Goal: Task Accomplishment & Management: Use online tool/utility

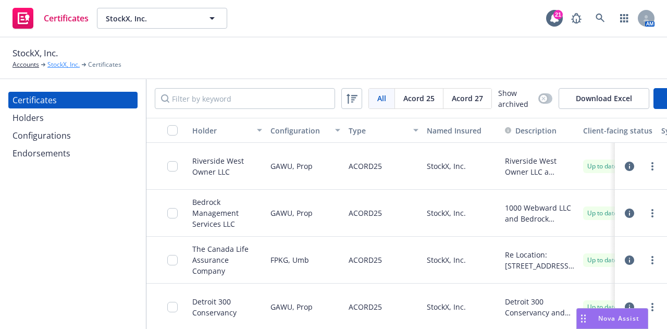
click at [64, 66] on link "StockX, Inc." at bounding box center [63, 64] width 32 height 9
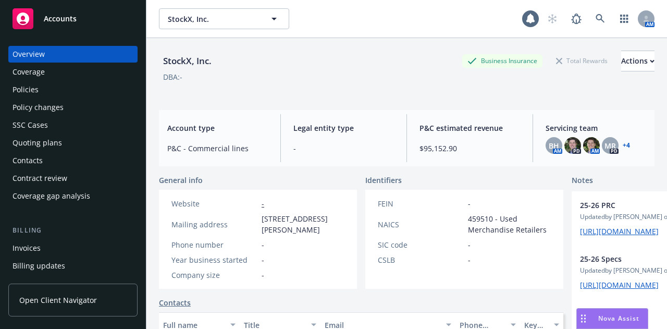
click at [43, 93] on div "Policies" at bounding box center [73, 89] width 121 height 17
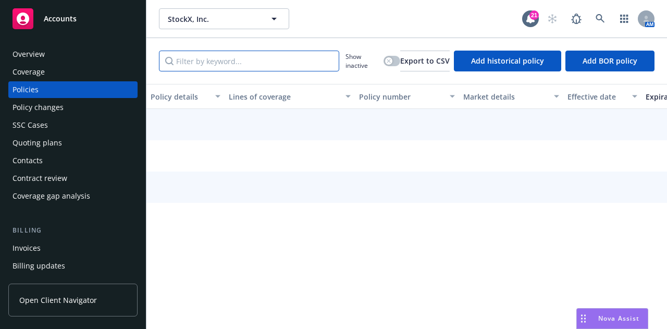
click at [276, 62] on input "Filter by keyword..." at bounding box center [249, 61] width 180 height 21
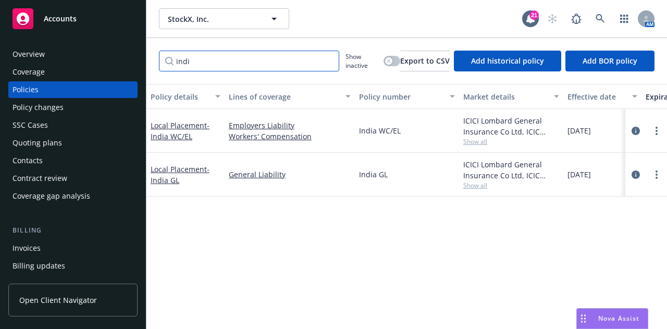
type input "indi"
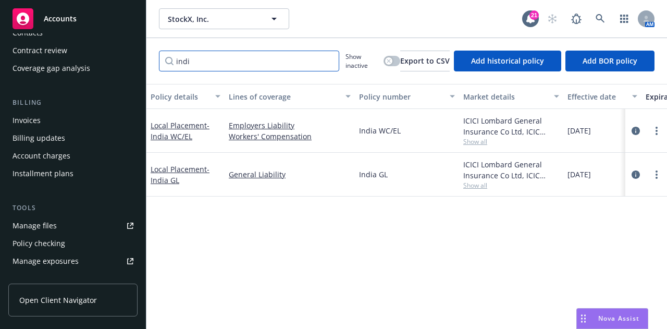
scroll to position [138, 0]
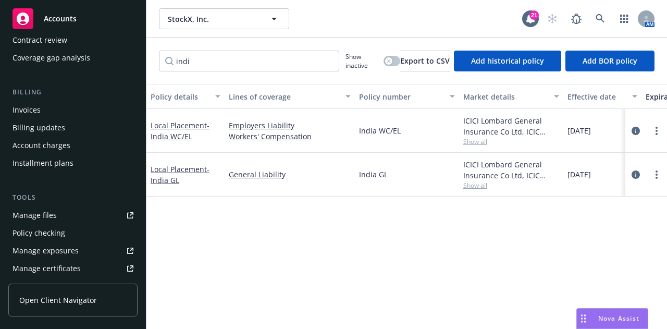
click at [82, 213] on link "Manage files" at bounding box center [72, 215] width 129 height 17
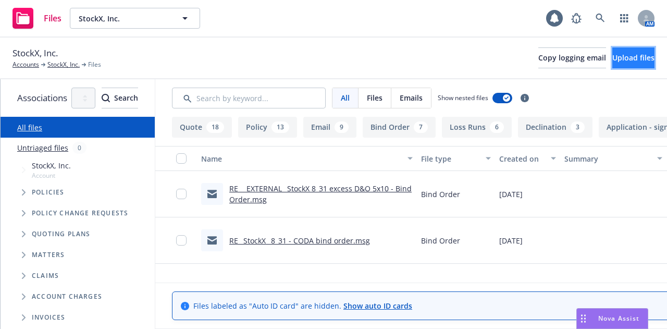
click at [612, 57] on span "Upload files" at bounding box center [633, 58] width 42 height 10
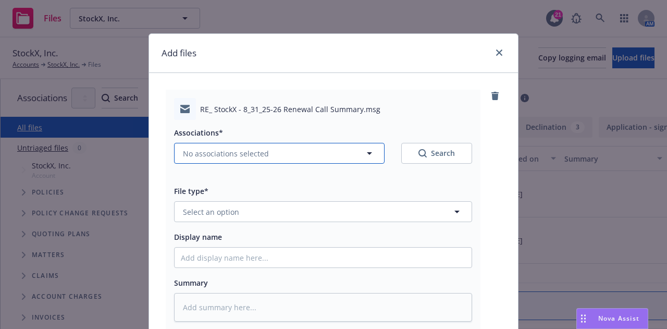
click at [330, 158] on button "No associations selected" at bounding box center [279, 153] width 211 height 21
type textarea "x"
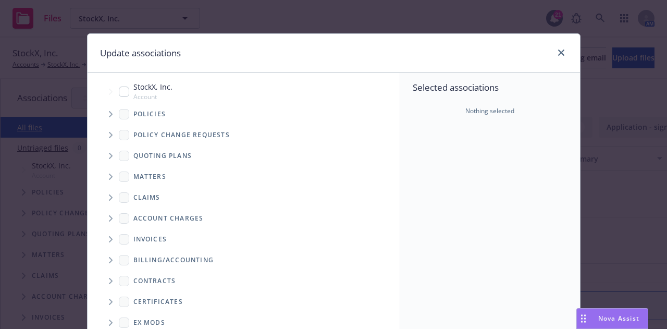
click at [121, 88] on input "Tree Example" at bounding box center [124, 92] width 10 height 10
checkbox input "true"
click at [105, 108] on span "Tree Example" at bounding box center [110, 114] width 17 height 17
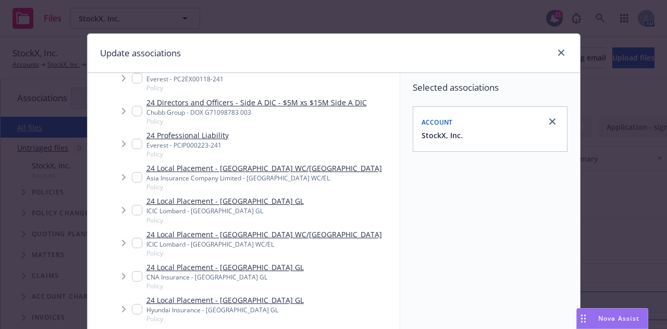
scroll to position [492, 0]
drag, startPoint x: 128, startPoint y: 206, endPoint x: 131, endPoint y: 230, distance: 24.7
click at [132, 206] on input "Tree Example" at bounding box center [137, 209] width 10 height 10
checkbox input "true"
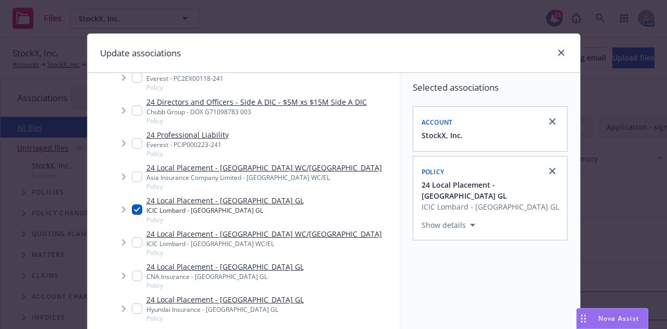
click at [132, 244] on input "Tree Example" at bounding box center [137, 242] width 10 height 10
checkbox input "true"
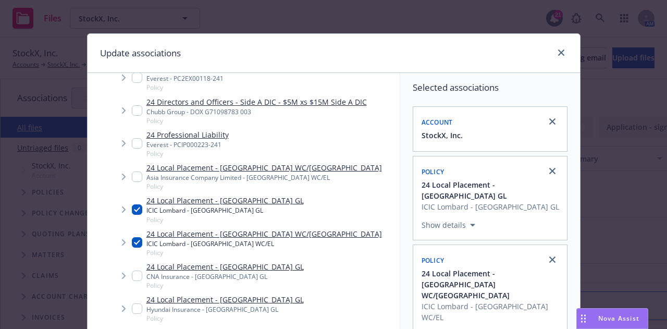
click at [447, 219] on button "Show details" at bounding box center [448, 225] width 62 height 13
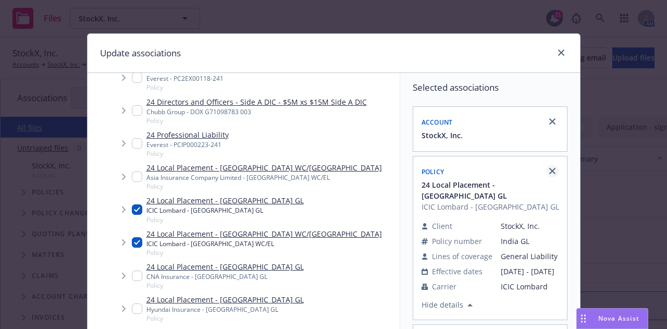
click at [550, 172] on icon "close" at bounding box center [552, 171] width 6 height 6
checkbox input "false"
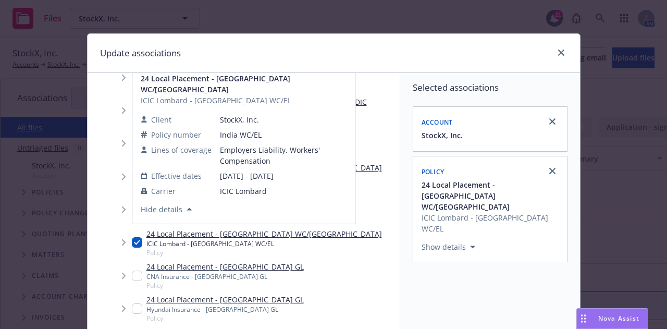
click at [133, 243] on input "Tree Example" at bounding box center [137, 242] width 10 height 10
checkbox input "false"
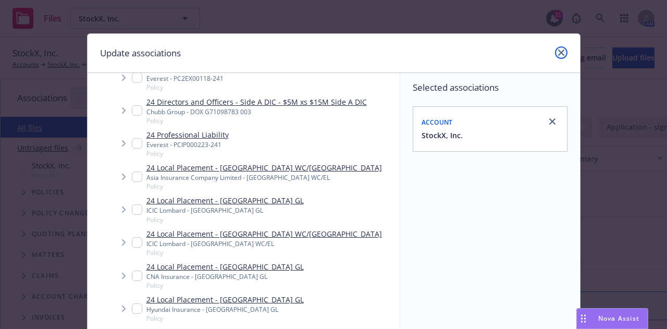
click at [559, 53] on icon "close" at bounding box center [561, 53] width 6 height 6
type textarea "x"
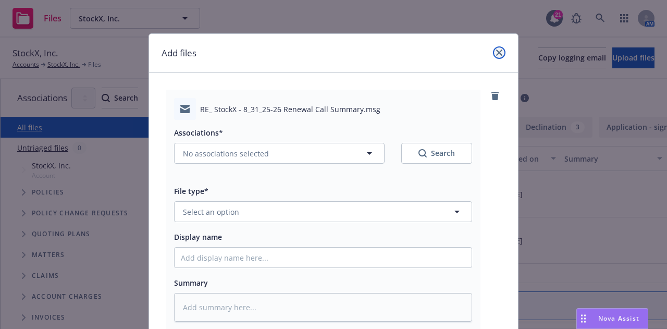
click at [496, 52] on icon "close" at bounding box center [499, 53] width 6 height 6
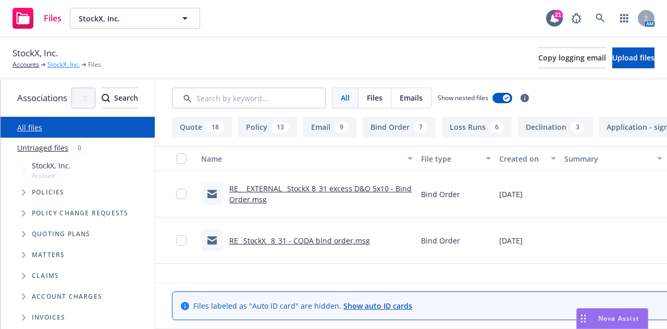
click at [61, 63] on link "StockX, Inc." at bounding box center [63, 64] width 32 height 9
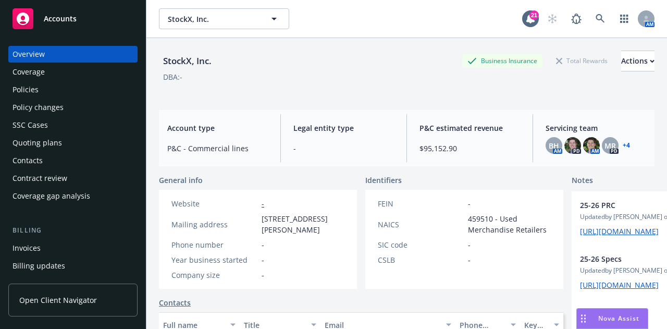
click at [84, 92] on div "Policies" at bounding box center [73, 89] width 121 height 17
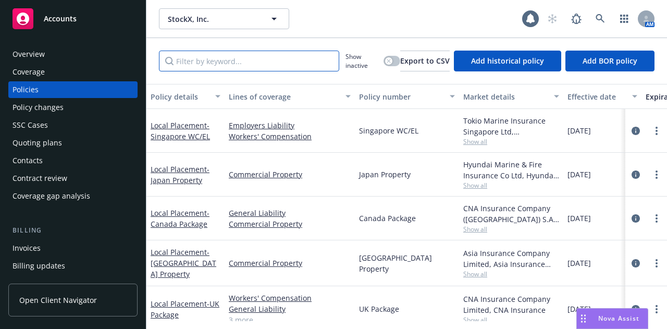
click at [287, 66] on input "Filter by keyword..." at bounding box center [249, 61] width 180 height 21
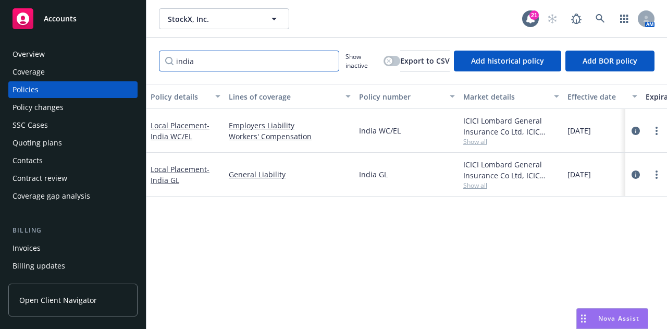
type input "india"
click at [172, 280] on div "Policy details Lines of coverage Policy number Market details Effective date Ex…" at bounding box center [406, 202] width 521 height 237
click at [655, 169] on link "more" at bounding box center [656, 174] width 13 height 13
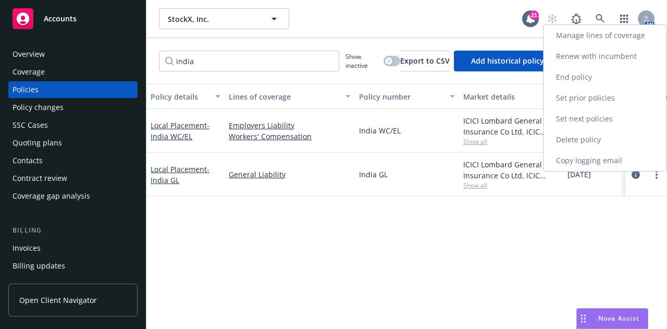
click at [619, 63] on link "Renew with incumbent" at bounding box center [605, 56] width 122 height 21
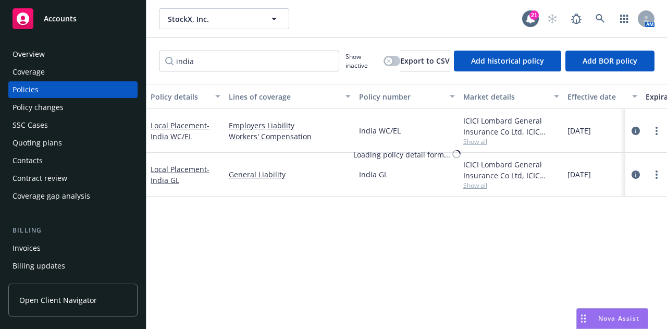
select select "12"
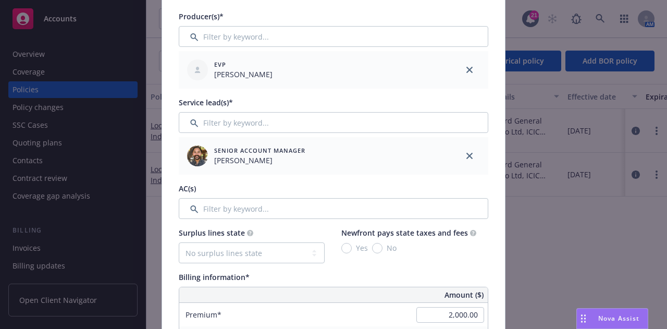
scroll to position [362, 0]
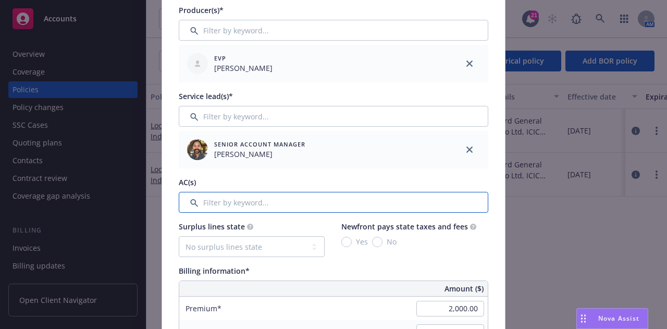
click at [391, 202] on input "Filter by keyword..." at bounding box center [334, 202] width 310 height 21
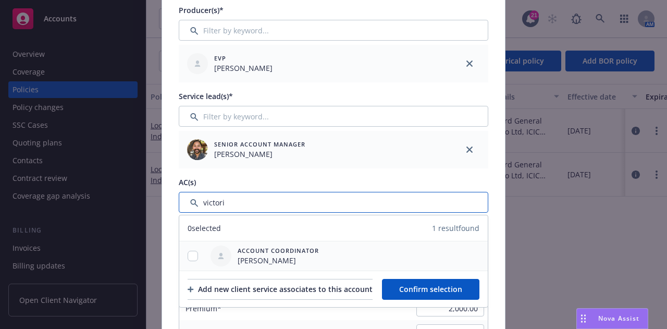
type input "victori"
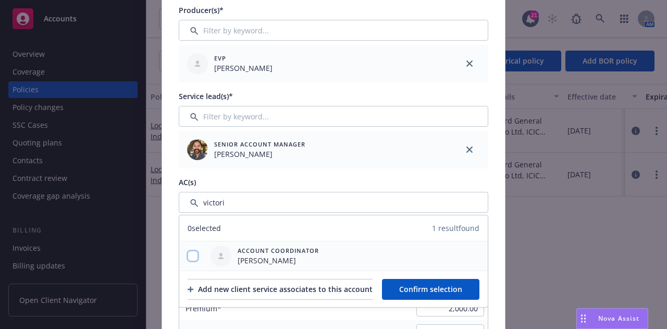
click at [188, 253] on input "checkbox" at bounding box center [193, 256] width 10 height 10
checkbox input "true"
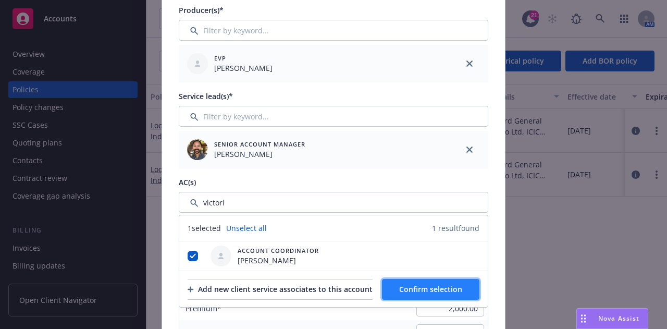
click at [462, 287] on span "Confirm selection" at bounding box center [430, 289] width 63 height 10
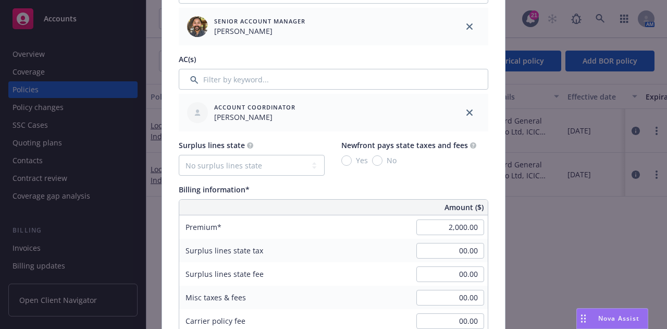
scroll to position [486, 0]
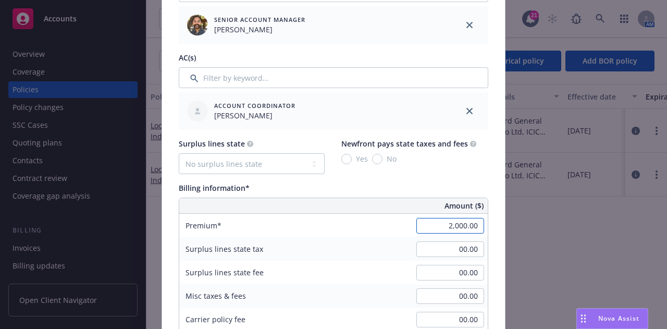
click at [440, 228] on input "2,000.00" at bounding box center [450, 226] width 68 height 16
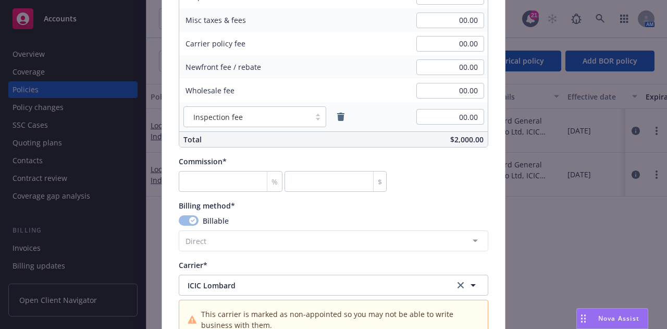
scroll to position [762, 0]
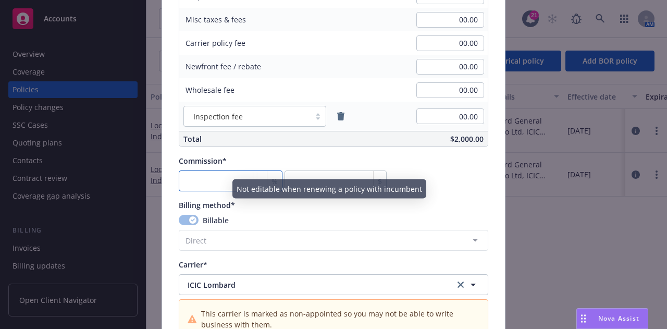
type input "2,947.58"
click at [227, 180] on input "number" at bounding box center [231, 180] width 104 height 21
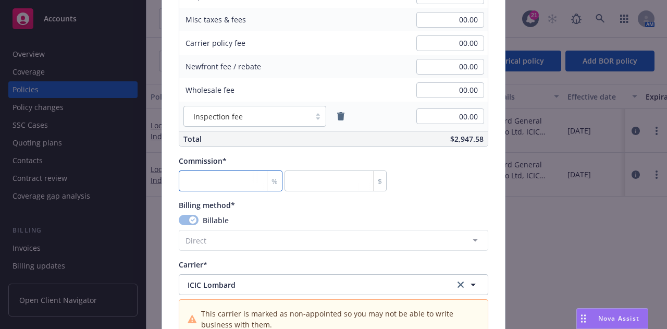
type input "0"
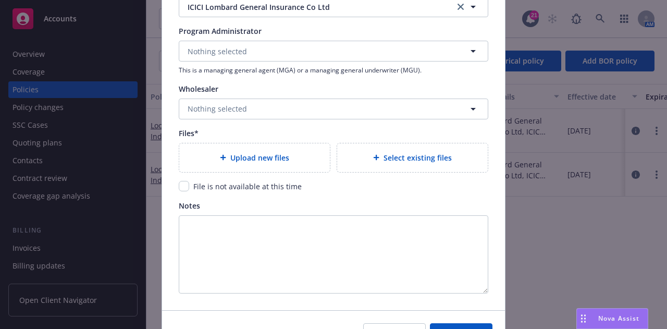
scroll to position [1131, 0]
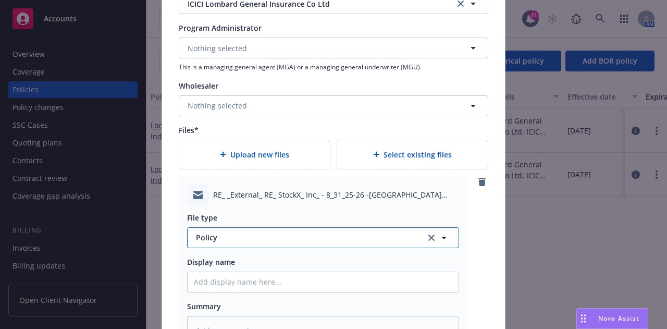
type textarea "x"
click at [361, 239] on button "Policy" at bounding box center [323, 237] width 272 height 21
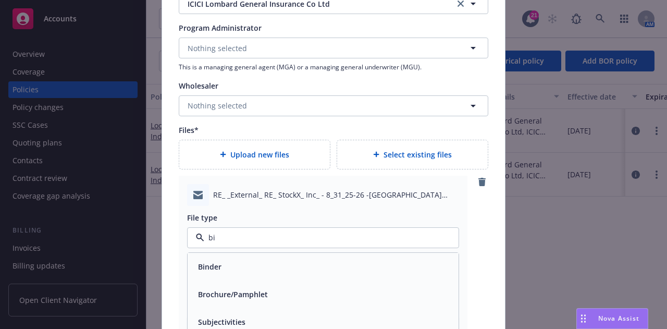
type input "bil"
click at [364, 263] on div "Billing correspondence" at bounding box center [323, 266] width 258 height 15
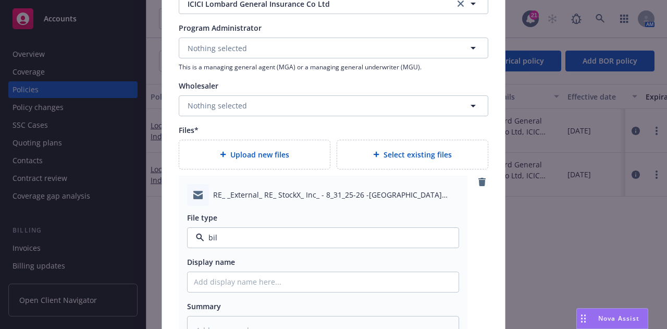
type textarea "x"
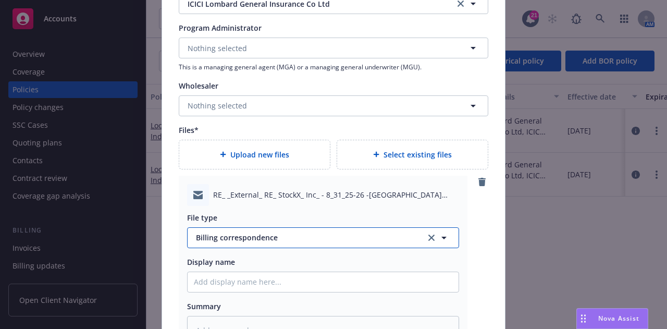
click at [344, 243] on button "Billing correspondence" at bounding box center [323, 237] width 272 height 21
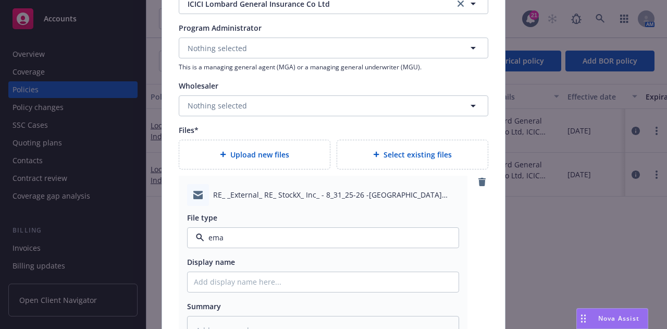
type input "emai"
click at [340, 265] on div "Email" at bounding box center [323, 266] width 258 height 15
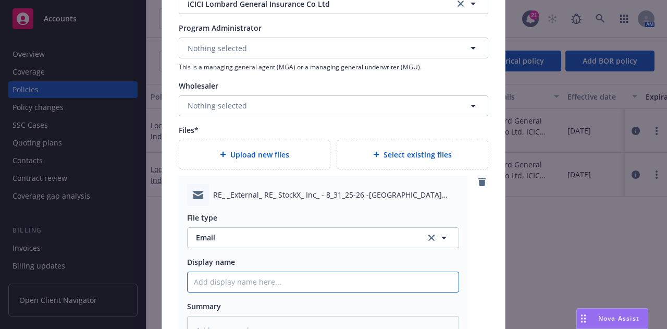
click at [339, 278] on input "Policy display name" at bounding box center [323, 282] width 271 height 20
type textarea "x"
type input "2"
type textarea "x"
type input "25"
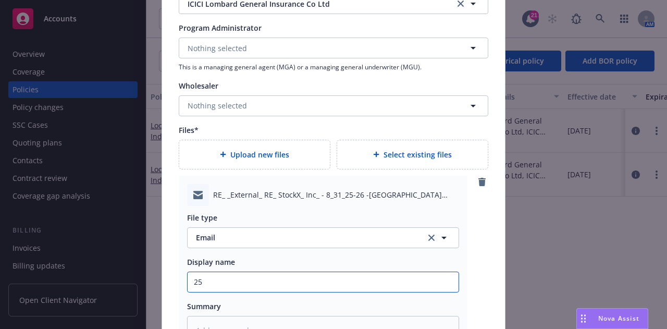
type textarea "x"
type input "25-"
type textarea "x"
type input "25-2"
type textarea "x"
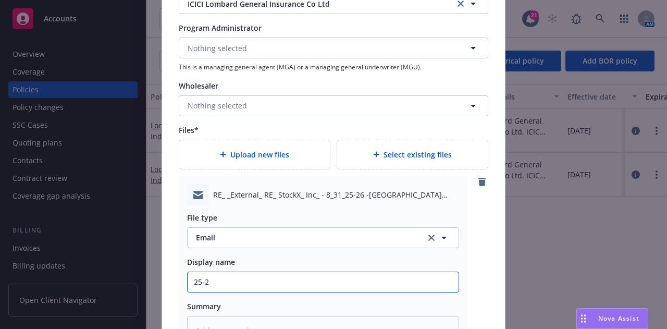
type input "25-26"
type textarea "x"
type input "25-26"
type textarea "x"
type input "25-26 I"
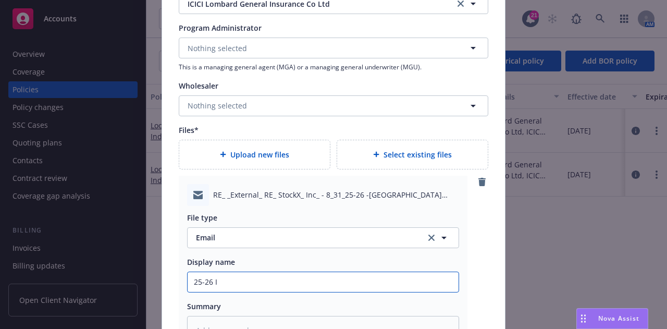
type textarea "x"
type input "25-26 In"
type textarea "x"
type input "25-26 Ind"
type textarea "x"
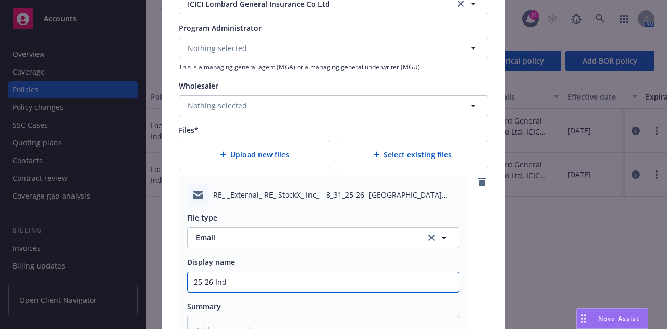
type input "25-26 Indi"
type textarea "x"
type input "25-26 India"
type textarea "x"
type input "25-26 India"
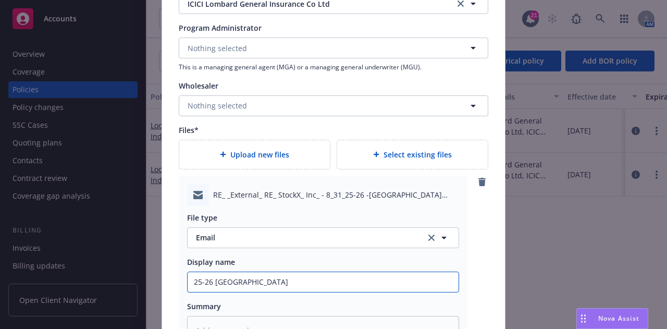
type textarea "x"
type input "25-26 India F"
type textarea "x"
type input "25-26 India Fo"
type textarea "x"
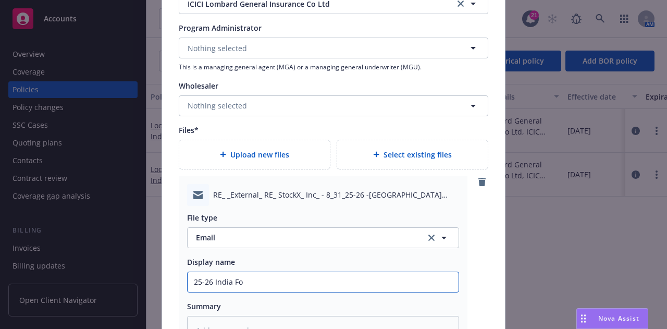
type input "25-26 India For"
type textarea "x"
type input "25-26 India Fore"
type textarea "x"
type input "25-26 India Foreo"
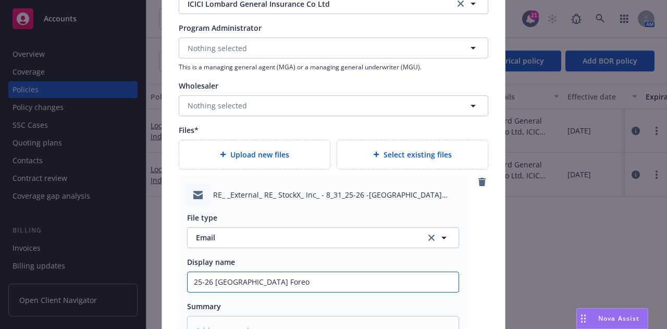
type textarea "x"
type input "25-26 India Fore"
type textarea "x"
type input "25-26 India Forei"
type textarea "x"
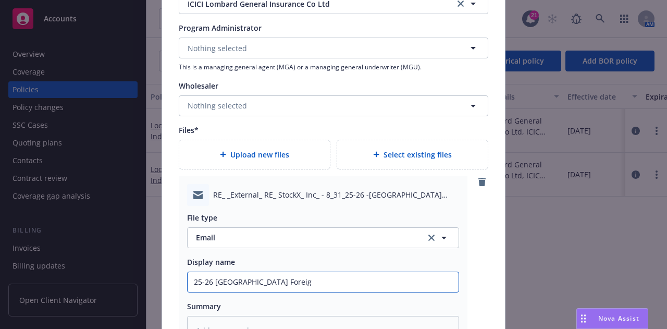
type input "25-26 India Foreign"
type textarea "x"
type input "25-26 India Foreign"
type textarea "x"
type input "25-26 India Foreign L"
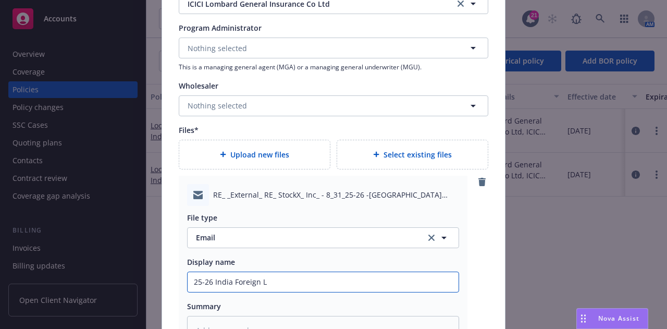
type textarea "x"
type input "25-26 India Foreign Lo"
type textarea "x"
type input "25-26 India Foreign Loc"
type textarea "x"
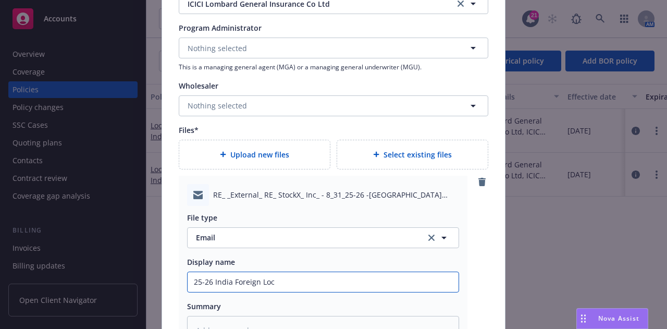
type input "25-26 India Foreign Loca"
type textarea "x"
type input "25-26 India Foreign Local"
type textarea "x"
type input "25-26 India Foreign Local"
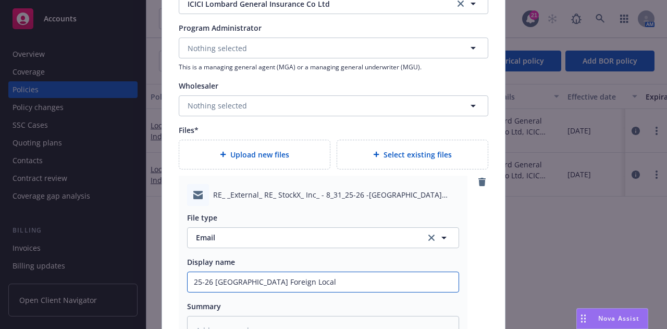
type textarea "x"
type input "25-26 India Foreign Local GL"
type textarea "x"
type input "25-26 India Foreign Local GL"
type textarea "x"
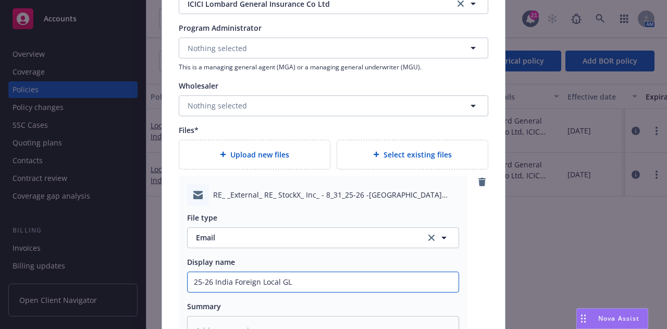
type input "25-26 India Foreign Local GL &"
type textarea "x"
type input "25-26 India Foreign Local GL &"
type textarea "x"
type input "25-26 India Foreign Local GL & W"
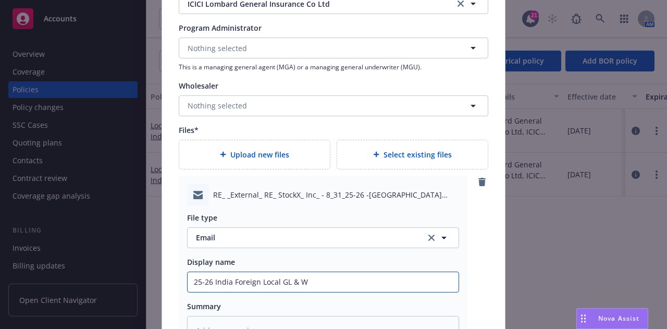
type textarea "x"
type input "25-26 India Foreign Local GL & WC"
type textarea "x"
type input "25-26 India Foreign Local GL & WC"
type textarea "x"
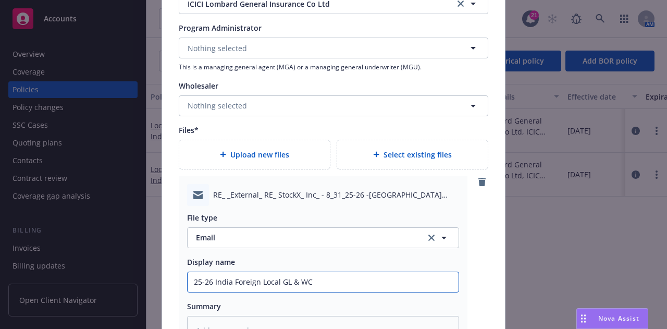
type input "25-26 India Foreign Local GL & WC I"
type textarea "x"
type input "25-26 India Foreign Local GL & WC In"
type textarea "x"
type input "25-26 India Foreign Local GL & WC Inv"
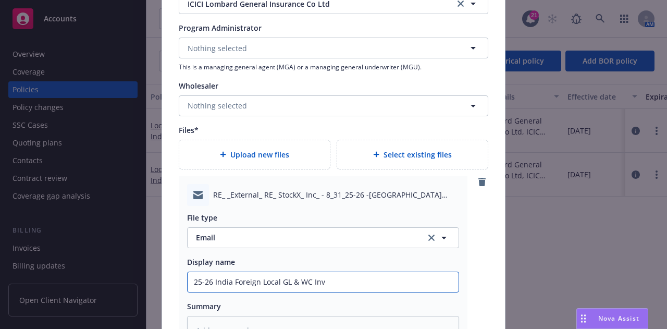
type textarea "x"
type input "25-26 India Foreign Local GL & WC Invo"
type textarea "x"
type input "25-26 India Foreign Local GL & WC Invoi"
type textarea "x"
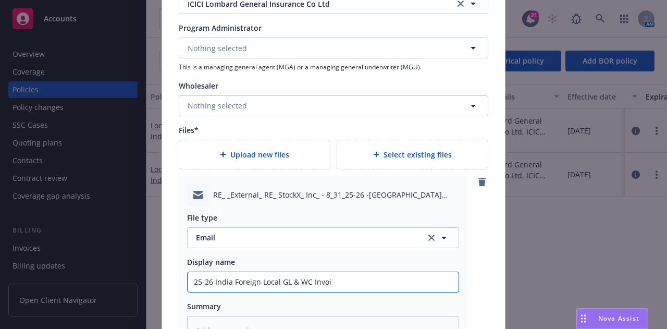
type input "25-26 India Foreign Local GL & WC Invoie"
type textarea "x"
type input "25-26 India Foreign Local GL & WC Invoi"
type textarea "x"
type input "25-26 India Foreign Local GL & WC Invoic"
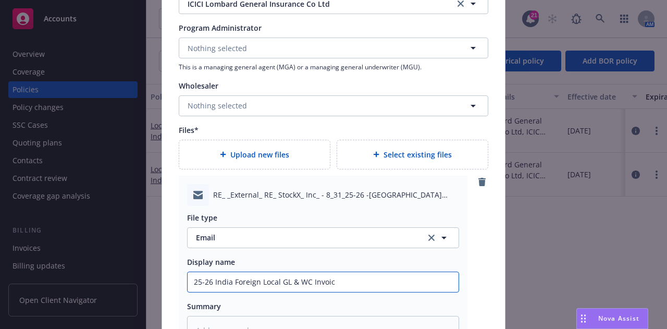
type textarea "x"
type input "25-26 India Foreign Local GL & WC Invoice"
type textarea "x"
type input "25-26 India Foreign Local GL & WC Invoices"
type textarea "x"
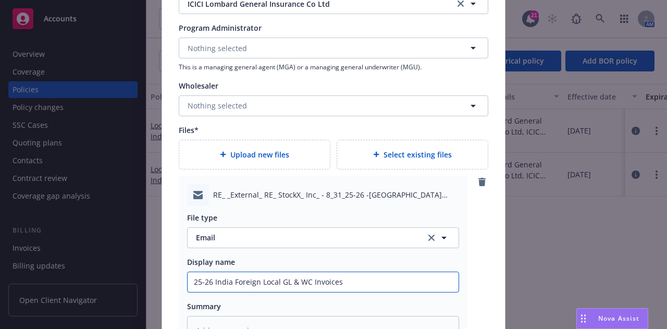
type input "25-26 India Foreign Local GL & WC Invoices ("
type textarea "x"
type input "25-26 India Foreign Local GL & WC Invoices (C"
type textarea "x"
type input "25-26 India Foreign Local GL & WC Invoices (Ca"
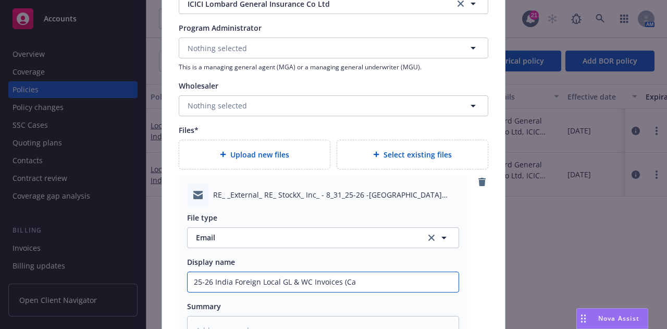
type textarea "x"
type input "25-26 India Foreign Local GL & WC Invoices (Cash"
type textarea "x"
type input "25-26 India Foreign Local GL & WC Invoices (Cash"
type textarea "x"
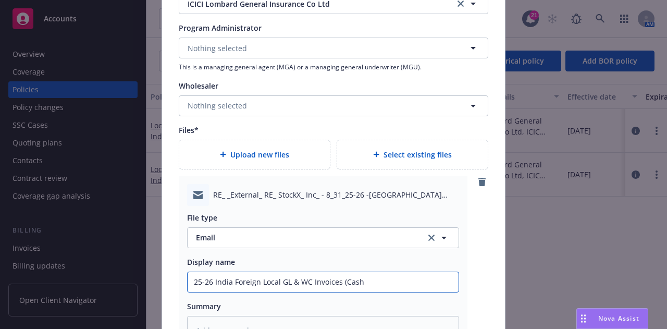
type input "25-26 India Foreign Local GL & WC Invoices (Cash b"
type textarea "x"
type input "25-26 India Foreign Local GL & WC Invoices (Cash be"
type textarea "x"
type input "25-26 India Foreign Local GL & WC Invoices (Cash befo"
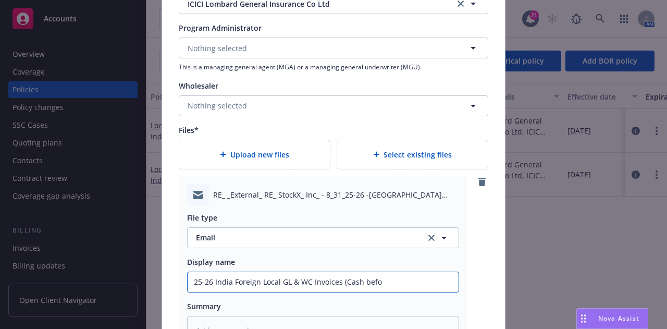
type textarea "x"
type input "25-26 India Foreign Local GL & WC Invoices (Cash befor"
type textarea "x"
type input "25-26 India Foreign Local GL & WC Invoices (Cash before"
type textarea "x"
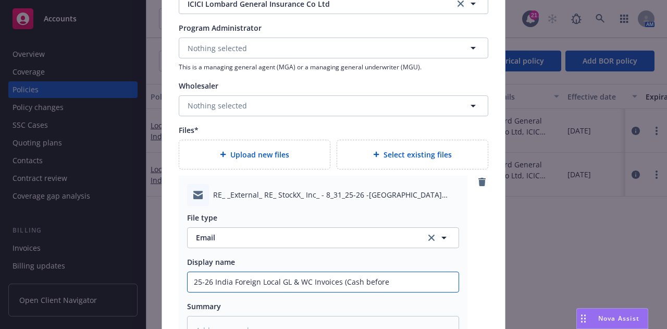
type input "25-26 India Foreign Local GL & WC Invoices (Cash before"
type textarea "x"
type input "25-26 India Foreign Local GL & WC Invoices (Cash before c"
type textarea "x"
type input "25-26 India Foreign Local GL & WC Invoices (Cash before co"
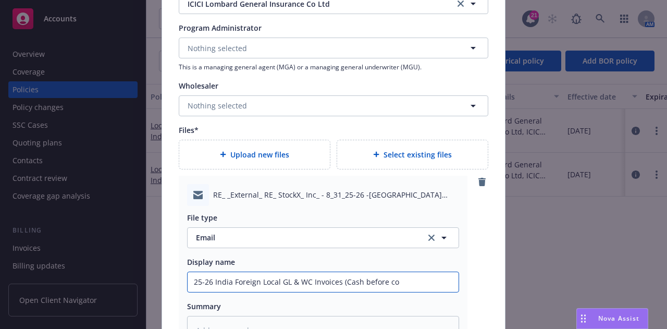
type textarea "x"
type input "25-26 India Foreign Local GL & WC Invoices (Cash before cov"
type textarea "x"
type input "25-26 India Foreign Local GL & WC Invoices (Cash before cove"
type textarea "x"
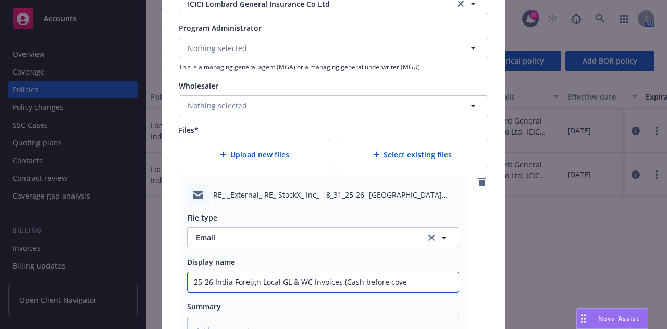
type input "25-26 India Foreign Local GL & WC Invoices (Cash before cover"
type textarea "x"
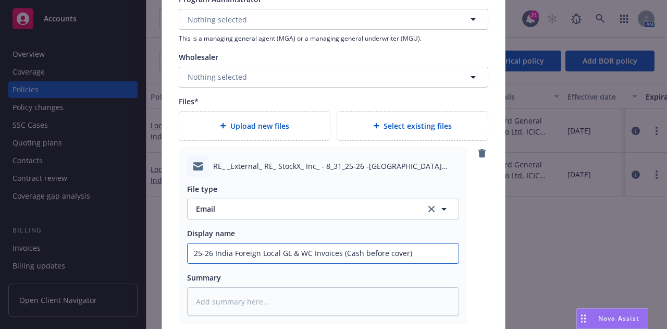
type input "25-26 India Foreign Local GL & WC Invoices (Cash before cover)"
type textarea "x"
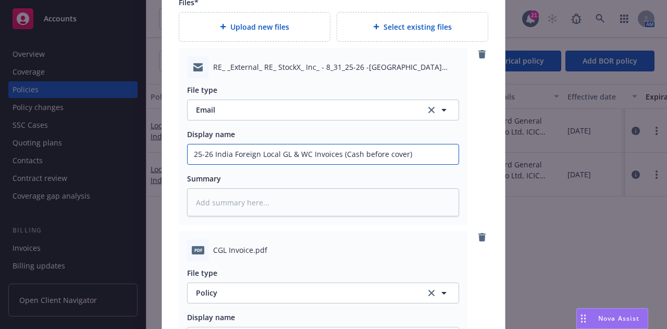
scroll to position [1292, 0]
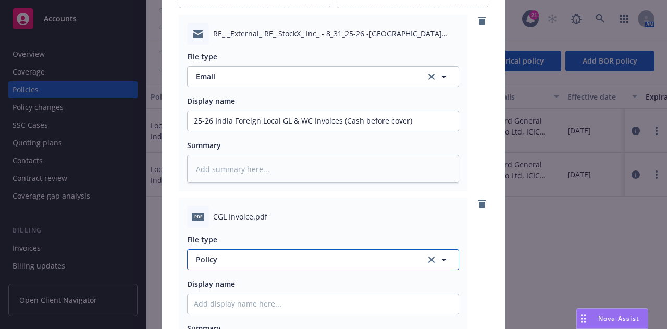
click at [313, 260] on span "Policy" at bounding box center [305, 259] width 218 height 11
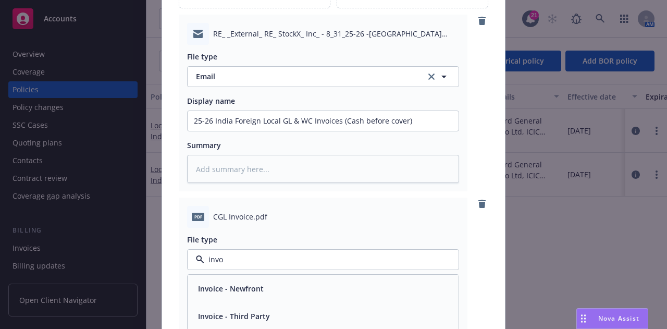
type input "invoi"
click at [341, 325] on div "Invoice - Third Party" at bounding box center [323, 316] width 271 height 28
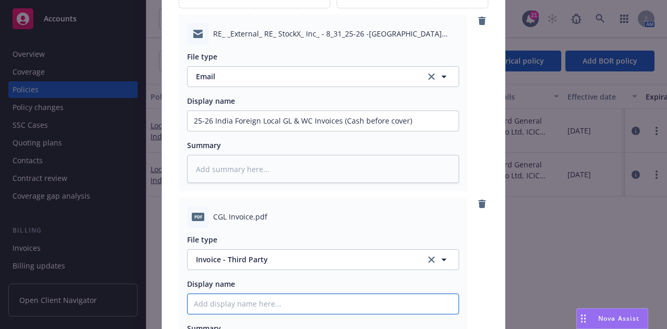
click at [316, 131] on input "Policy display name" at bounding box center [323, 121] width 271 height 20
type textarea "x"
type input "2"
type textarea "x"
type input "25"
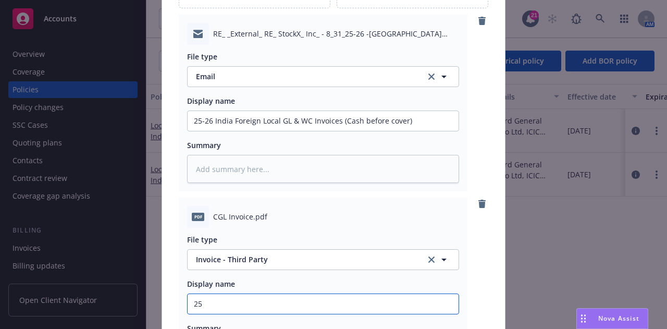
type textarea "x"
type input "25-"
type textarea "x"
type input "25-26"
type textarea "x"
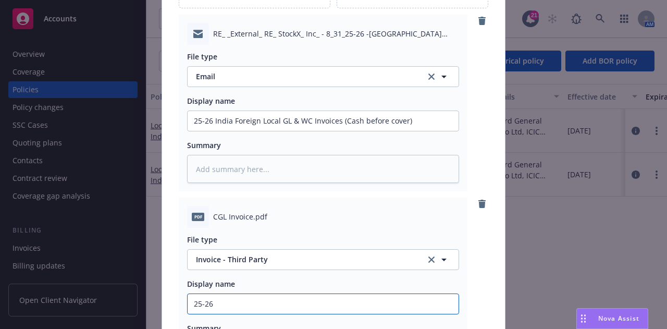
type input "25-26"
type textarea "x"
type input "25-26 I"
type textarea "x"
type input "25-26 In"
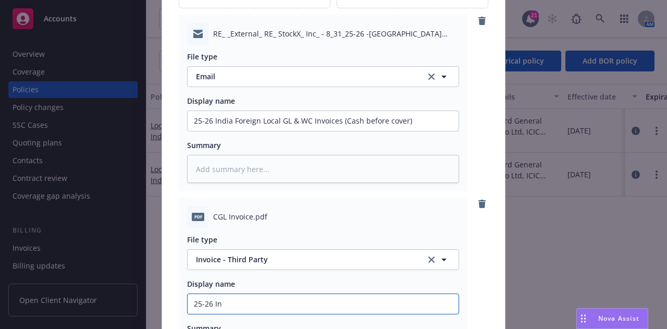
type textarea "x"
type input "25-26 Ind"
type textarea "x"
type input "25-26 Indi"
type textarea "x"
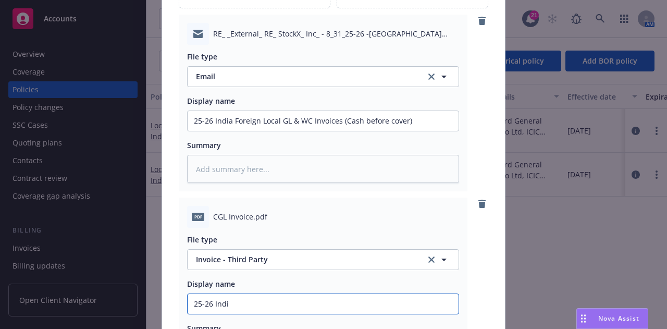
type input "25-26 India"
type textarea "x"
type input "25-26 India"
type textarea "x"
type input "25-26 India F"
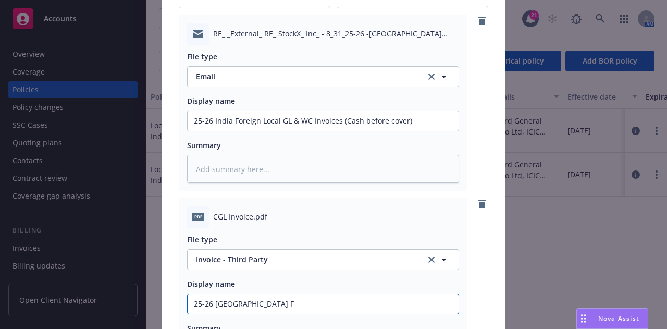
type textarea "x"
type input "25-26 India"
type textarea "x"
type input "25-26 India GL"
type textarea "x"
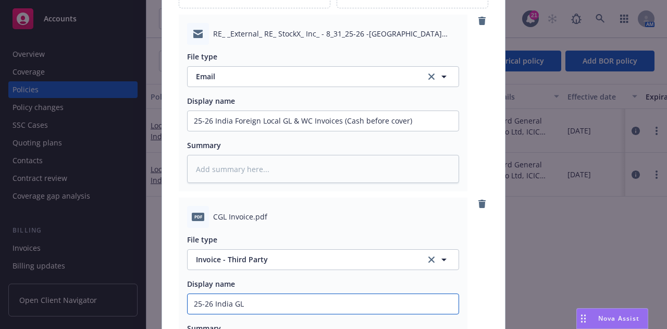
type input "25-26 India GL"
type textarea "x"
type input "25-26 India GL I"
type textarea "x"
type input "25-26 India GL In"
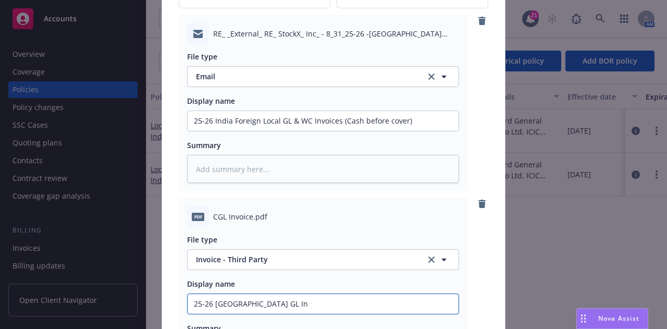
type textarea "x"
type input "25-26 India GL Inv"
type textarea "x"
type input "25-26 India GL Invo"
type textarea "x"
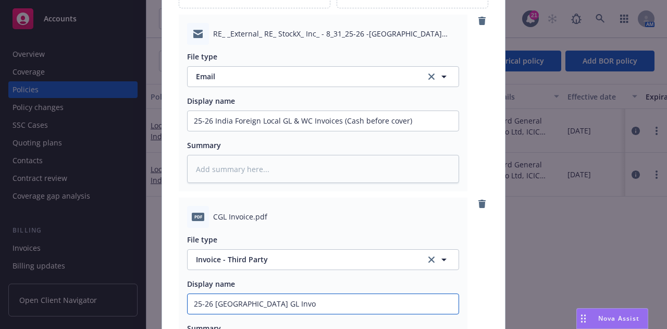
type input "25-26 India GL Invoi"
type textarea "x"
type input "25-26 India GL Invoic"
type textarea "x"
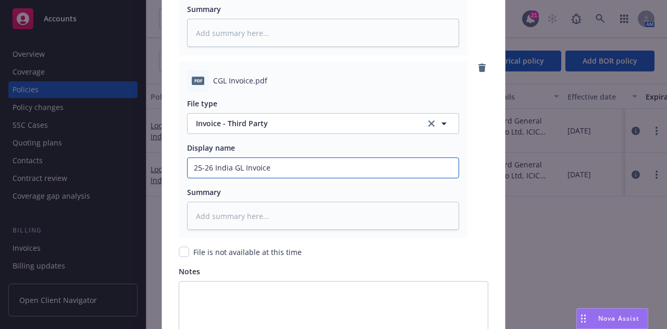
scroll to position [1429, 0]
type input "25-26 India GL Invoice"
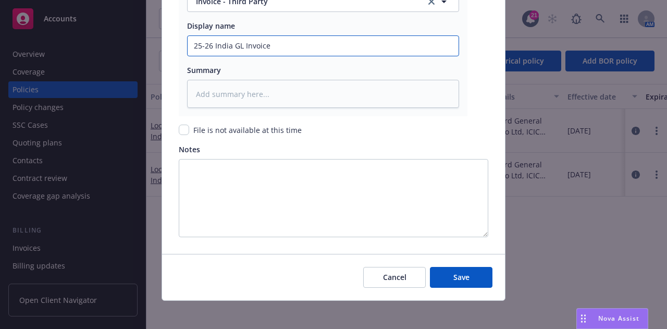
scroll to position [1553, 0]
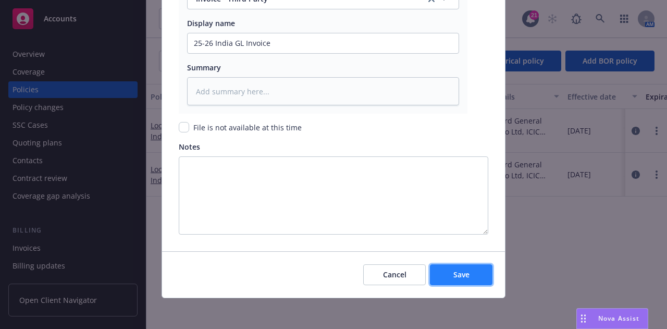
click at [471, 274] on button "Save" at bounding box center [461, 274] width 63 height 21
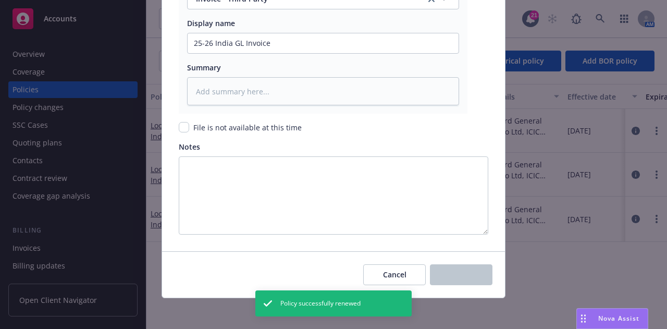
type textarea "x"
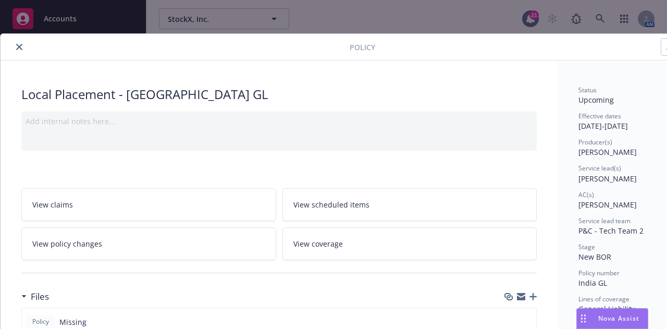
click at [20, 46] on icon "close" at bounding box center [19, 47] width 6 height 6
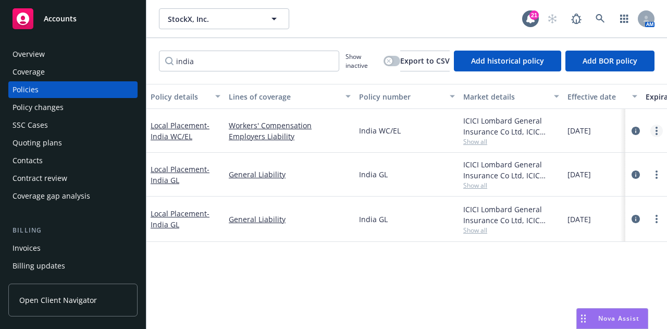
click at [656, 130] on circle "more" at bounding box center [657, 131] width 2 height 2
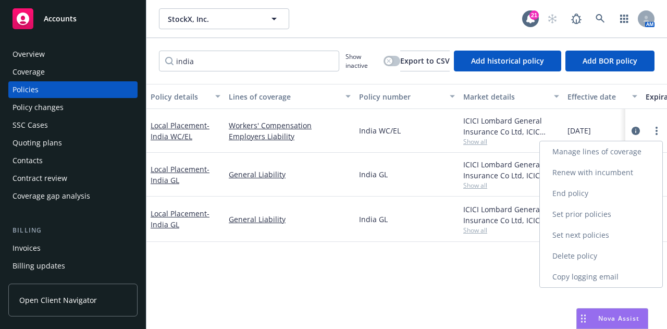
click at [639, 176] on link "Renew with incumbent" at bounding box center [601, 172] width 122 height 21
select select "12"
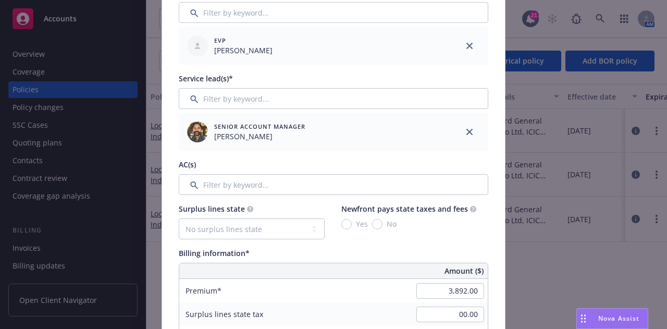
scroll to position [421, 0]
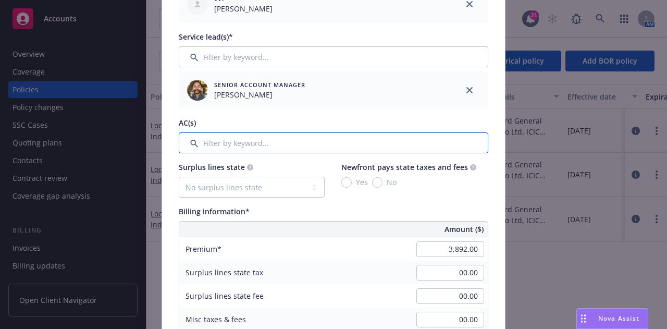
click at [381, 142] on input "Filter by keyword..." at bounding box center [334, 142] width 310 height 21
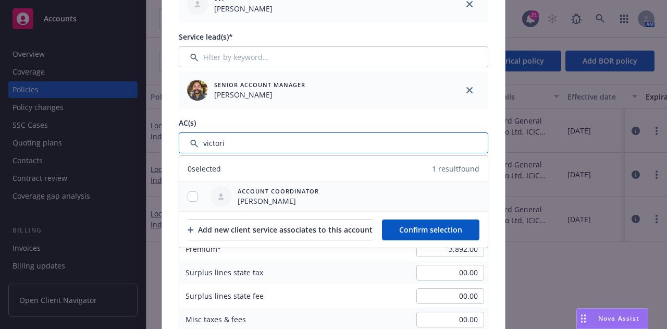
type input "victori"
click at [189, 194] on input "checkbox" at bounding box center [193, 196] width 10 height 10
checkbox input "true"
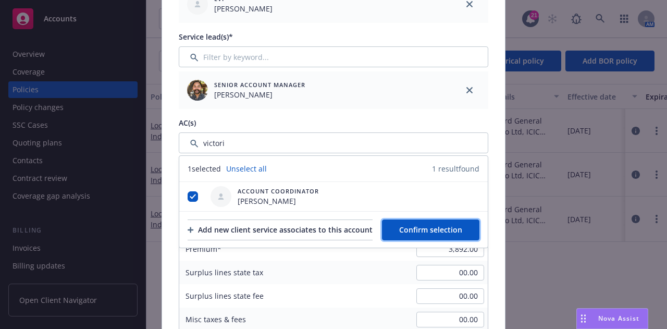
click at [456, 229] on span "Confirm selection" at bounding box center [430, 230] width 63 height 10
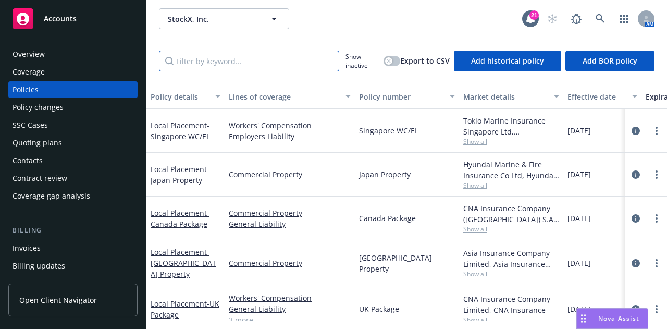
click at [304, 67] on input "Filter by keyword..." at bounding box center [249, 61] width 180 height 21
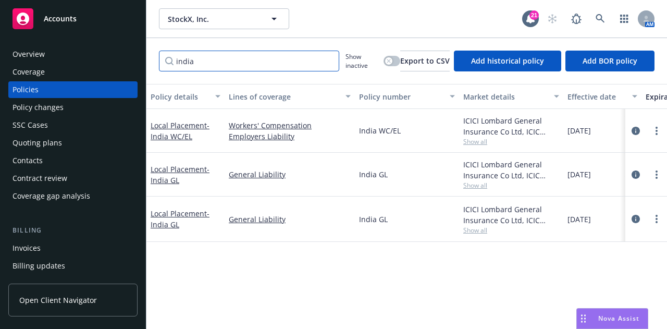
type input "india"
click at [655, 132] on link "more" at bounding box center [656, 131] width 13 height 13
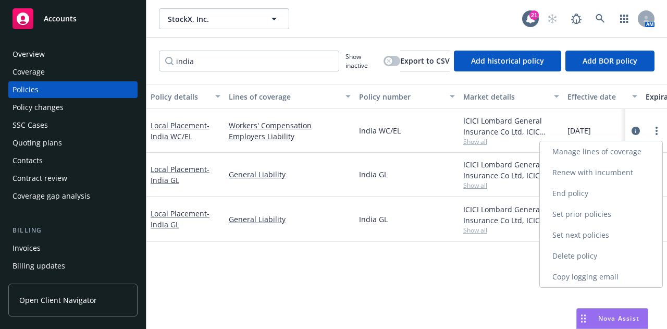
click at [635, 172] on link "Renew with incumbent" at bounding box center [601, 172] width 122 height 21
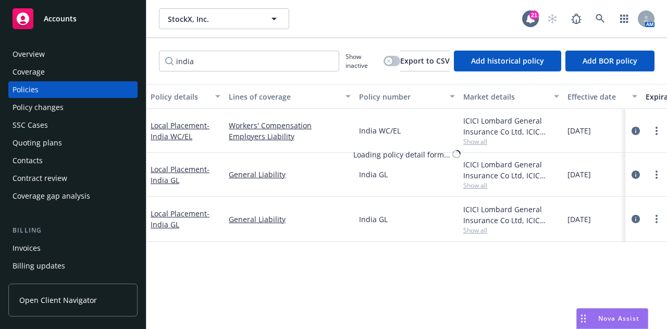
select select "12"
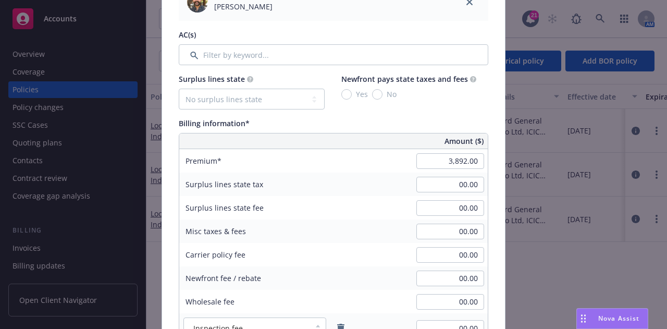
scroll to position [510, 0]
click at [401, 103] on div "Surplus lines state No surplus lines state Alaska Alabama Arkansas Arizona Cali…" at bounding box center [334, 91] width 310 height 36
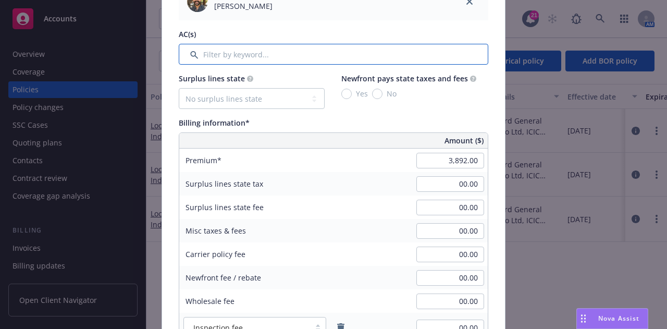
click at [429, 54] on input "Filter by keyword..." at bounding box center [334, 54] width 310 height 21
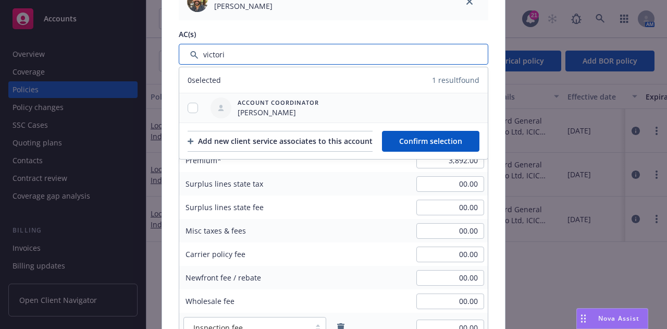
type input "victori"
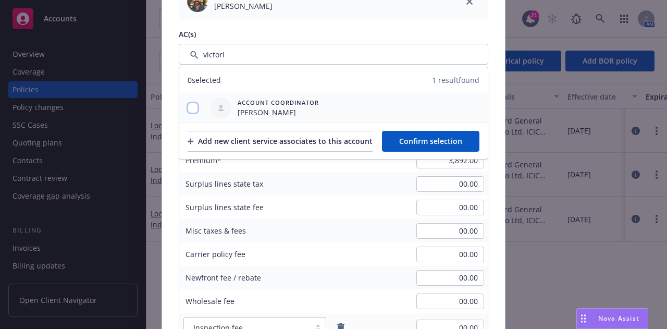
click at [190, 107] on input "checkbox" at bounding box center [193, 108] width 10 height 10
checkbox input "true"
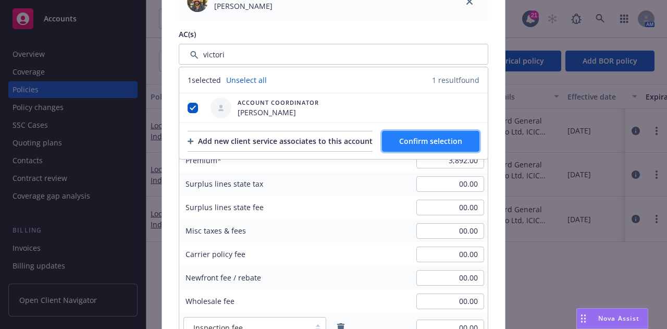
click at [437, 139] on span "Confirm selection" at bounding box center [430, 141] width 63 height 10
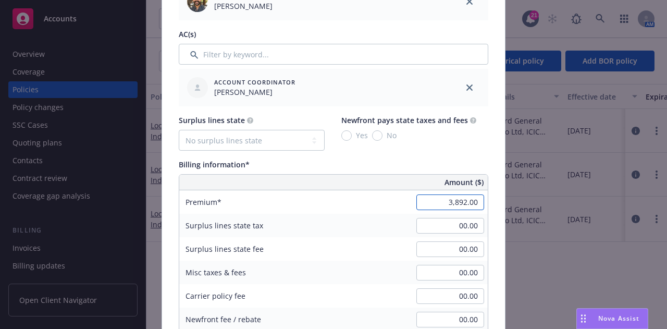
click at [446, 197] on input "3,892.00" at bounding box center [450, 202] width 68 height 16
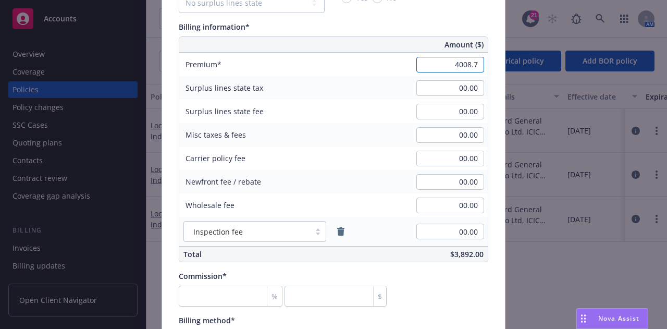
scroll to position [648, 0]
click at [225, 304] on input "number" at bounding box center [231, 295] width 104 height 21
type input "4,008.70"
type input "0"
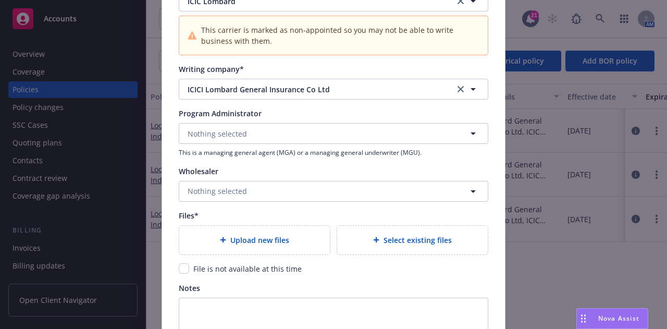
scroll to position [1187, 0]
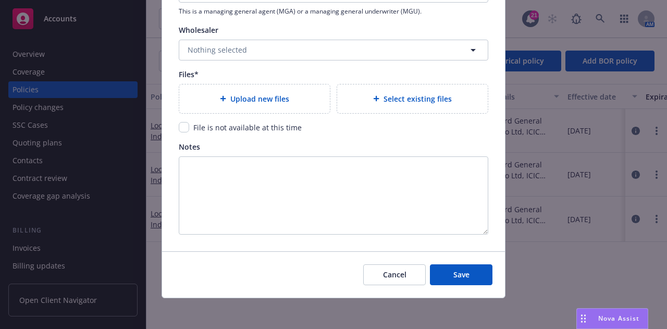
click at [427, 85] on div "Select existing files" at bounding box center [412, 98] width 151 height 29
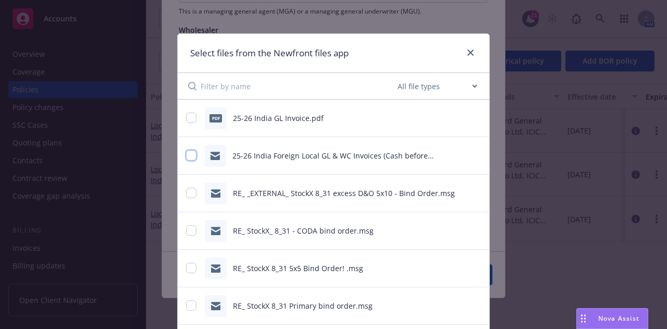
click at [189, 153] on input "checkbox" at bounding box center [191, 155] width 10 height 10
checkbox input "true"
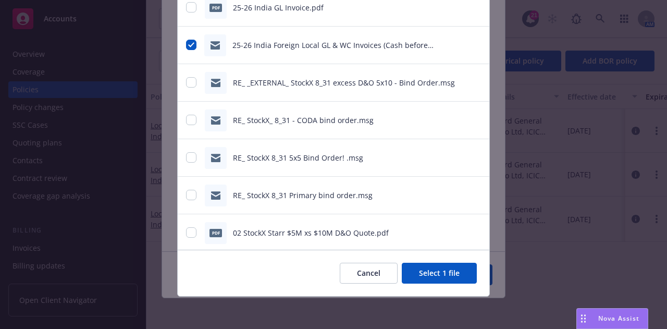
click at [431, 280] on button "Select 1 file" at bounding box center [439, 273] width 75 height 21
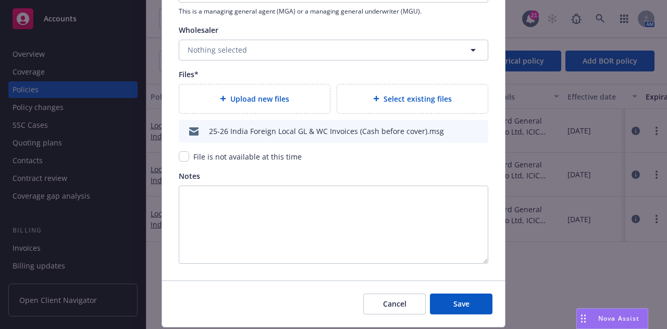
type textarea "x"
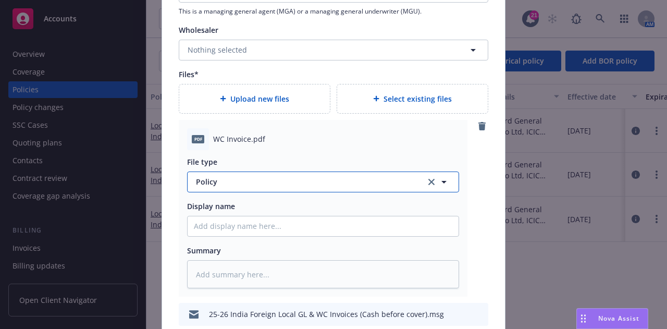
click at [372, 182] on span "Policy" at bounding box center [305, 181] width 218 height 11
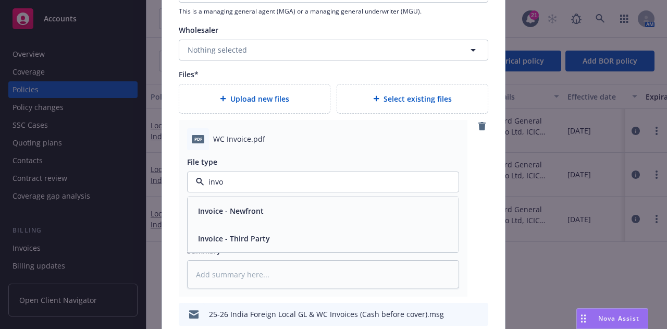
type input "invoi"
click at [336, 234] on div "Invoice - Third Party" at bounding box center [323, 238] width 258 height 15
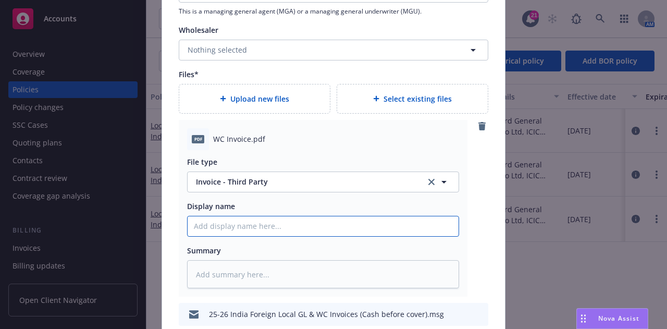
click at [349, 225] on input "Policy display name" at bounding box center [323, 226] width 271 height 20
type textarea "x"
type input "2"
type textarea "x"
type input "25"
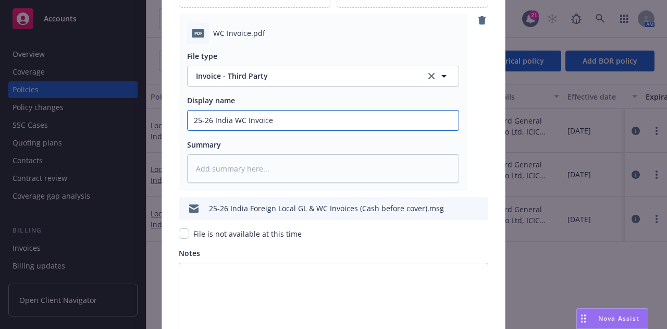
scroll to position [1399, 0]
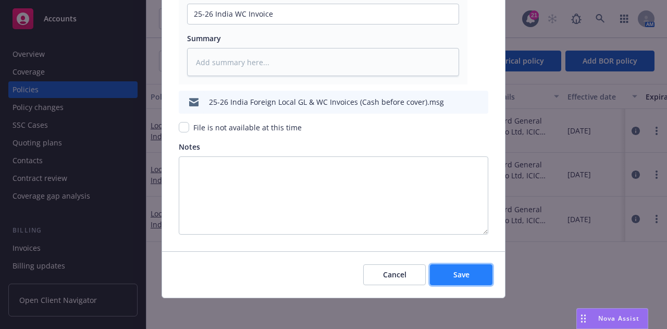
click at [467, 266] on button "Save" at bounding box center [461, 274] width 63 height 21
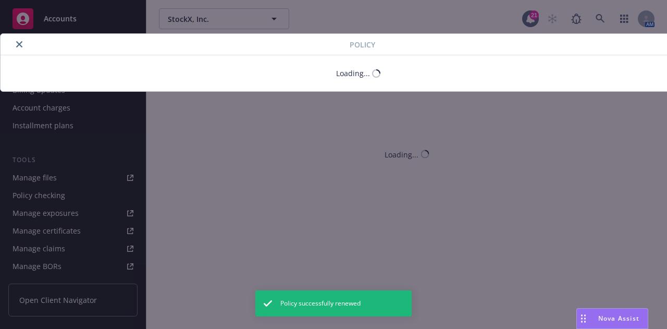
scroll to position [177, 0]
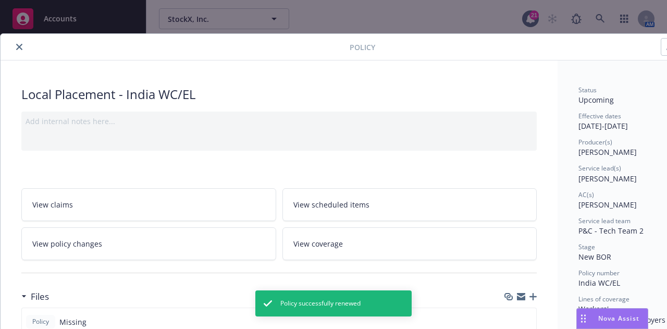
drag, startPoint x: 17, startPoint y: 45, endPoint x: 25, endPoint y: 76, distance: 31.2
click at [17, 45] on icon "close" at bounding box center [19, 47] width 6 height 6
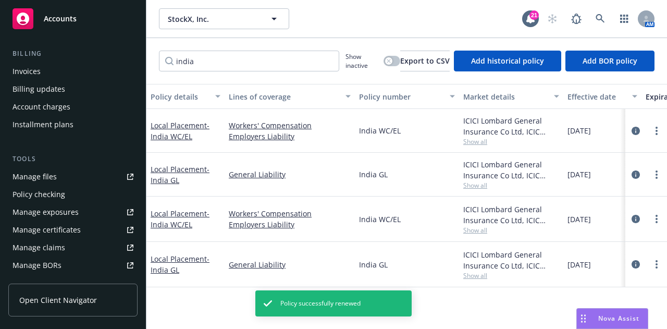
click at [81, 171] on link "Manage files" at bounding box center [72, 176] width 129 height 17
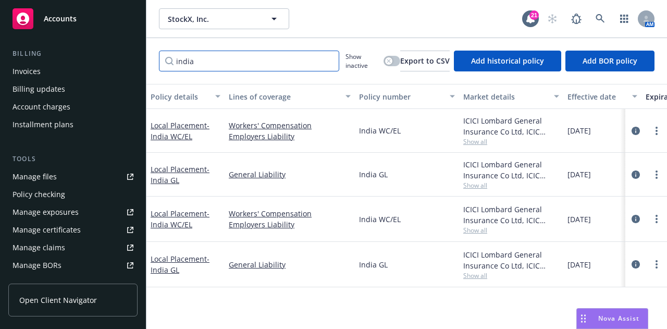
drag, startPoint x: 264, startPoint y: 66, endPoint x: 0, endPoint y: 46, distance: 264.4
click at [0, 46] on div "Accounts Overview Coverage Policies Policy changes SSC Cases Quoting plans Cont…" at bounding box center [333, 164] width 667 height 329
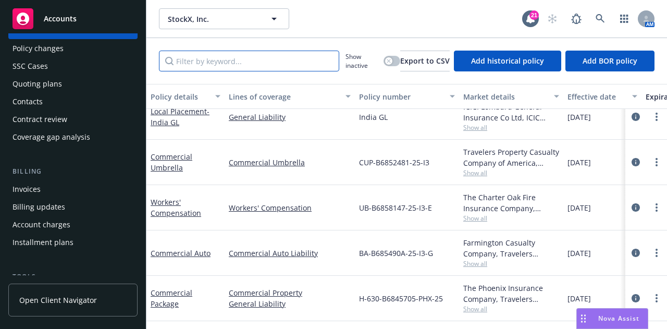
scroll to position [32, 0]
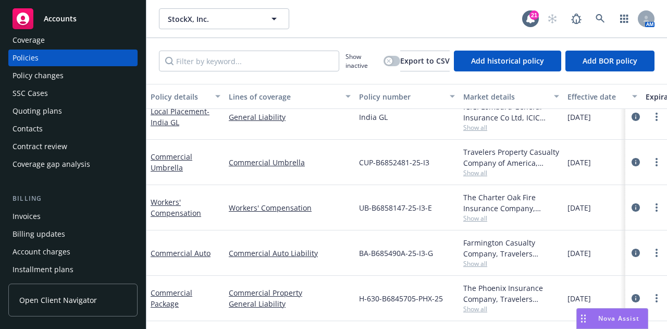
click at [87, 107] on div "Quoting plans" at bounding box center [73, 111] width 121 height 17
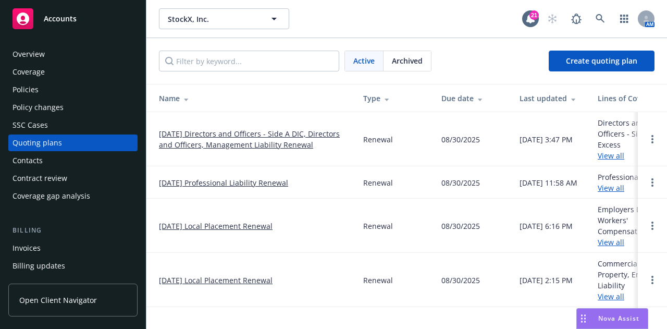
click at [269, 226] on link "08/31/25 Local Placement Renewal" at bounding box center [216, 225] width 114 height 11
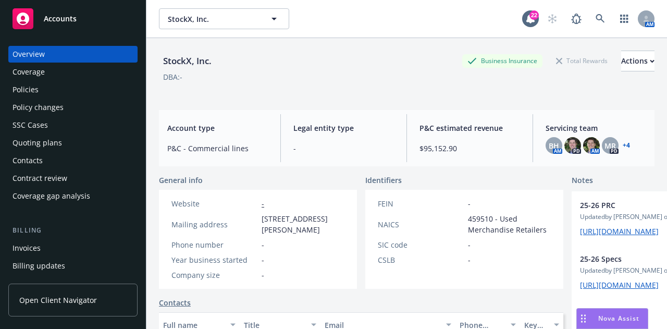
click at [95, 97] on div "Policies" at bounding box center [73, 89] width 121 height 17
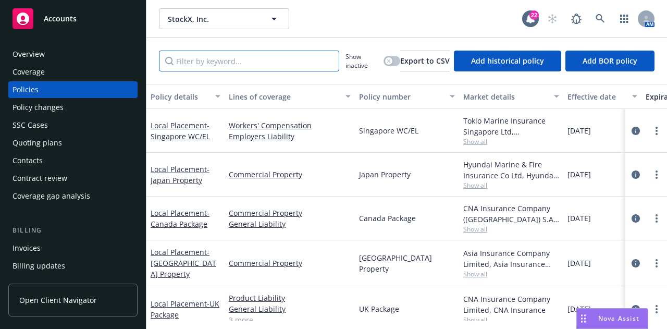
click at [251, 64] on input "Filter by keyword..." at bounding box center [249, 61] width 180 height 21
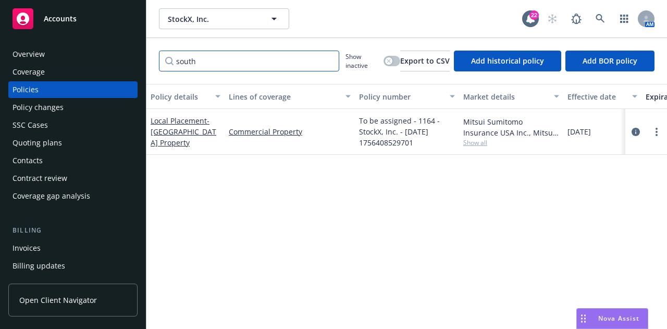
type input "south"
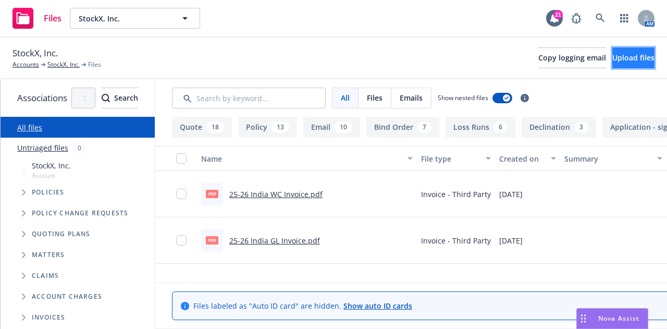
click at [615, 58] on span "Upload files" at bounding box center [633, 58] width 42 height 10
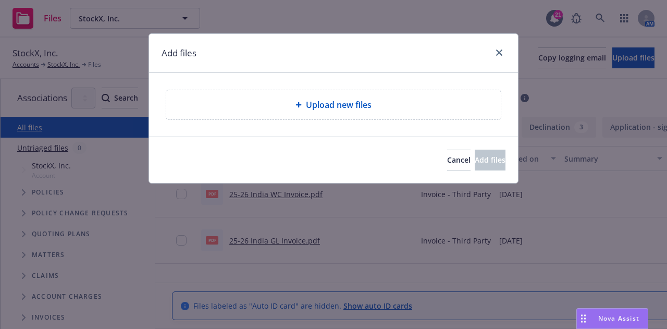
click at [499, 44] on div "Add files" at bounding box center [333, 53] width 369 height 39
click at [499, 45] on div "Add files" at bounding box center [333, 53] width 369 height 39
click at [499, 50] on link "close" at bounding box center [499, 52] width 13 height 13
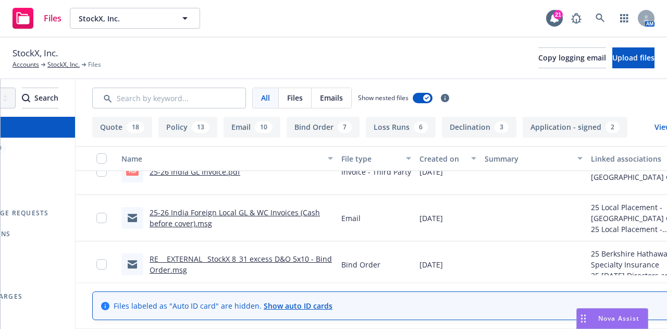
scroll to position [0, 200]
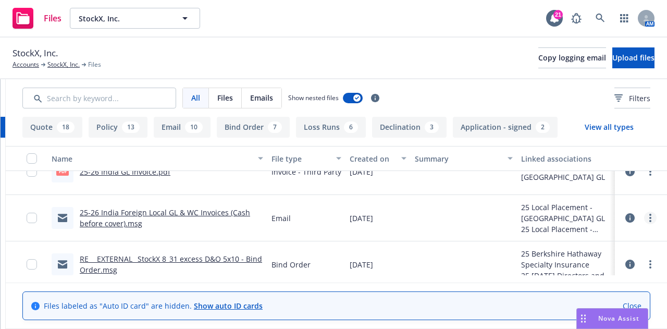
click at [644, 217] on link "more" at bounding box center [650, 218] width 13 height 13
click at [596, 263] on link "Download" at bounding box center [597, 259] width 104 height 21
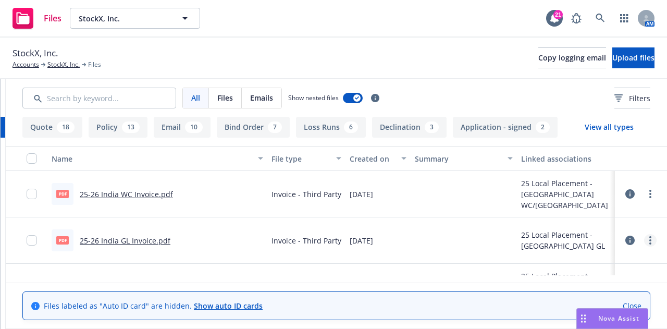
click at [649, 242] on circle "more" at bounding box center [650, 243] width 2 height 2
click at [589, 184] on link "Download" at bounding box center [604, 185] width 104 height 21
click at [597, 233] on link "Download" at bounding box center [597, 236] width 104 height 21
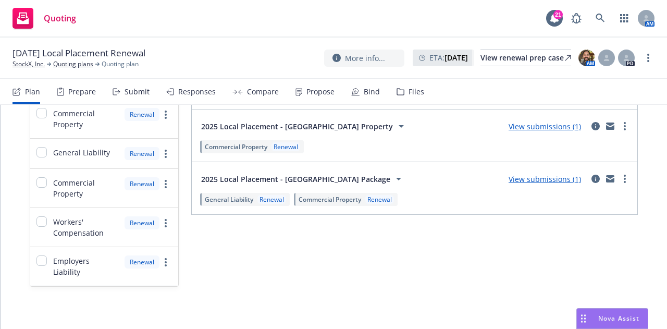
scroll to position [127, 0]
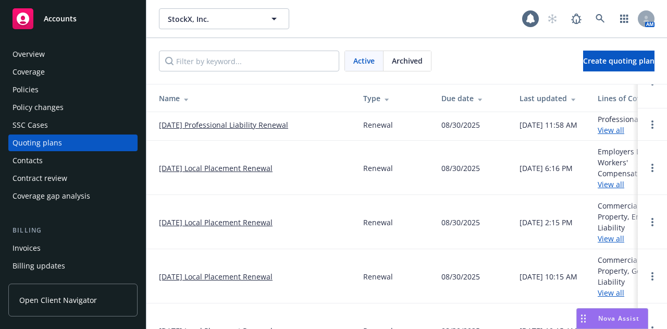
scroll to position [58, 0]
click at [255, 221] on link "[DATE] Local Placement Renewal" at bounding box center [216, 221] width 114 height 11
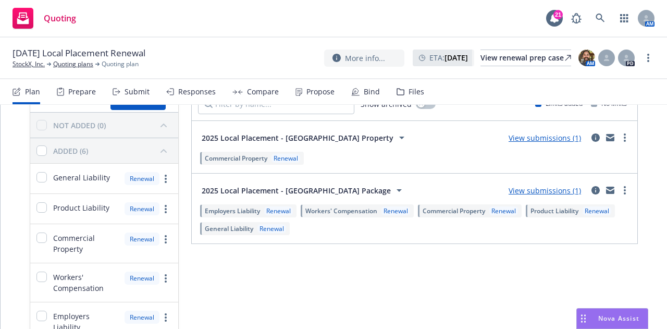
scroll to position [64, 0]
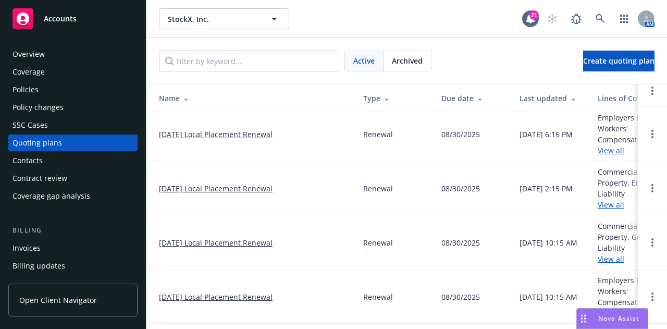
scroll to position [93, 0]
click at [263, 240] on link "[DATE] Local Placement Renewal" at bounding box center [216, 241] width 114 height 11
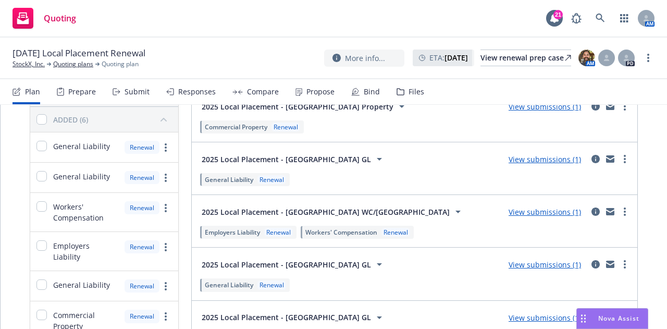
scroll to position [163, 0]
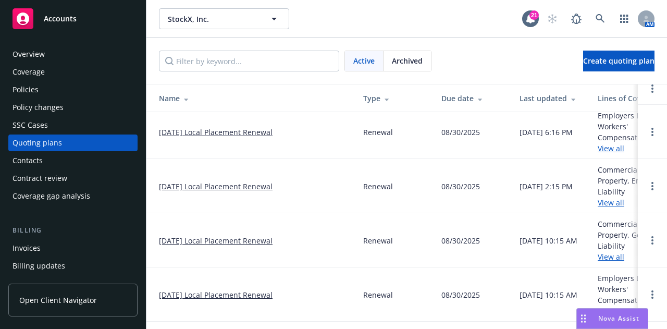
scroll to position [180, 0]
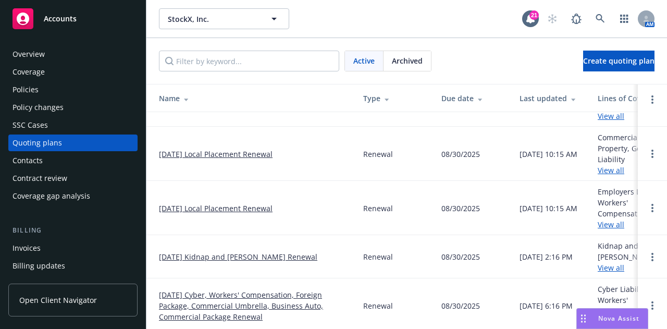
click at [259, 203] on link "[DATE] Local Placement Renewal" at bounding box center [216, 208] width 114 height 11
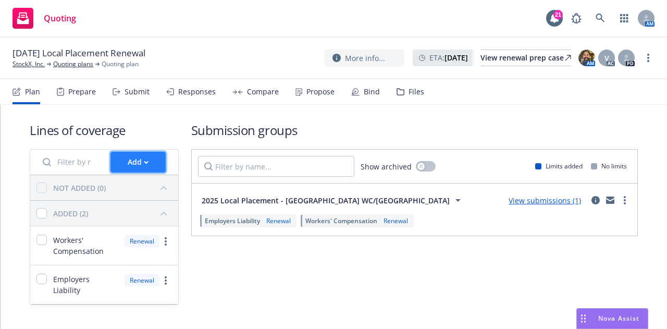
click at [147, 156] on button "Add" at bounding box center [137, 162] width 55 height 21
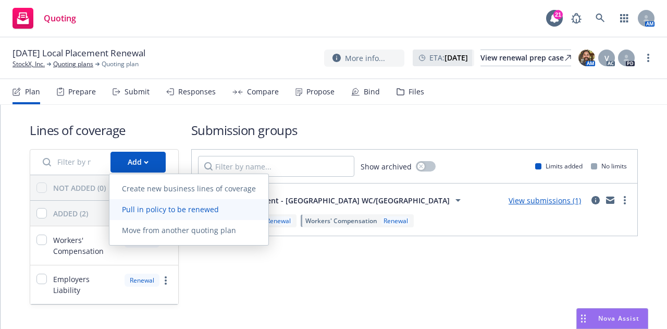
click at [213, 199] on link "Pull in policy to be renewed" at bounding box center [188, 209] width 159 height 21
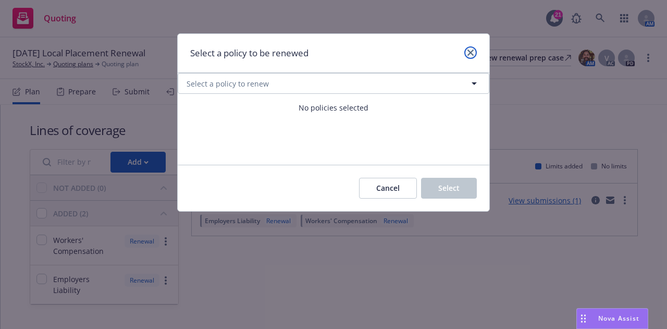
click at [474, 56] on link "close" at bounding box center [470, 52] width 13 height 13
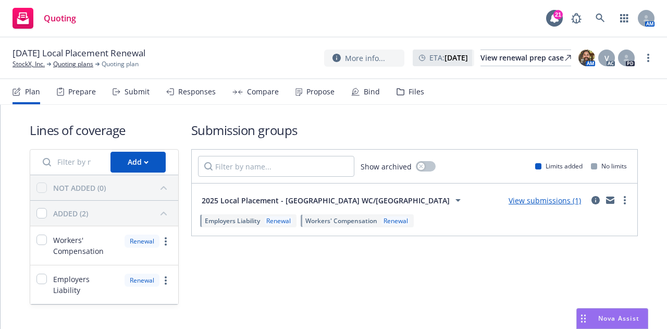
click at [145, 172] on div "Add" at bounding box center [104, 163] width 148 height 26
click at [142, 164] on div "Add" at bounding box center [138, 162] width 21 height 20
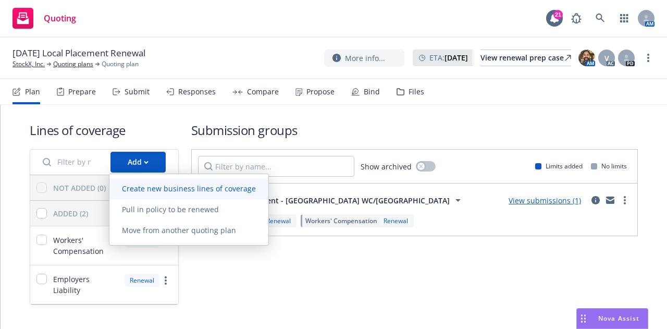
click at [181, 190] on span "Create new business lines of coverage" at bounding box center [188, 188] width 159 height 10
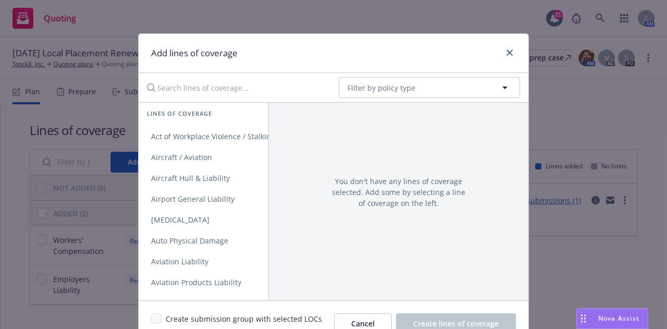
click at [227, 95] on input "Search lines of coverage..." at bounding box center [236, 87] width 190 height 21
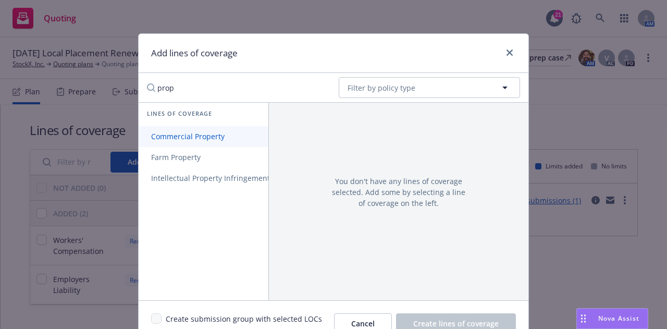
type input "prop"
click at [215, 144] on link "Commercial Property" at bounding box center [225, 136] width 173 height 21
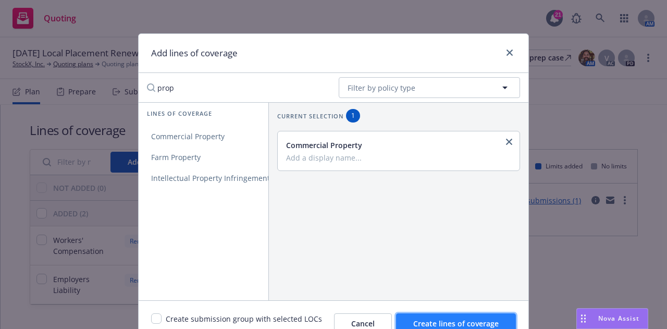
click at [455, 314] on button "Create lines of coverage" at bounding box center [456, 323] width 120 height 21
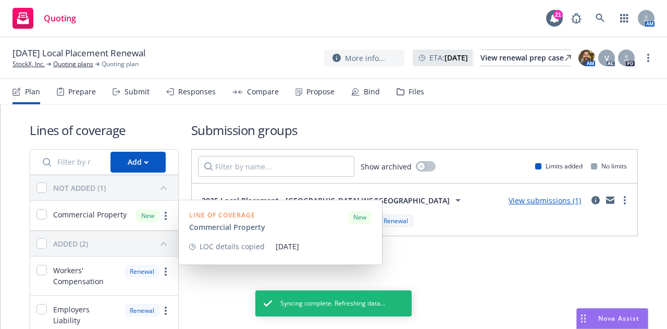
click at [35, 212] on div "Commercial Property" at bounding box center [78, 216] width 96 height 30
checkbox input "true"
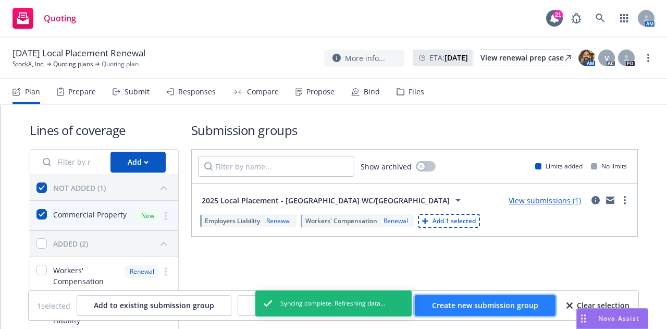
click at [492, 305] on span "Create new submission group" at bounding box center [485, 305] width 106 height 10
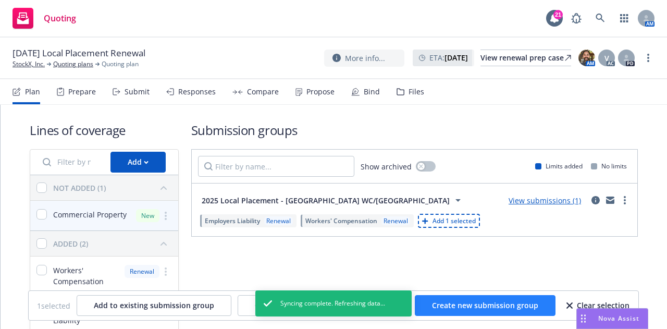
checkbox input "false"
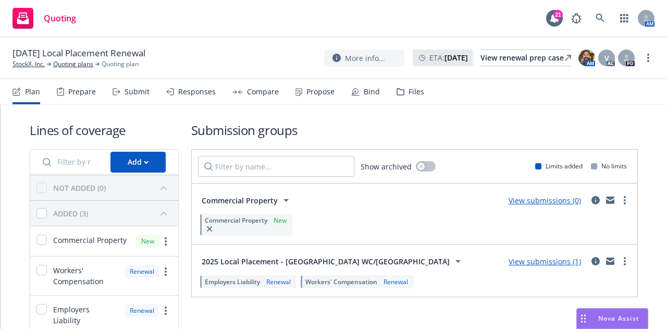
click at [270, 201] on span "Commercial Property" at bounding box center [240, 200] width 76 height 11
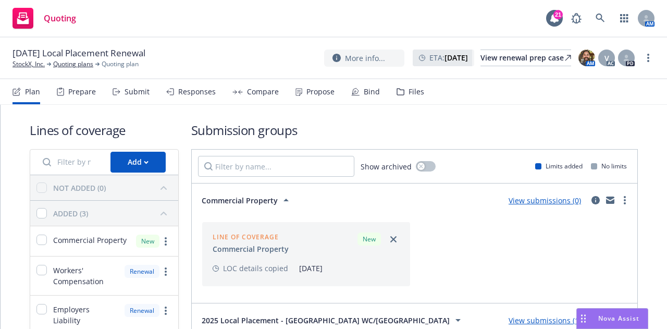
click at [270, 201] on span "Commercial Property" at bounding box center [240, 200] width 76 height 11
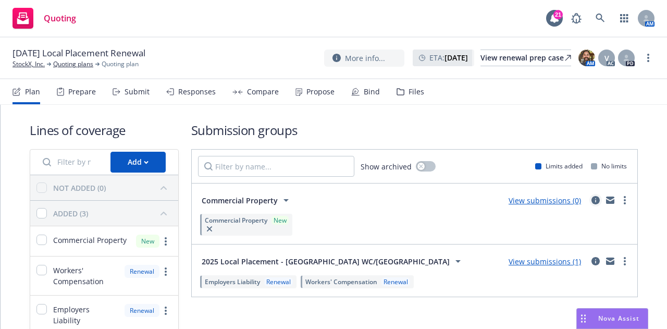
click at [591, 198] on icon "circleInformation" at bounding box center [595, 200] width 8 height 8
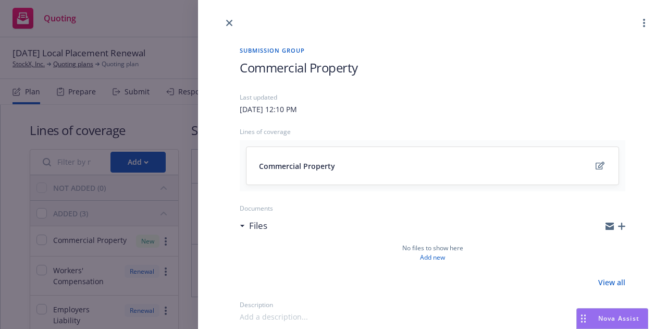
click at [332, 66] on span "Commercial Property" at bounding box center [299, 67] width 118 height 17
drag, startPoint x: 366, startPoint y: 71, endPoint x: 196, endPoint y: 67, distance: 169.4
click at [196, 67] on div "Submission group Commercial Property Last updated Thursday, August 28, 2025 at …" at bounding box center [333, 164] width 667 height 329
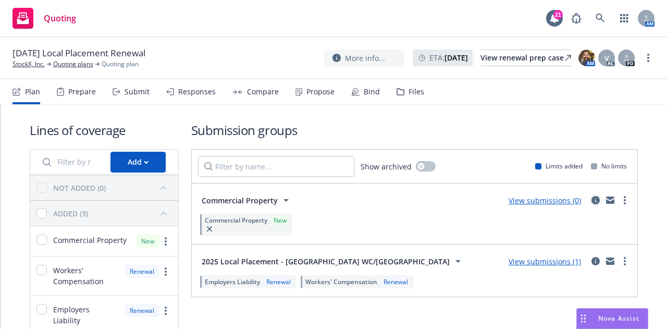
click at [591, 201] on icon "circleInformation" at bounding box center [595, 200] width 8 height 8
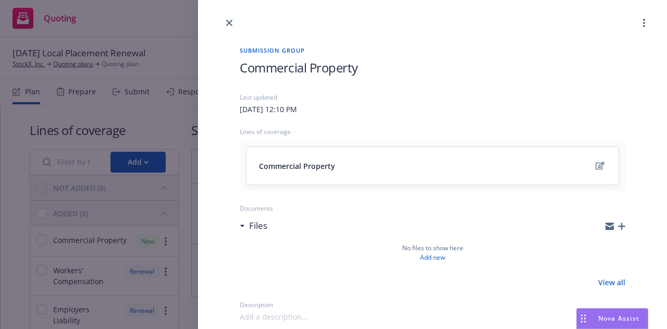
click at [295, 61] on span "Commercial Property" at bounding box center [299, 67] width 118 height 17
click at [357, 68] on span "Commercial Property" at bounding box center [299, 67] width 118 height 17
click at [225, 23] on link "close" at bounding box center [229, 23] width 13 height 13
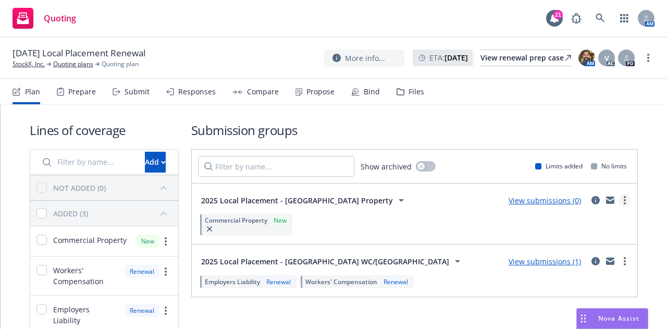
click at [620, 205] on link "more" at bounding box center [625, 200] width 13 height 13
click at [89, 167] on input "Filter by name..." at bounding box center [87, 162] width 102 height 21
type input "g"
click at [162, 152] on button "Add" at bounding box center [155, 162] width 21 height 21
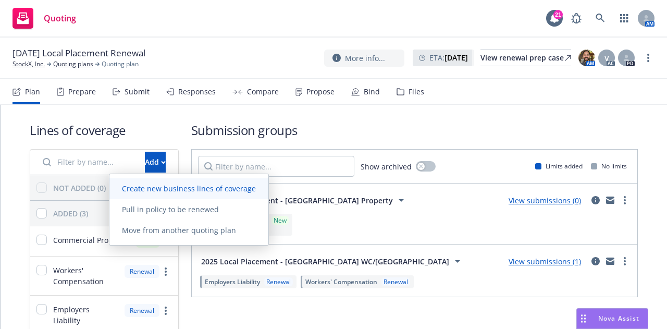
click at [218, 185] on span "Create new business lines of coverage" at bounding box center [188, 188] width 159 height 10
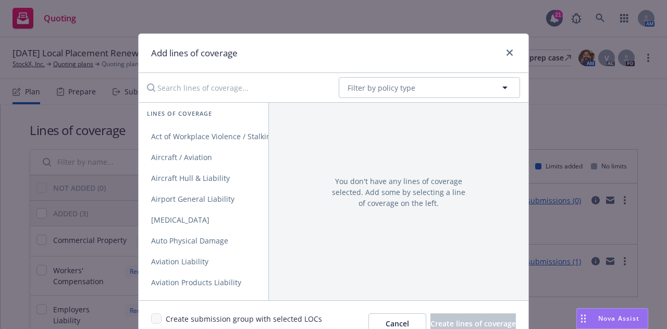
click at [201, 83] on input "Search lines of coverage..." at bounding box center [236, 87] width 190 height 21
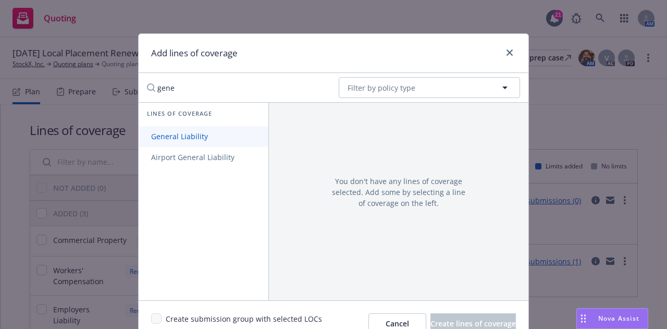
type input "gene"
click at [208, 133] on span "General Liability" at bounding box center [180, 136] width 82 height 10
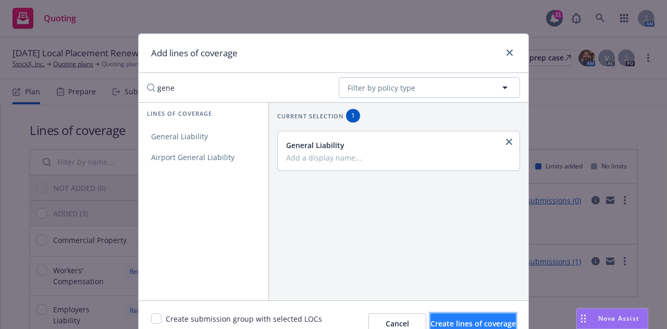
click at [451, 317] on button "Create lines of coverage" at bounding box center [472, 323] width 85 height 21
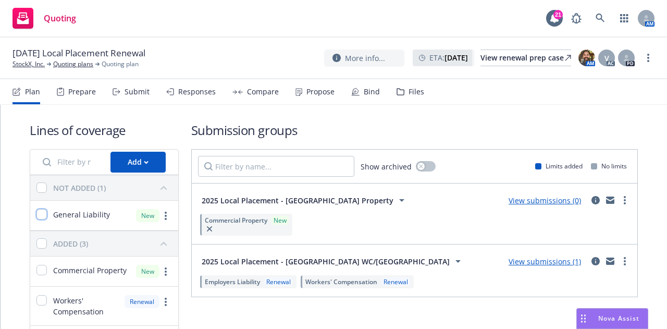
click at [42, 217] on input "checkbox" at bounding box center [41, 214] width 10 height 10
checkbox input "true"
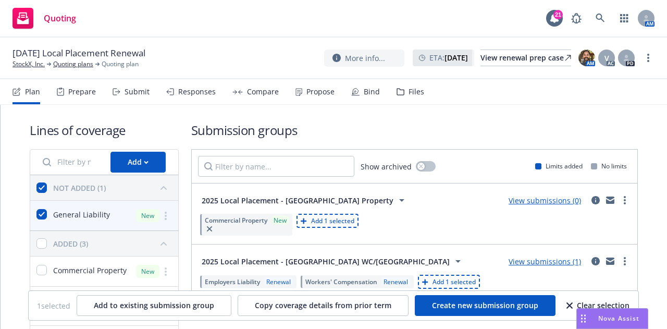
click at [460, 317] on div "1 selected Add to existing submission group Copy coverage details from prior te…" at bounding box center [334, 305] width 610 height 29
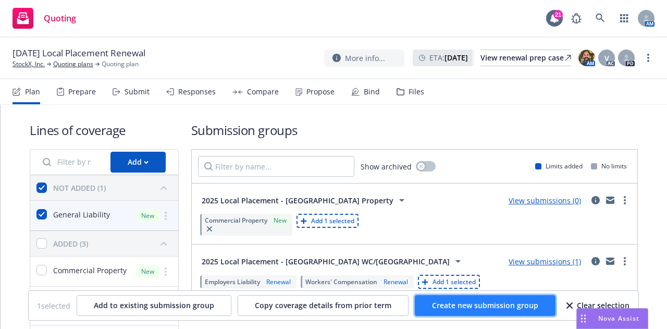
click at [470, 312] on button "Create new submission group" at bounding box center [485, 305] width 141 height 21
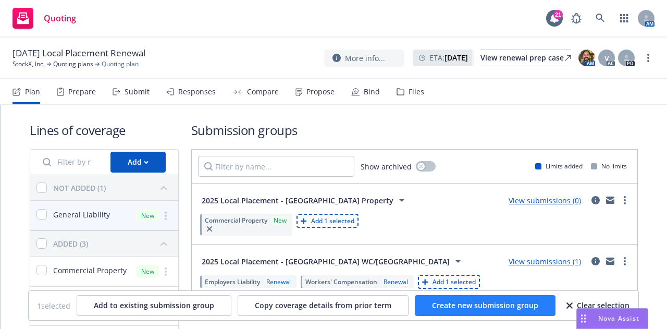
checkbox input "false"
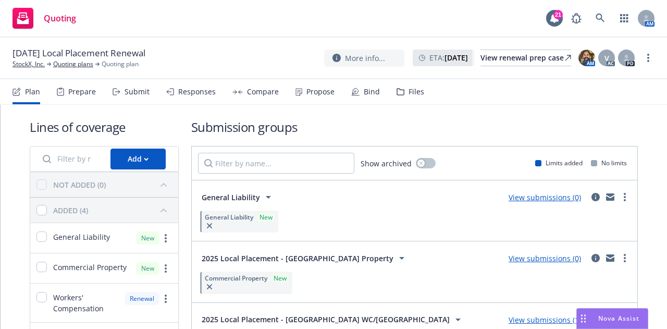
scroll to position [2, 0]
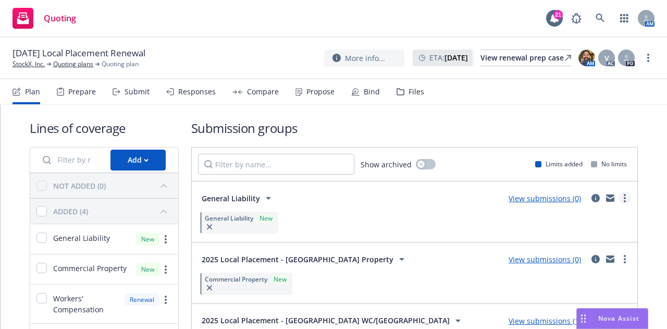
click at [621, 197] on link "more" at bounding box center [625, 198] width 13 height 13
click at [576, 215] on div "General Liability New" at bounding box center [414, 222] width 433 height 26
click at [591, 196] on icon "circleInformation" at bounding box center [595, 198] width 8 height 8
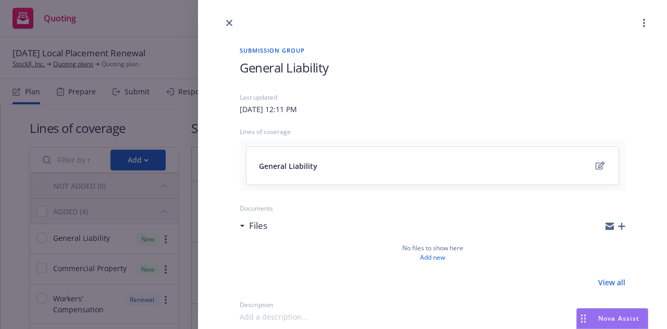
click at [319, 64] on span "General Liability" at bounding box center [284, 67] width 89 height 17
click at [329, 67] on span "General Liability" at bounding box center [284, 67] width 89 height 17
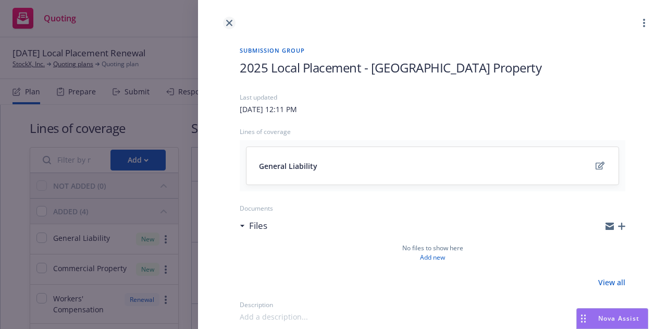
click at [229, 23] on icon "close" at bounding box center [229, 23] width 6 height 6
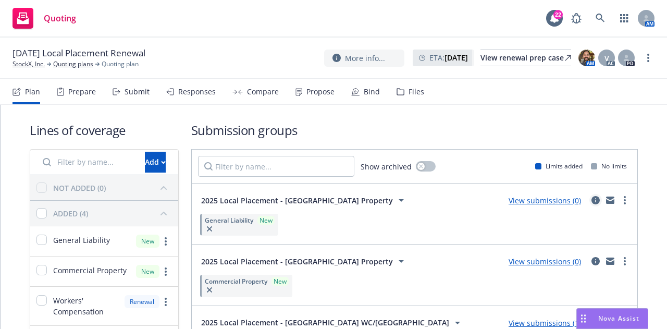
click at [591, 200] on icon "circleInformation" at bounding box center [595, 200] width 8 height 8
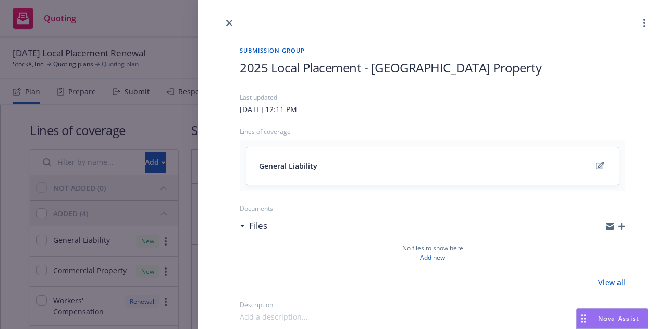
click at [490, 68] on h1 "2025 Local Placement - [GEOGRAPHIC_DATA] Property" at bounding box center [433, 67] width 386 height 17
click at [229, 26] on link "close" at bounding box center [229, 23] width 13 height 13
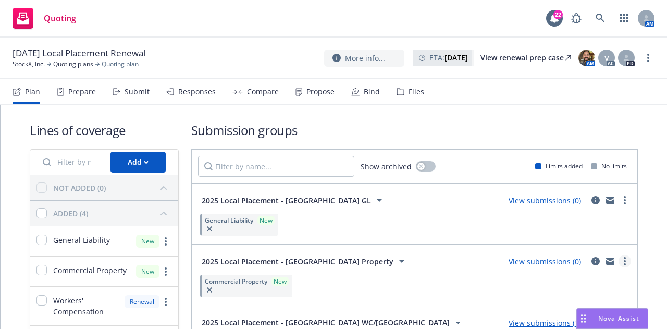
click at [619, 261] on link "more" at bounding box center [625, 261] width 13 height 13
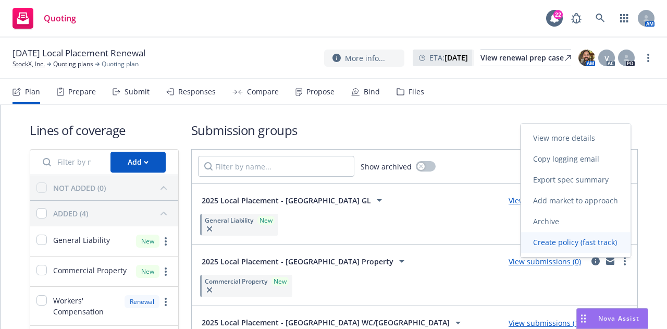
click at [594, 240] on span "Create policy (fast track)" at bounding box center [575, 242] width 109 height 10
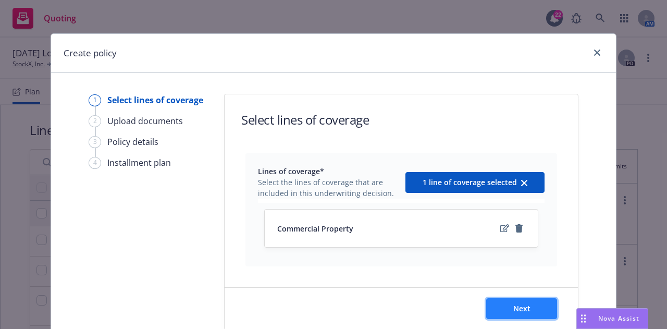
click at [540, 309] on button "Next" at bounding box center [521, 308] width 71 height 21
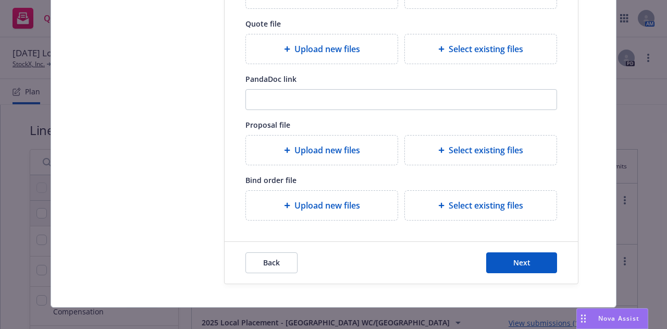
scroll to position [196, 0]
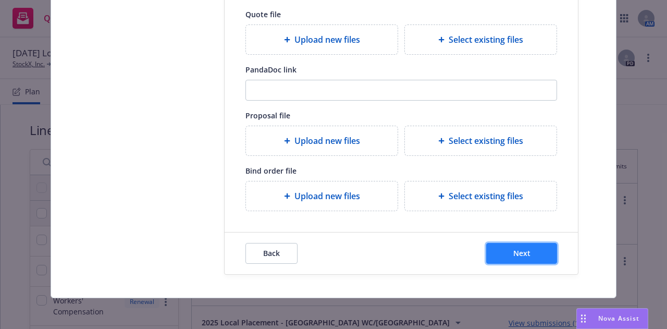
click at [545, 249] on button "Next" at bounding box center [521, 253] width 71 height 21
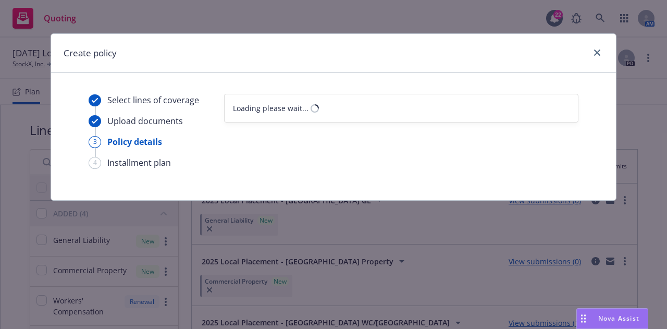
scroll to position [0, 0]
select select "12"
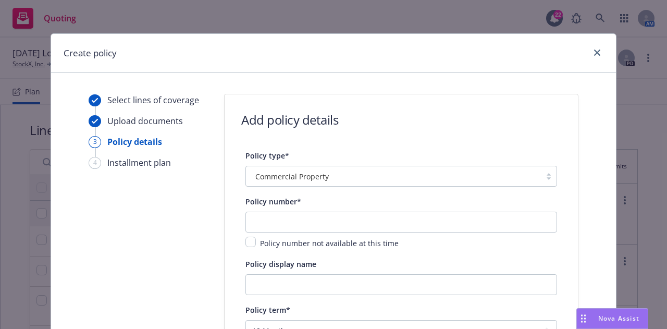
click at [414, 189] on div "Policy type* Commercial Property" at bounding box center [401, 172] width 312 height 46
click at [418, 186] on div "Commercial Property" at bounding box center [401, 176] width 312 height 21
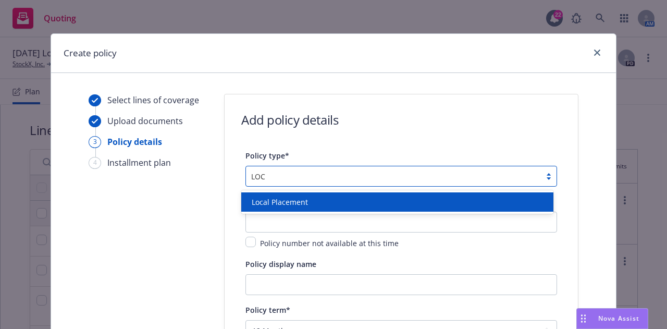
type input "LOCA"
click at [449, 195] on div "Local Placement" at bounding box center [397, 201] width 312 height 19
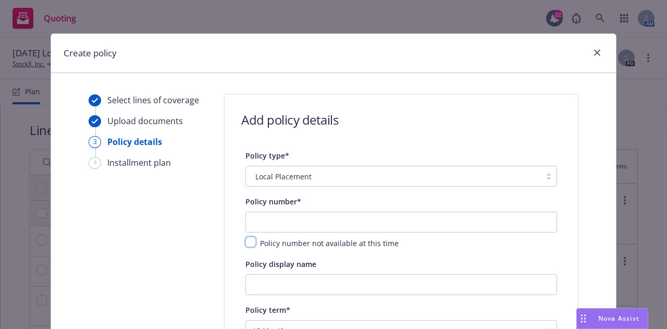
click at [245, 244] on input "checkbox" at bounding box center [250, 242] width 10 height 10
checkbox input "true"
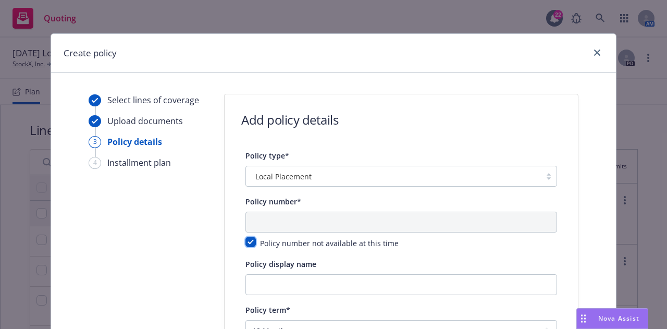
scroll to position [49, 0]
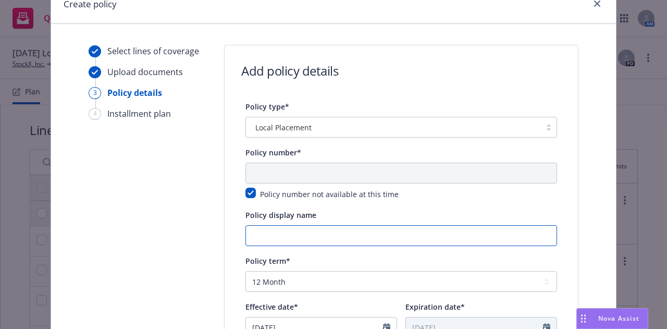
click at [385, 233] on input "Policy display name" at bounding box center [401, 235] width 312 height 21
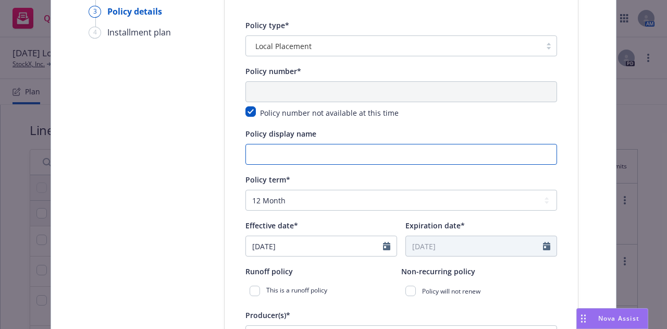
scroll to position [131, 0]
type input "l"
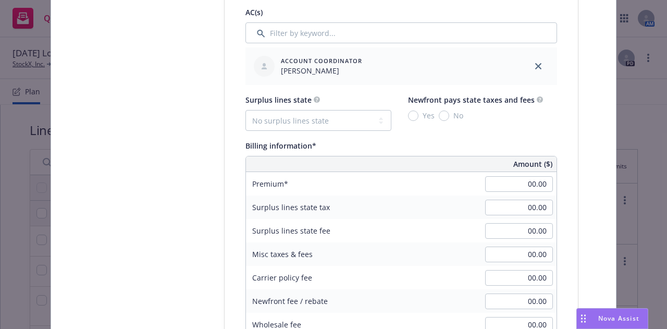
scroll to position [609, 0]
type input "Local Placement - South Korea Property"
click at [507, 176] on input "00.00" at bounding box center [519, 184] width 68 height 16
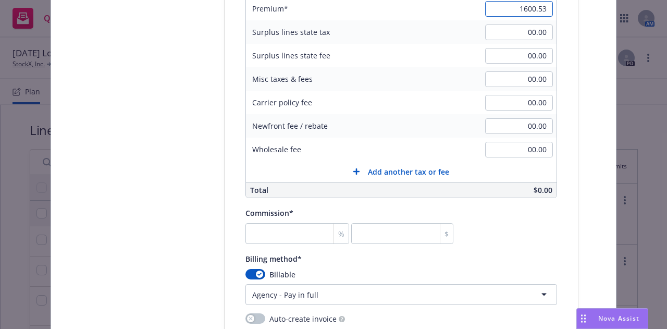
scroll to position [841, 0]
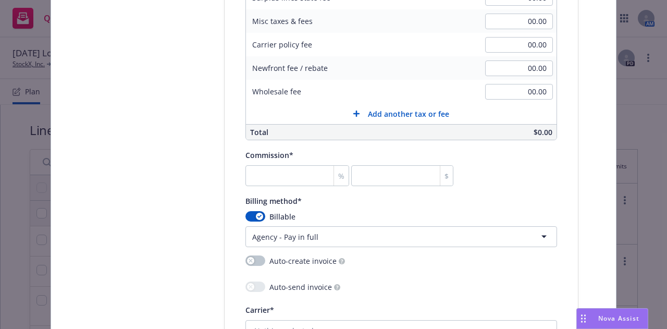
click at [334, 166] on div "%" at bounding box center [341, 176] width 15 height 20
type input "1,600.53"
drag, startPoint x: 316, startPoint y: 164, endPoint x: 308, endPoint y: 173, distance: 11.5
click at [308, 173] on div "%" at bounding box center [297, 175] width 104 height 21
click at [308, 173] on input "number" at bounding box center [297, 175] width 104 height 21
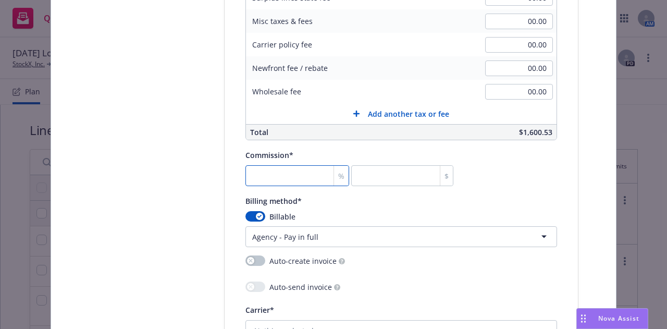
type input "0"
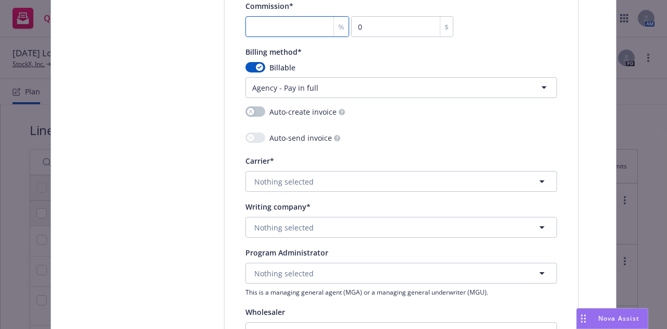
scroll to position [991, 0]
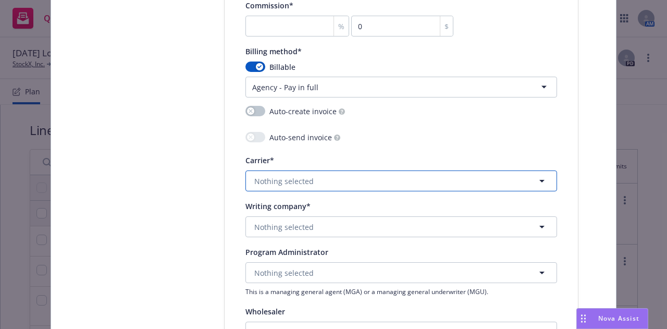
click at [326, 177] on button "Nothing selected" at bounding box center [401, 180] width 312 height 21
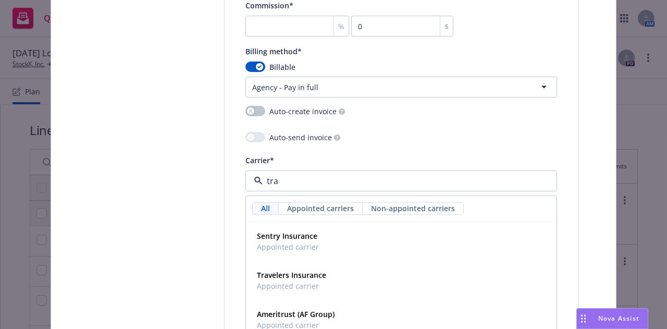
type input "trav"
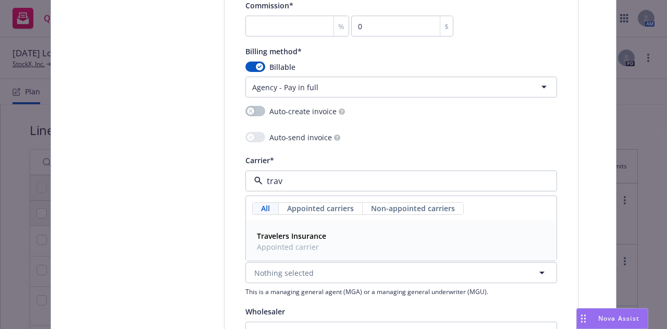
click at [344, 230] on div "Travelers Insurance Appointed carrier" at bounding box center [401, 241] width 297 height 26
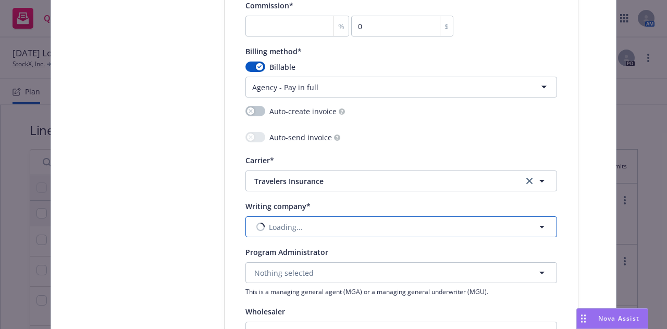
click at [344, 226] on button "Loading..." at bounding box center [401, 226] width 312 height 21
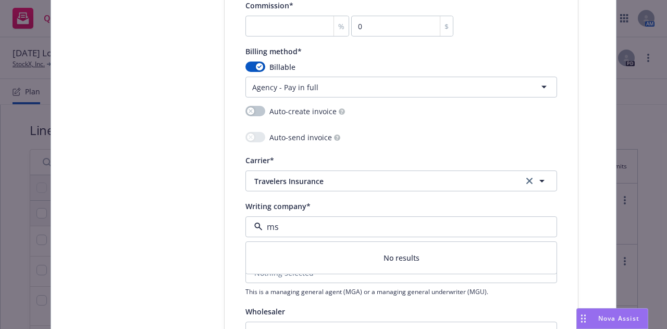
type input "m"
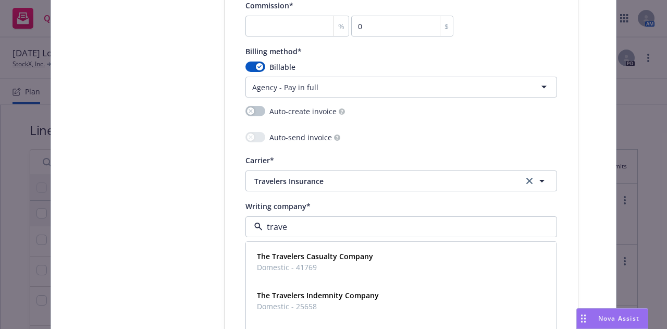
type input "travel"
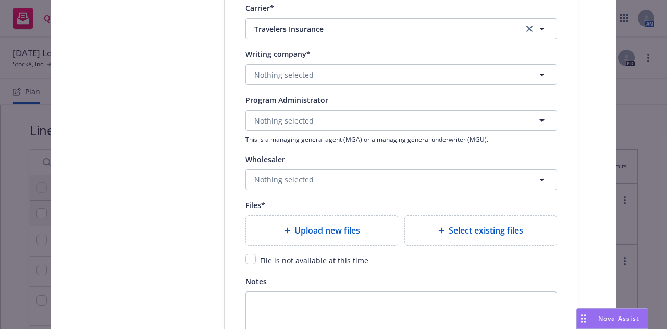
scroll to position [1145, 0]
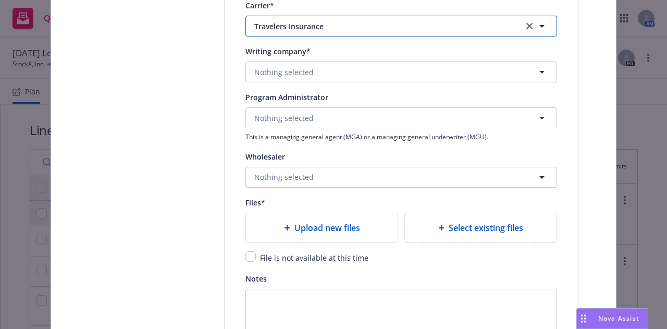
click at [336, 28] on span "Travelers Insurance" at bounding box center [380, 26] width 253 height 11
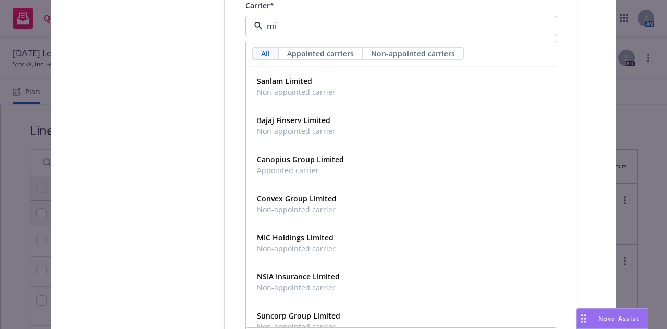
type input "m"
type input "mits"
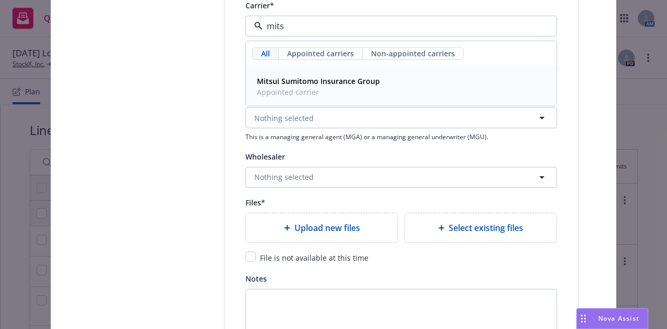
click at [360, 81] on strong "Mitsui Sumitomo Insurance Group" at bounding box center [318, 81] width 123 height 10
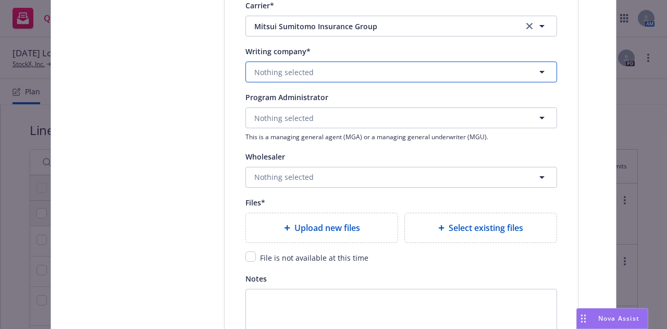
click at [422, 73] on button "Nothing selected" at bounding box center [401, 71] width 312 height 21
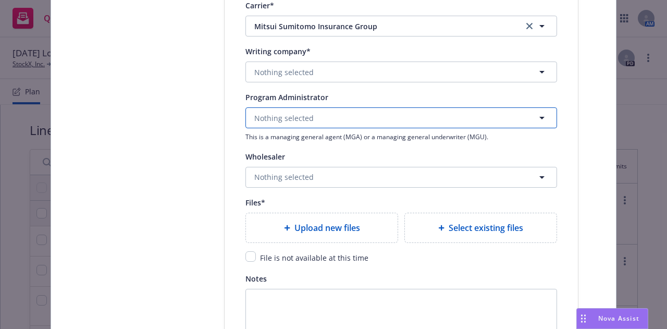
click at [354, 116] on button "Nothing selected" at bounding box center [401, 117] width 312 height 21
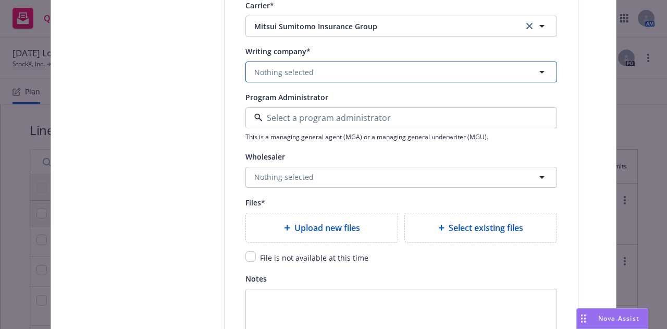
click at [359, 80] on button "Nothing selected" at bounding box center [401, 71] width 312 height 21
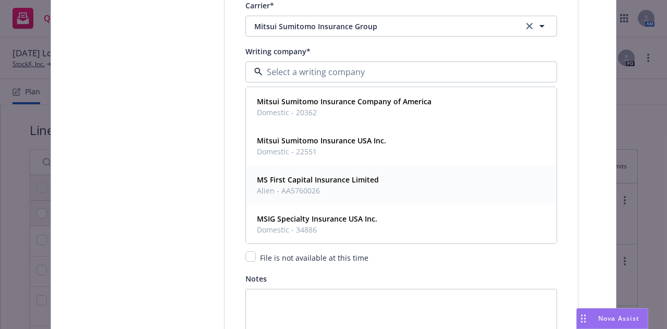
scroll to position [0, 0]
click at [386, 145] on div "Mitsui Sumitomo Insurance USA Inc. Domestic - 22551" at bounding box center [401, 146] width 297 height 26
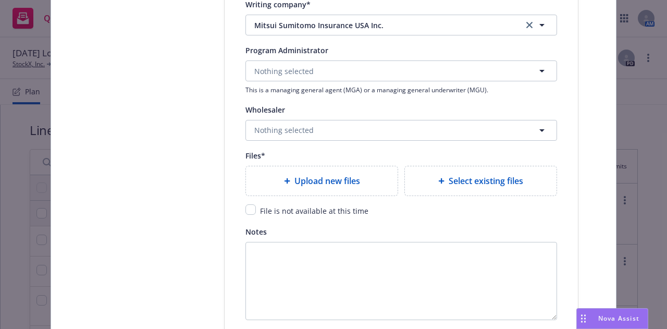
scroll to position [1193, 0]
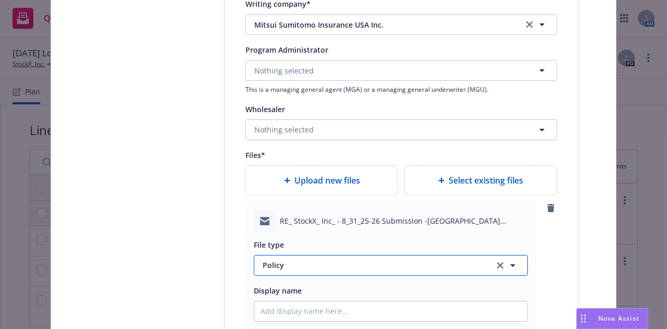
click at [380, 267] on span "Policy" at bounding box center [372, 265] width 219 height 11
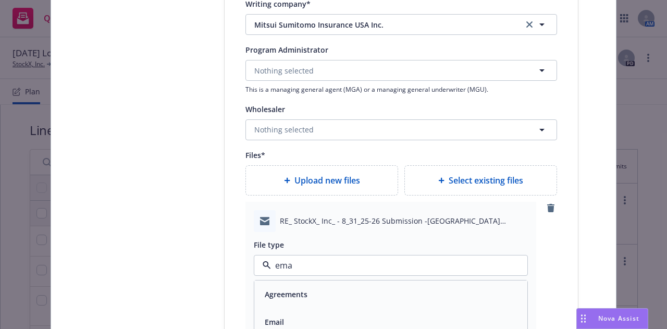
type input "emai"
click at [383, 287] on div "Email" at bounding box center [391, 294] width 261 height 15
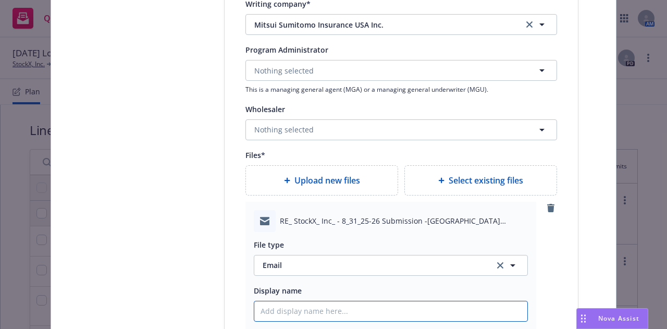
click at [389, 311] on input "Policy display name" at bounding box center [390, 311] width 273 height 20
type textarea "x"
type input "2"
type textarea "x"
type input "25-"
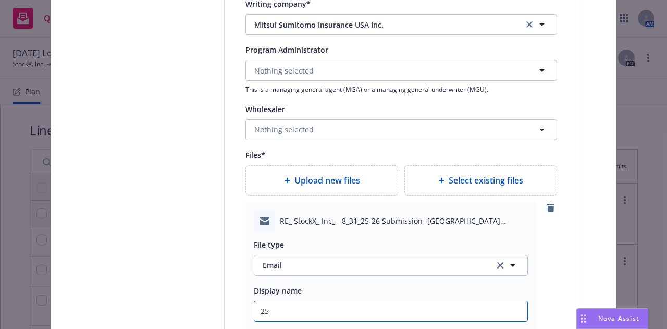
type textarea "x"
type input "25-2"
type textarea "x"
type input "25-26"
type textarea "x"
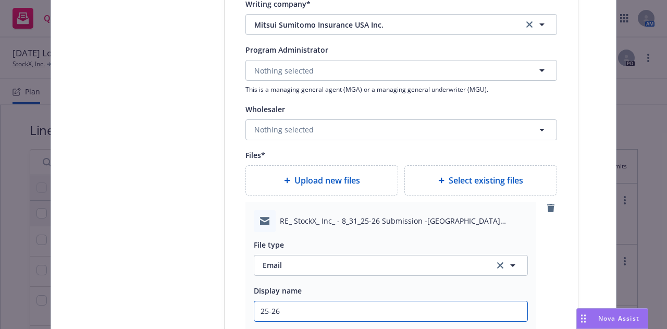
type input "25-26"
type textarea "x"
type input "25-26 Sp"
type textarea "x"
type input "25-26 S"
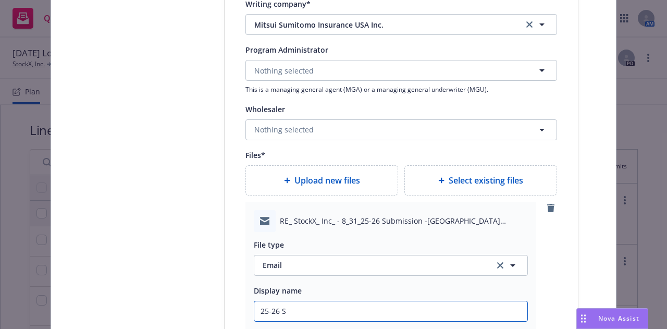
type textarea "x"
type input "25-26 So"
type textarea "x"
type input "25-26 Sou"
type textarea "x"
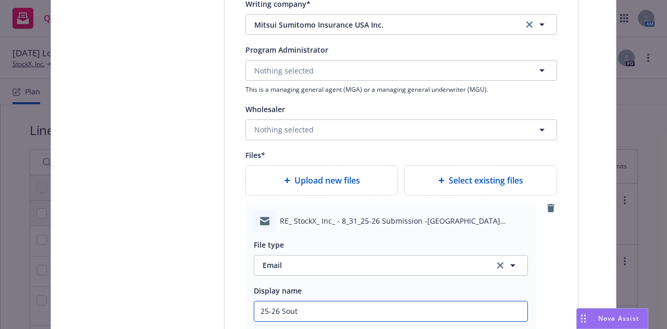
type input "25-26 South"
type textarea "x"
type input "25-26 South"
type textarea "x"
type input "25-26 South KO"
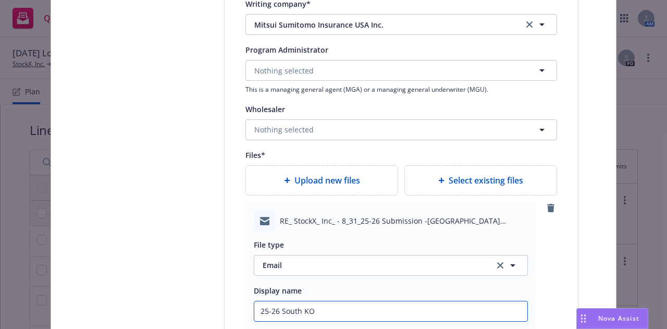
type textarea "x"
type input "25-26 South KOr"
type textarea "x"
type input "25-26 South KOre"
type textarea "x"
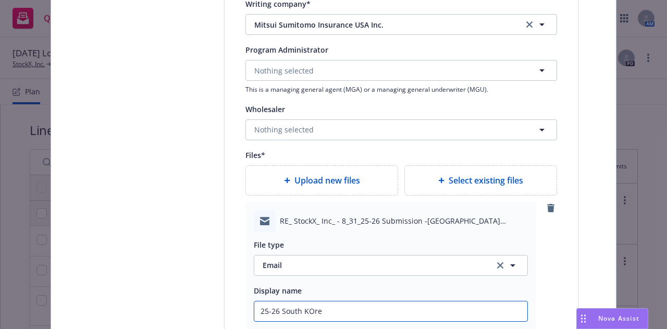
type input "25-26 South KOrea"
type textarea "x"
type input "25-26 South KOrea F"
type textarea "x"
type input "25-26 South KOrea Fo"
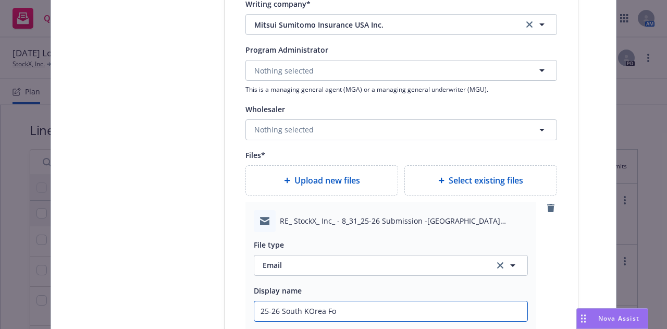
type textarea "x"
type input "25-26 South KOrea For"
type textarea "x"
type input "25-26 South KOrea Fore"
type textarea "x"
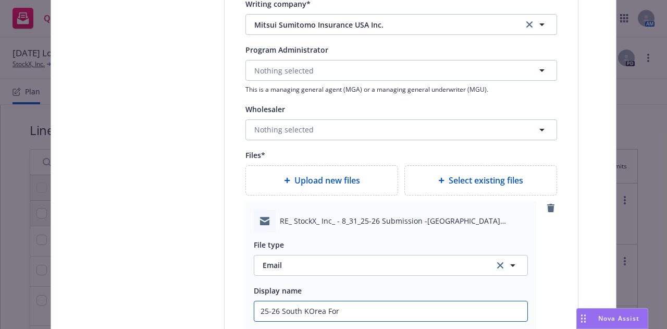
type input "25-26 South KOrea Fo"
type textarea "x"
type input "25-26 South KOrea F"
type textarea "x"
type input "25-26 South KOrea"
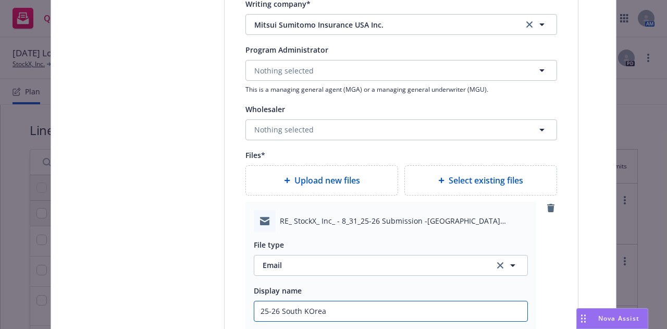
type textarea "x"
type input "25-26 South KOrea"
type textarea "x"
type input "25-26 South KOre"
type textarea "x"
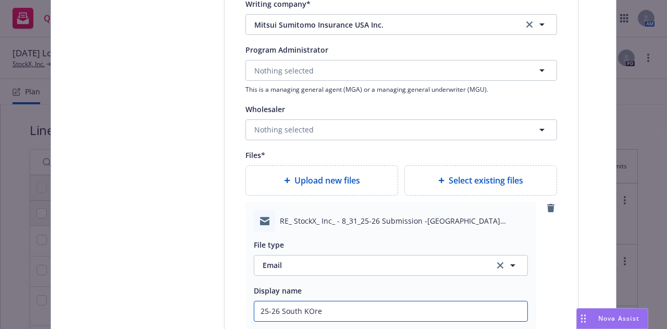
type input "25-26 South KOr"
type textarea "x"
type input "25-26 South KO"
type textarea "x"
type input "25-26 South Ko"
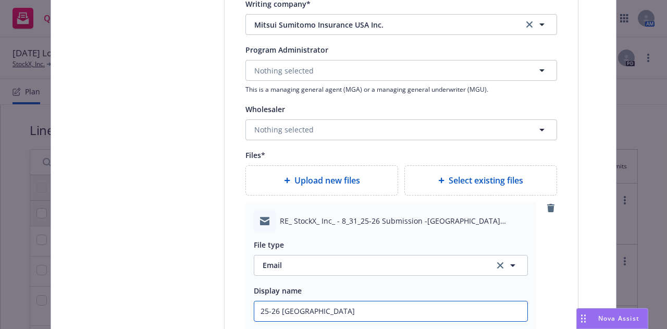
type textarea "x"
type input "25-26 South Kor"
type textarea "x"
type input "25-26 South Kore"
type textarea "x"
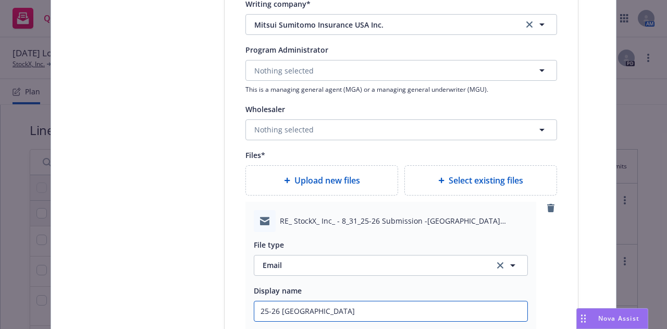
type input "25-26 South Korea"
type textarea "x"
type input "25-26 South Korea F"
type textarea "x"
type input "25-26 South Korea Fo"
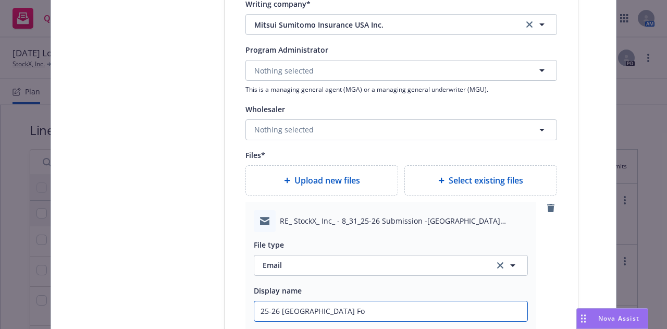
type textarea "x"
type input "25-26 South Korea For"
type textarea "x"
type input "25-26 South Korea Fore"
type textarea "x"
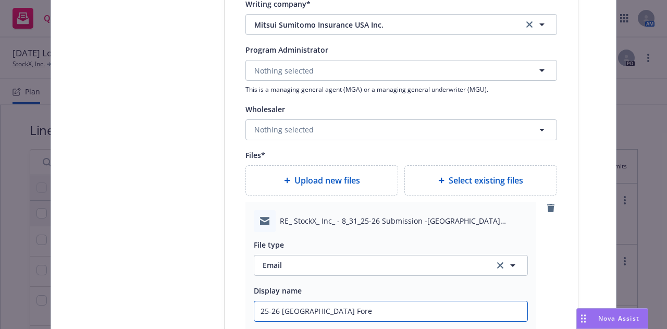
type input "25-26 South Korea Forei"
type textarea "x"
type input "25-26 South Korea Foreign"
type textarea "x"
type input "25-26 South Korea Foreign"
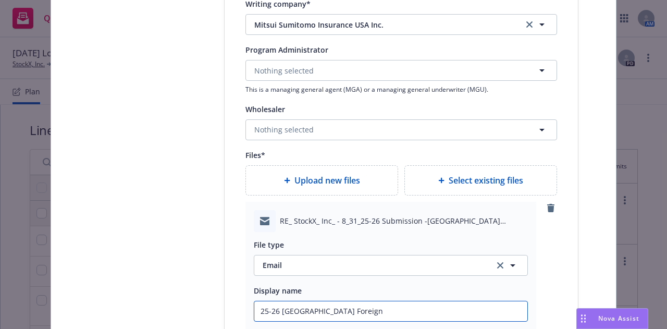
type textarea "x"
type input "25-26 South Korea Foreign L"
type textarea "x"
type input "25-26 South Korea Foreign Lo"
type textarea "x"
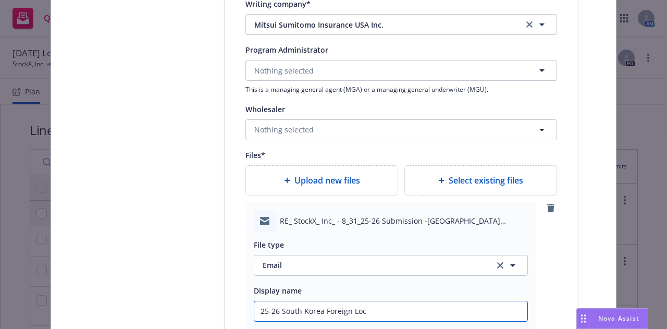
type input "25-26 South Korea Foreign Loca"
type textarea "x"
type input "25-26 South Korea Foreign Local"
type textarea "x"
type input "25-26 South Korea Foreign Local GL"
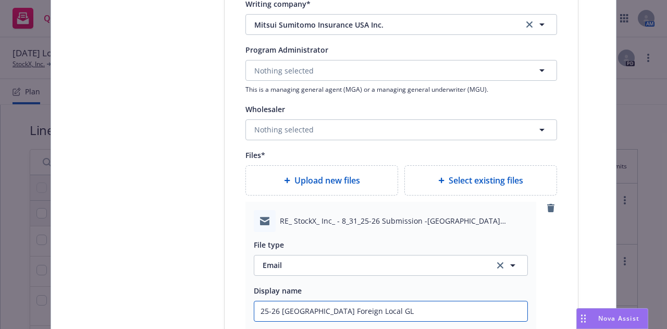
type textarea "x"
type input "25-26 South Korea Foreign Local GL"
type textarea "x"
type input "25-26 South Korea Foreign Local GL &"
type textarea "x"
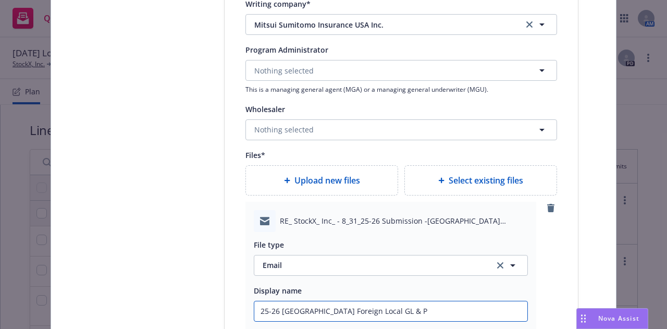
type input "25-26 South Korea Foreign Local GL & Pr"
type textarea "x"
type input "25-26 South Korea Foreign Local GL & Prop"
type textarea "x"
type input "25-26 South Korea Foreign Local GL & Prop"
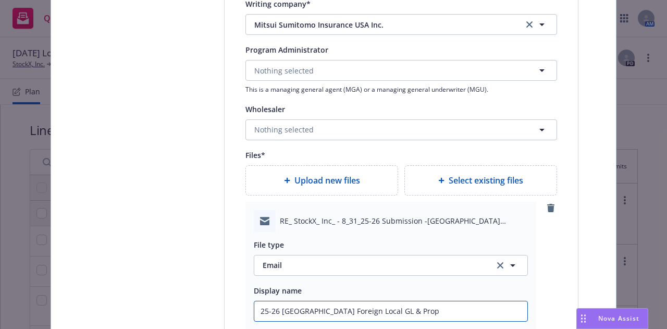
type textarea "x"
type input "25-26 South Korea Foreign Local GL & Prop In"
type textarea "x"
type input "25-26 South Korea Foreign Local GL & Prop Inv"
type textarea "x"
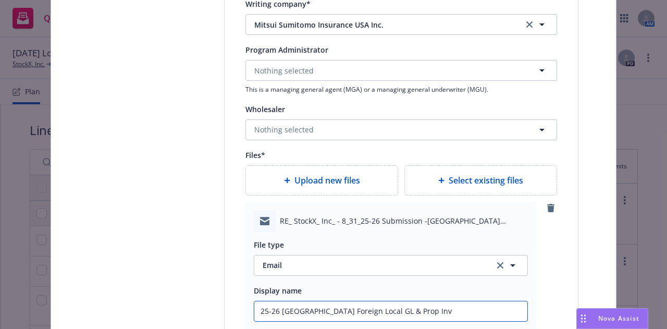
type input "25-26 South Korea Foreign Local GL & Prop Invo"
type textarea "x"
type input "25-26 South Korea Foreign Local GL & Prop Invoi"
type textarea "x"
type input "25-26 South Korea Foreign Local GL & Prop Invoic"
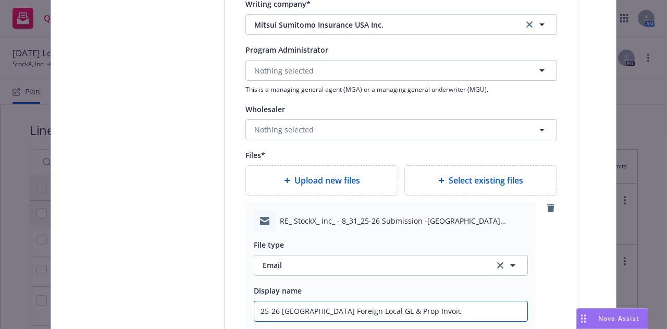
type textarea "x"
type input "25-26 South Korea Foreign Local GL & Prop Invoice"
type textarea "x"
type input "25-26 South Korea Foreign Local GL & Prop Invoices"
type textarea "x"
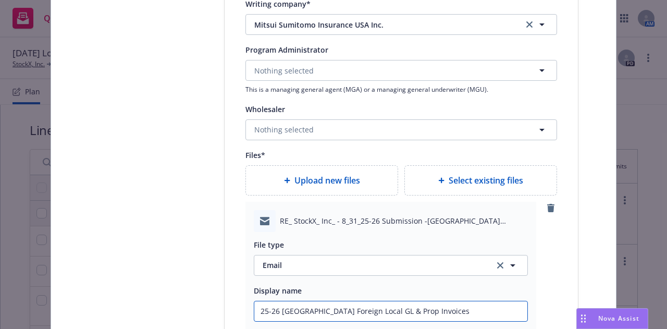
type input "25-26 South Korea Foreign Local GL & Prop Invoices ("
type textarea "x"
type input "25-26 South Korea Foreign Local GL & Prop Invoices (C"
type textarea "x"
type input "25-26 South Korea Foreign Local GL & Prop Invoices (Ca"
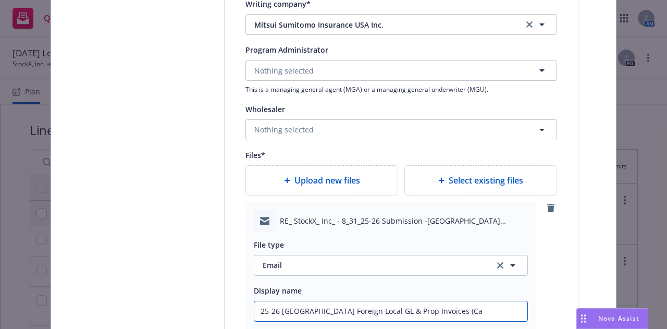
type textarea "x"
type input "25-26 South Korea Foreign Local GL & Prop Invoices (Cash"
type textarea "x"
type input "25-26 South Korea Foreign Local GL & Prop Invoices (Cash be"
type textarea "x"
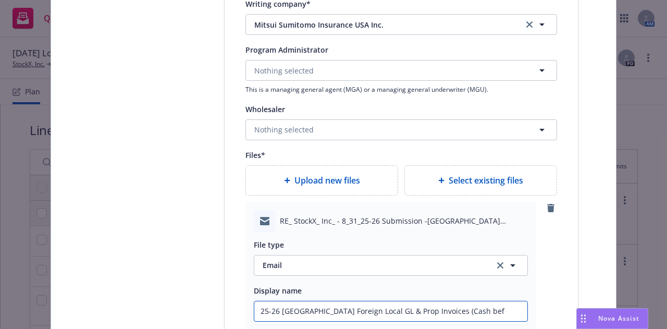
type input "25-26 South Korea Foreign Local GL & Prop Invoices (Cash befo"
type textarea "x"
type input "25-26 South Korea Foreign Local GL & Prop Invoices (Cash befor"
type textarea "x"
type input "25-26 South Korea Foreign Local GL & Prop Invoices (Cash before"
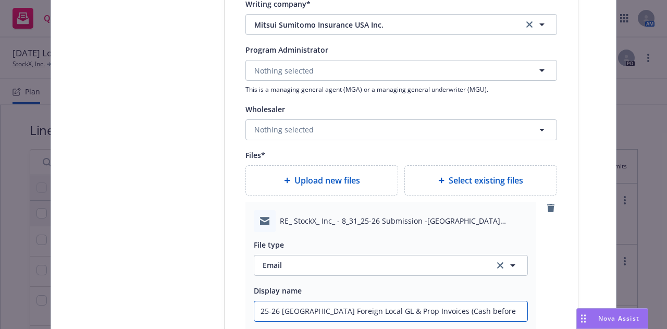
type textarea "x"
type input "25-26 South Korea Foreign Local GL & Prop Invoices (Cash before"
type textarea "x"
type input "25-26 South Korea Foreign Local GL & Prop Invoices (Cash before co"
type textarea "x"
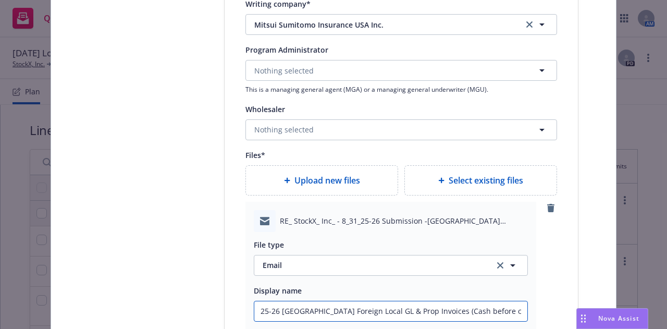
type input "25-26 South Korea Foreign Local GL & Prop Invoices (Cash before cove"
type textarea "x"
type input "25-26 South Korea Foreign Local GL & Prop Invoices (Cash before cover"
type textarea "x"
type input "25-26 South Korea Foreign Local GL & Prop Invoices (Cash before cover_"
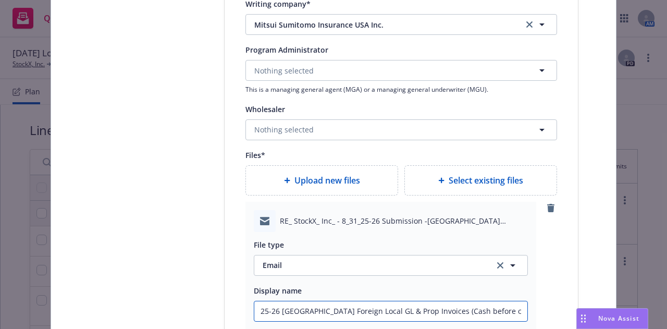
type textarea "x"
type input "25-26 South Korea Foreign Local GL & Prop Invoices (Cash before cover"
type textarea "x"
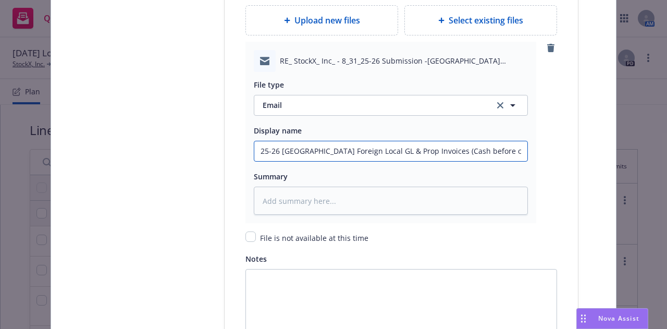
scroll to position [1489, 0]
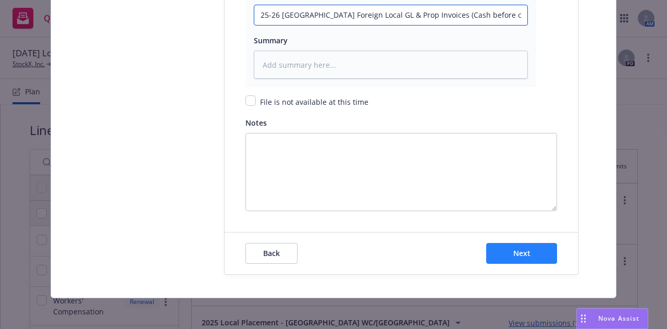
type input "25-26 South Korea Foreign Local GL & Prop Invoices (Cash before cover)"
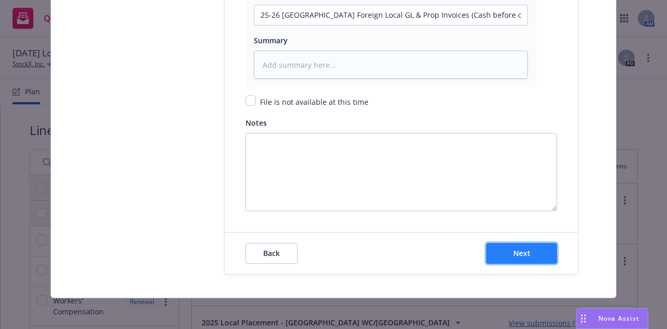
click at [526, 252] on button "Next" at bounding box center [521, 253] width 71 height 21
type textarea "x"
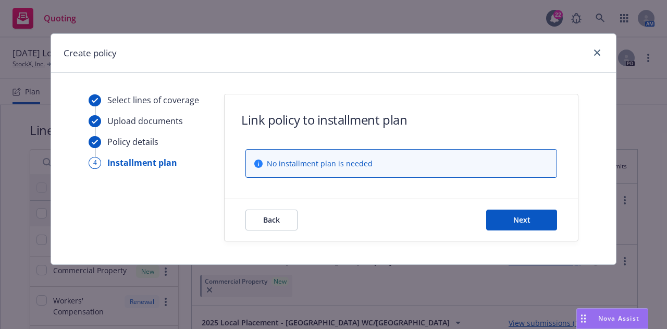
scroll to position [0, 0]
click at [527, 224] on button "Next" at bounding box center [521, 219] width 71 height 21
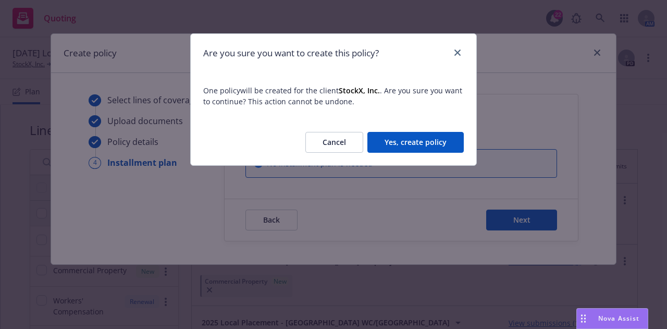
click at [452, 138] on button "Yes, create policy" at bounding box center [415, 142] width 96 height 21
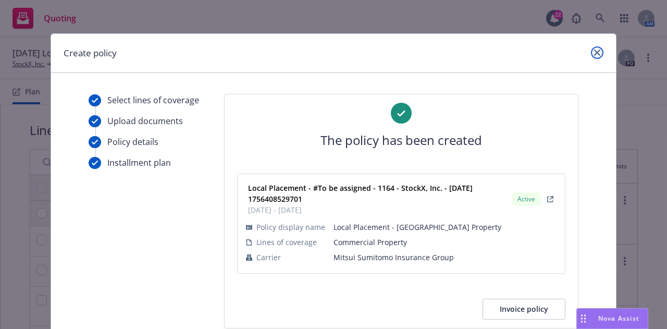
click at [594, 54] on icon "close" at bounding box center [597, 53] width 6 height 6
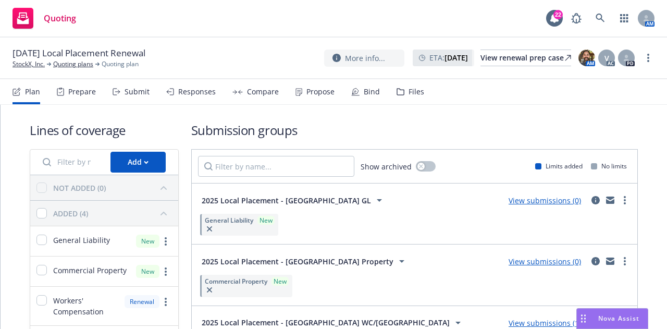
click at [593, 54] on img at bounding box center [586, 58] width 17 height 17
click at [32, 66] on link "StockX, Inc." at bounding box center [29, 63] width 32 height 9
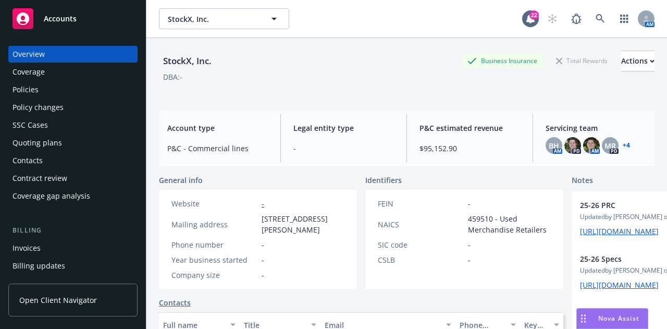
click at [87, 95] on div "Policies" at bounding box center [73, 89] width 121 height 17
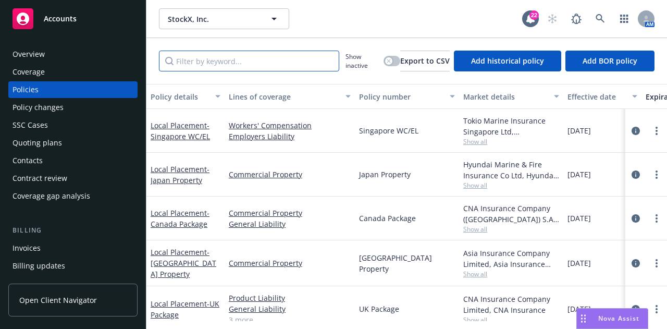
click at [286, 67] on input "Filter by keyword..." at bounding box center [249, 61] width 180 height 21
type input "south"
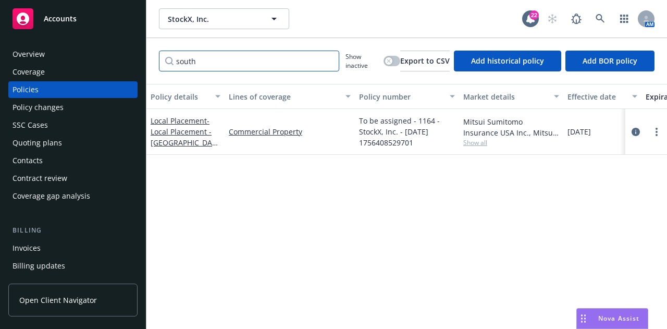
click at [328, 63] on input "south" at bounding box center [249, 61] width 180 height 21
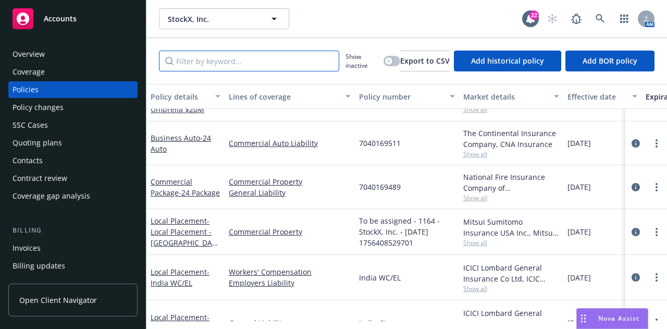
scroll to position [911, 0]
drag, startPoint x: 627, startPoint y: 235, endPoint x: 614, endPoint y: 229, distance: 14.9
click at [632, 234] on icon "circleInformation" at bounding box center [636, 231] width 8 height 8
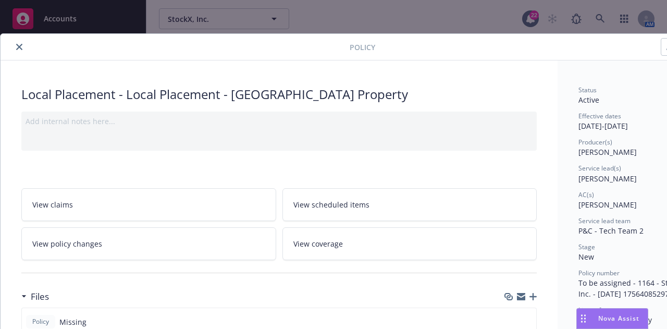
scroll to position [0, 57]
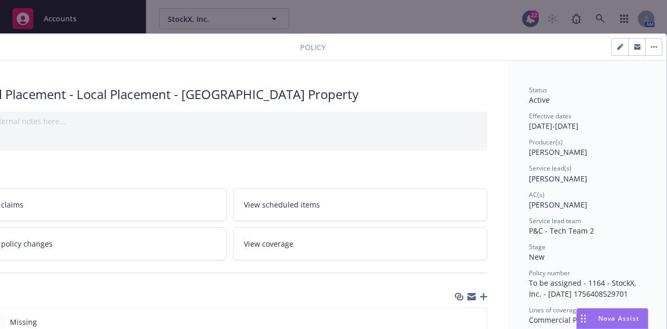
click at [615, 52] on button "button" at bounding box center [620, 47] width 17 height 17
select select "NEW"
select select "12"
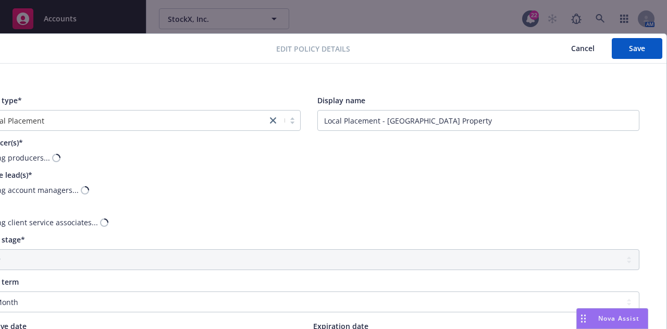
scroll to position [0, 0]
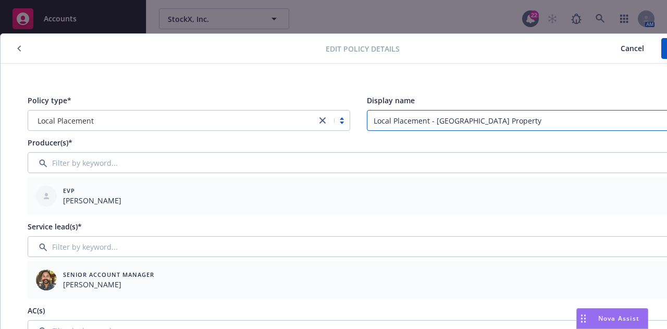
drag, startPoint x: 435, startPoint y: 120, endPoint x: 238, endPoint y: 118, distance: 197.0
click at [238, 118] on div "Policy type* Local Placement Display name Local Placement - South Korea Property" at bounding box center [358, 113] width 661 height 36
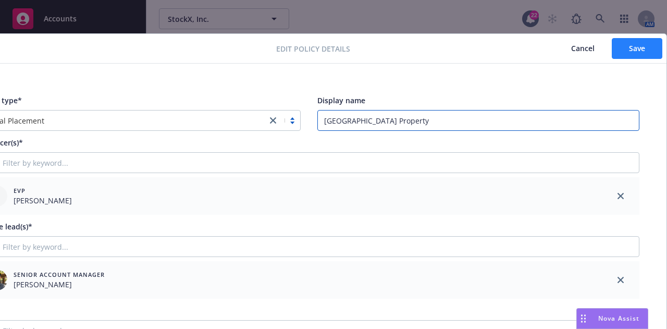
type input "South Korea Property"
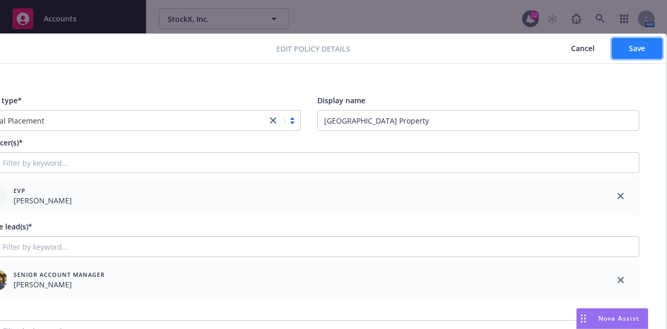
click at [641, 44] on button "Save" at bounding box center [637, 48] width 51 height 21
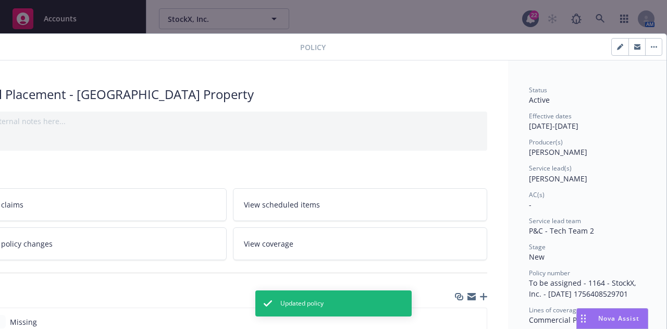
scroll to position [0, 0]
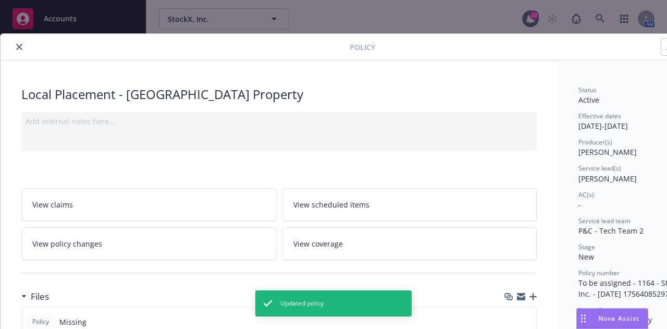
click at [18, 46] on icon "close" at bounding box center [19, 47] width 6 height 6
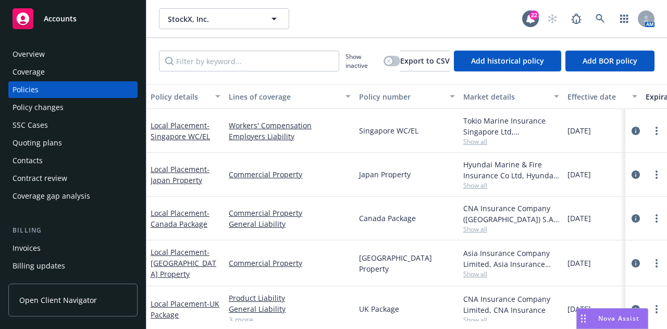
scroll to position [61, 0]
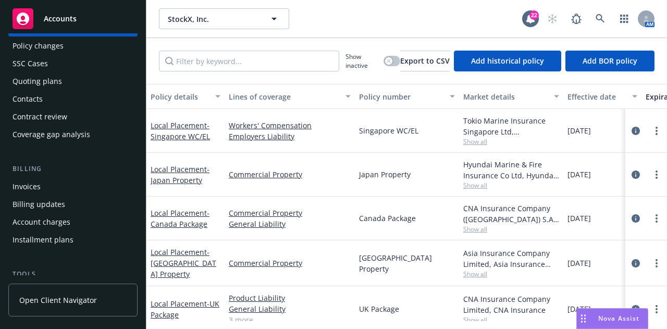
click at [102, 83] on div "Quoting plans" at bounding box center [73, 81] width 121 height 17
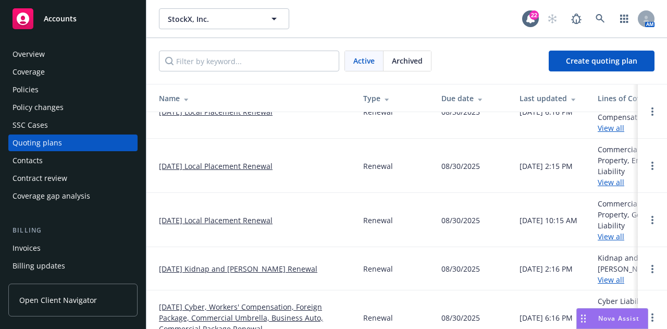
scroll to position [180, 0]
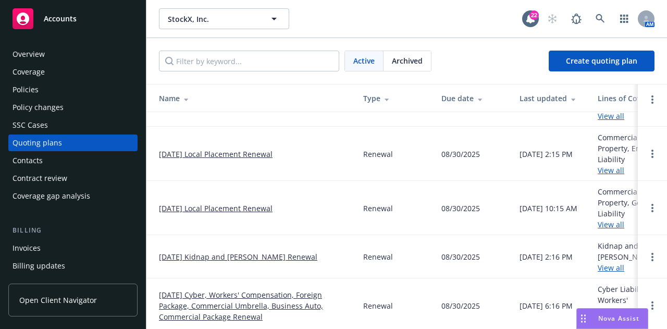
click at [270, 204] on link "[DATE] Local Placement Renewal" at bounding box center [216, 208] width 114 height 11
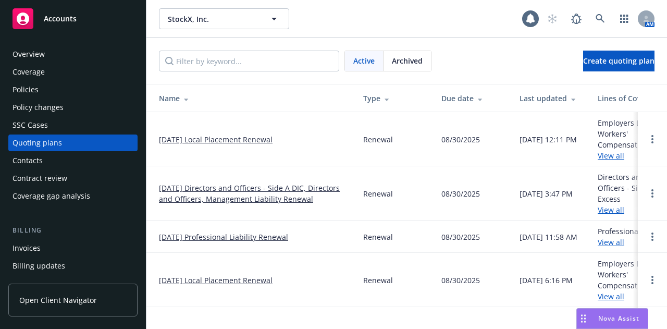
scroll to position [180, 0]
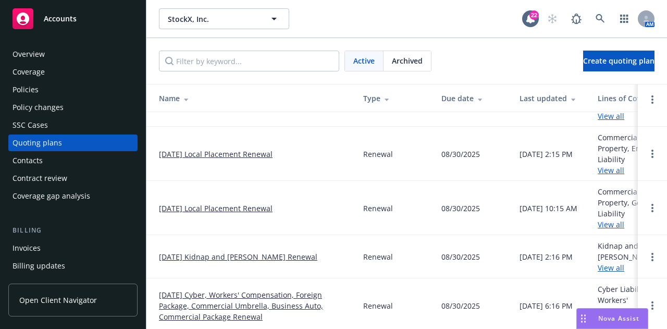
click at [248, 208] on link "[DATE] Local Placement Renewal" at bounding box center [216, 208] width 114 height 11
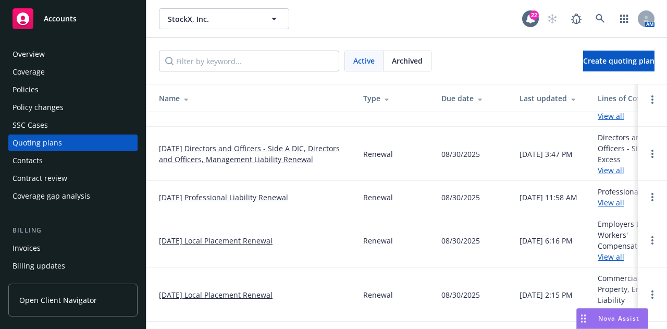
scroll to position [180, 0]
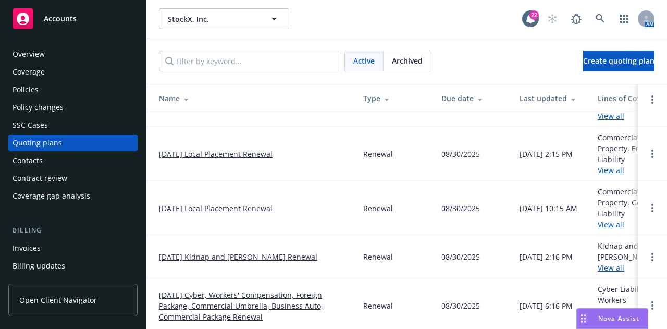
click at [249, 157] on link "[DATE] Local Placement Renewal" at bounding box center [216, 154] width 114 height 11
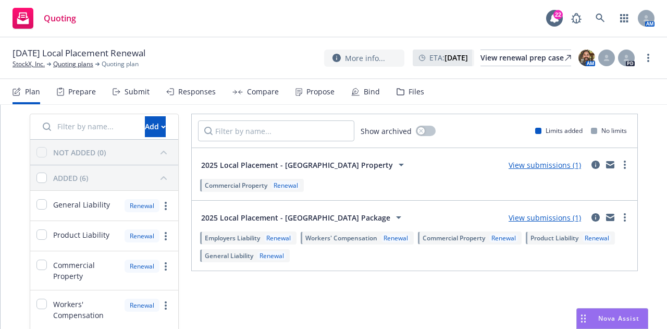
scroll to position [36, 0]
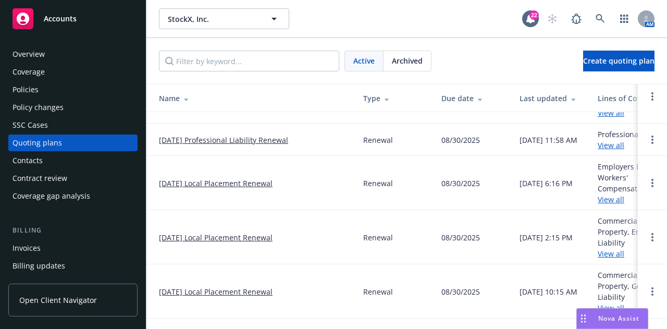
scroll to position [87, 0]
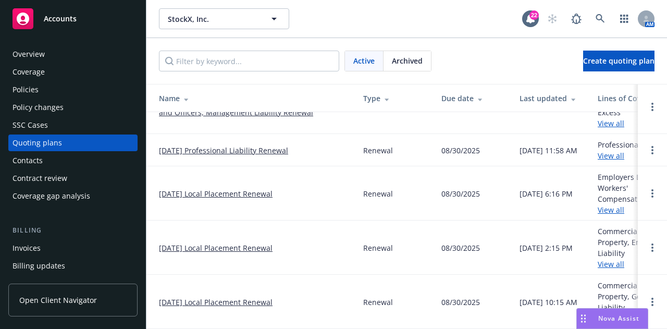
click at [263, 195] on link "[DATE] Local Placement Renewal" at bounding box center [216, 193] width 114 height 11
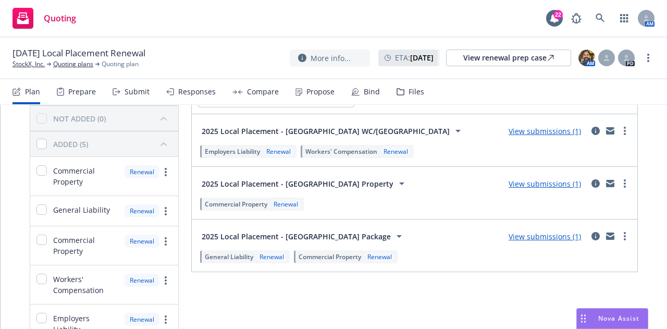
scroll to position [70, 0]
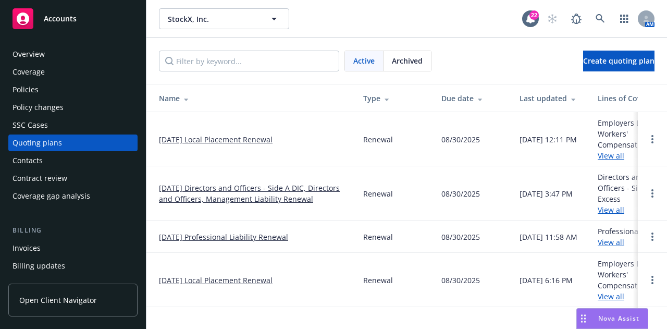
click at [247, 136] on link "[DATE] Local Placement Renewal" at bounding box center [216, 139] width 114 height 11
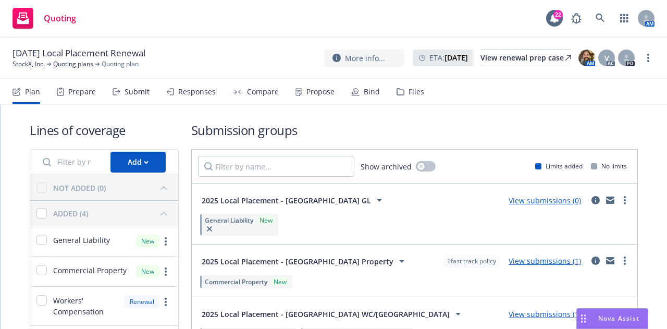
scroll to position [64, 0]
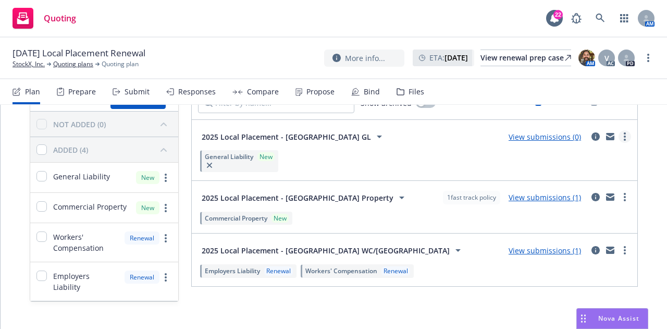
click at [624, 136] on circle "more" at bounding box center [625, 136] width 2 height 2
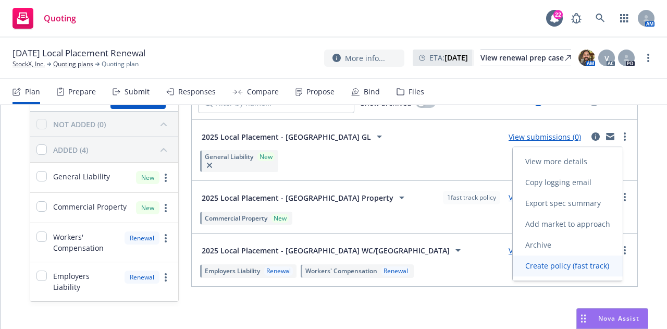
click at [589, 259] on link "Create policy (fast track)" at bounding box center [568, 265] width 110 height 21
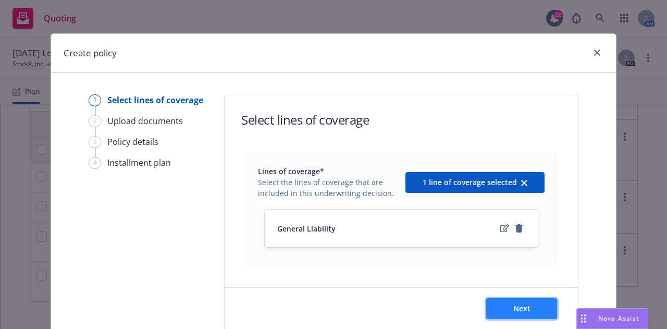
click at [534, 312] on button "Next" at bounding box center [521, 308] width 71 height 21
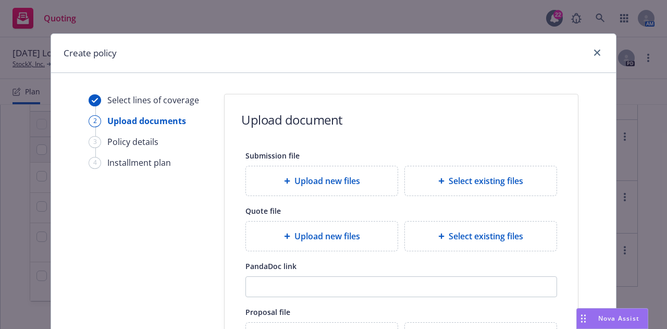
scroll to position [196, 0]
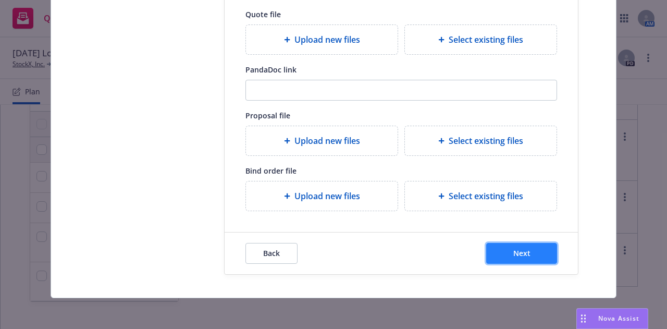
click at [541, 254] on button "Next" at bounding box center [521, 253] width 71 height 21
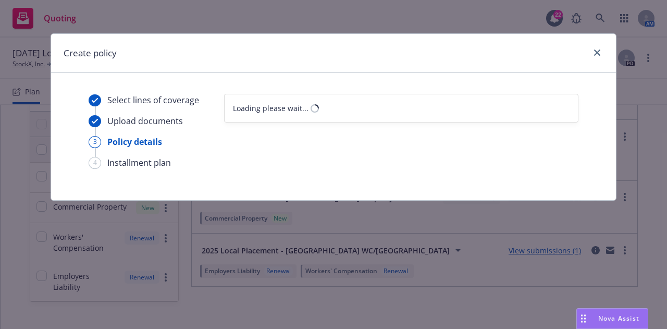
scroll to position [0, 0]
select select "12"
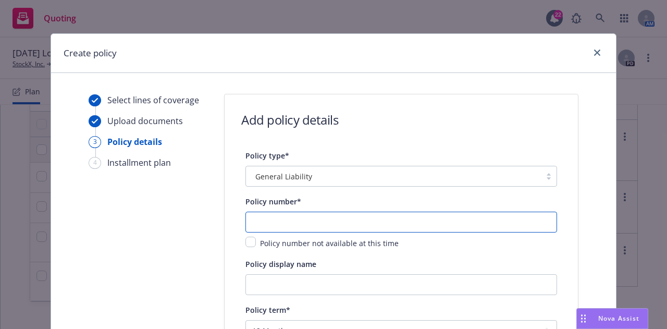
click at [401, 231] on input "text" at bounding box center [401, 222] width 312 height 21
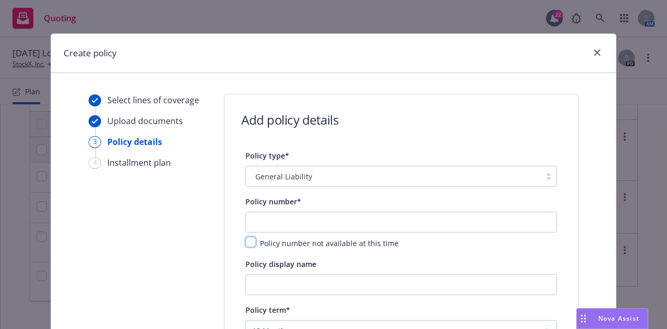
click at [250, 241] on input "checkbox" at bounding box center [250, 242] width 10 height 10
checkbox input "true"
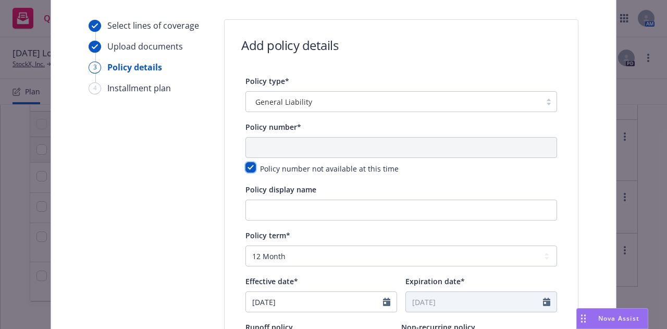
scroll to position [79, 0]
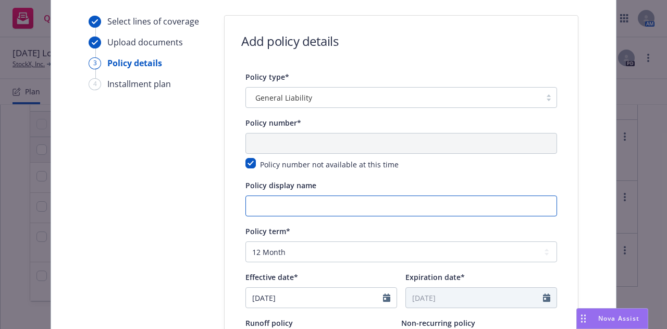
click at [417, 206] on input "Policy display name" at bounding box center [401, 205] width 312 height 21
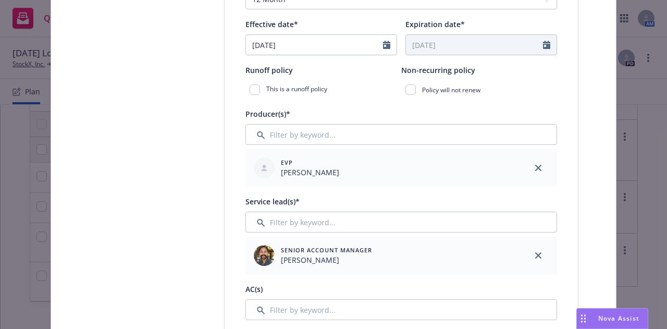
scroll to position [418, 0]
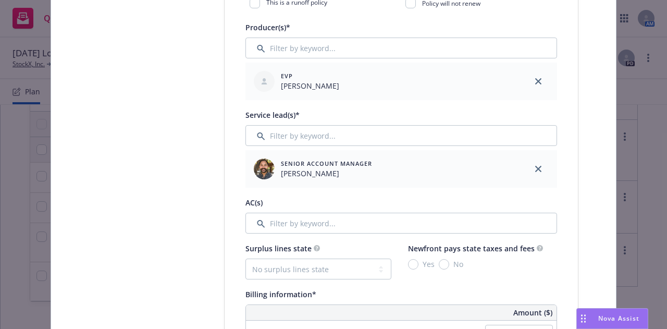
type input "[GEOGRAPHIC_DATA] GL"
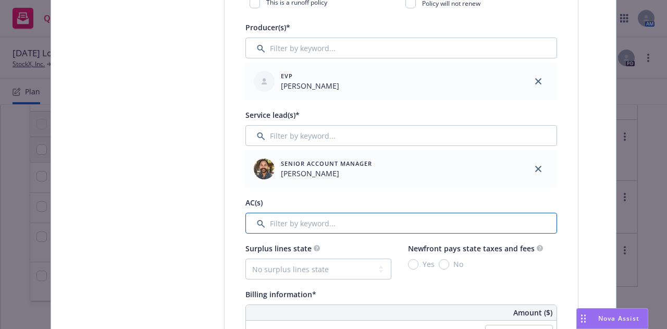
click at [538, 221] on input "Filter by keyword..." at bounding box center [401, 223] width 312 height 21
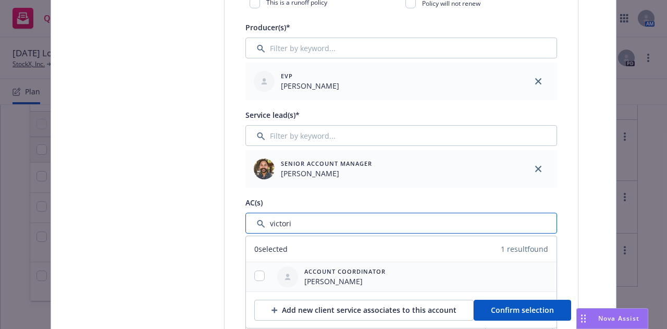
type input "victori"
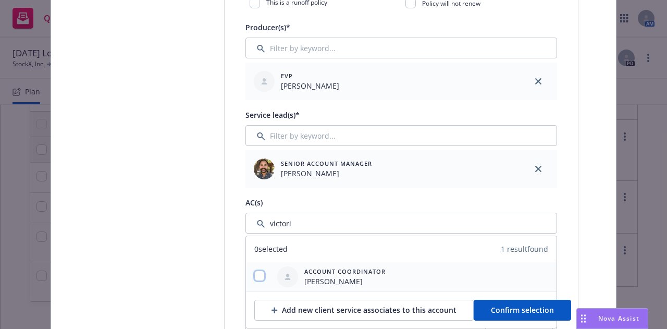
click at [255, 276] on input "checkbox" at bounding box center [259, 275] width 10 height 10
checkbox input "true"
click at [511, 315] on button "Confirm selection" at bounding box center [522, 310] width 97 height 21
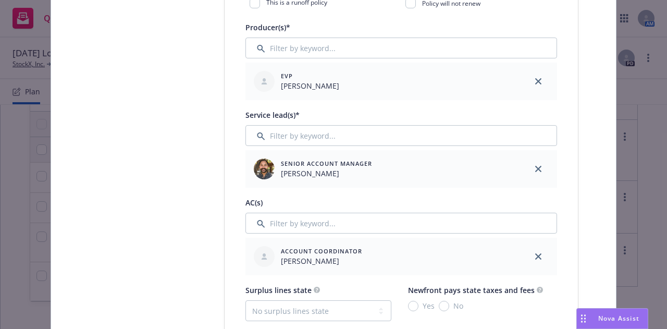
scroll to position [568, 0]
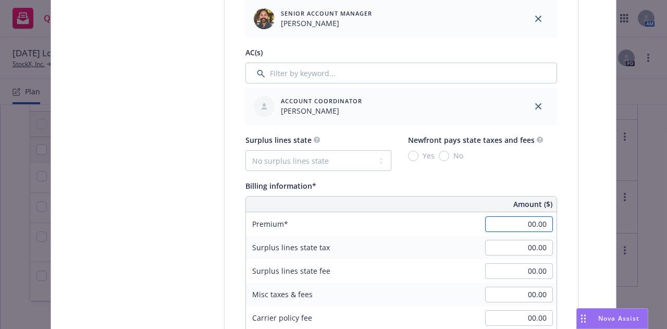
click at [504, 223] on input "00.00" at bounding box center [519, 224] width 68 height 16
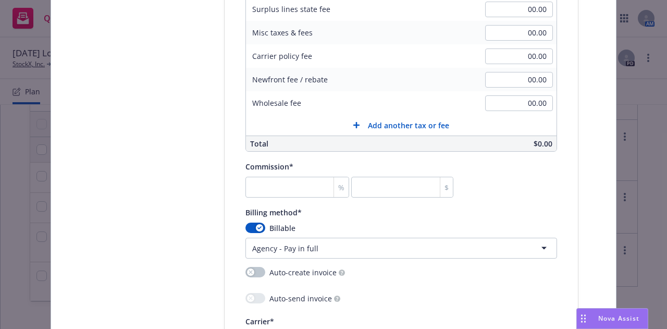
scroll to position [838, 0]
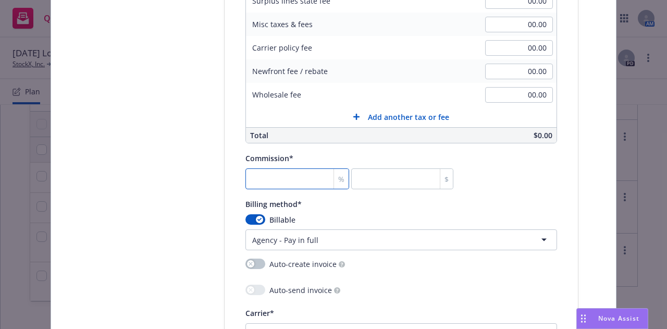
click at [302, 178] on input "number" at bounding box center [297, 178] width 104 height 21
type input "2,488.99"
type input "0"
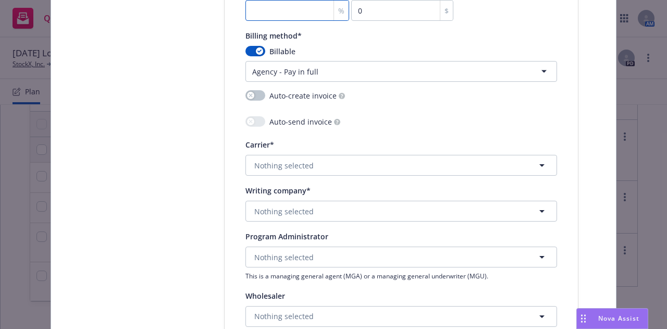
scroll to position [1017, 0]
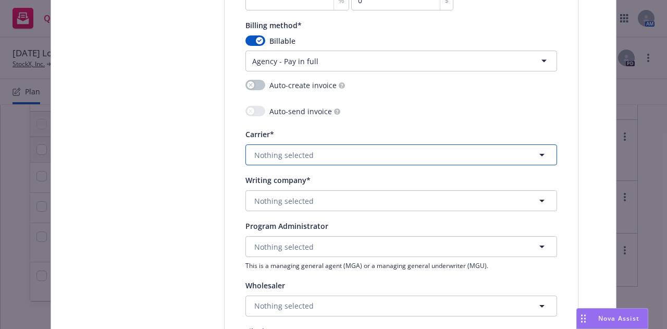
click at [483, 151] on button "Nothing selected" at bounding box center [401, 154] width 312 height 21
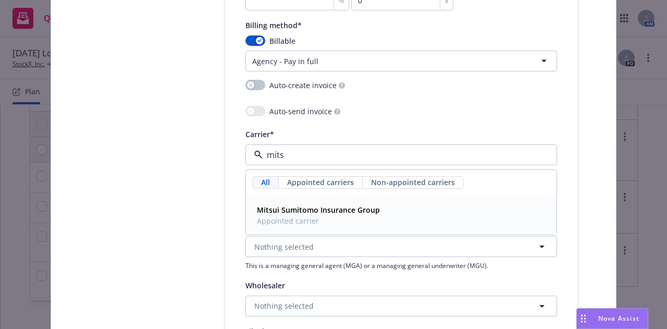
click at [467, 202] on div "Mitsui Sumitomo Insurance Group Appointed carrier" at bounding box center [401, 215] width 297 height 26
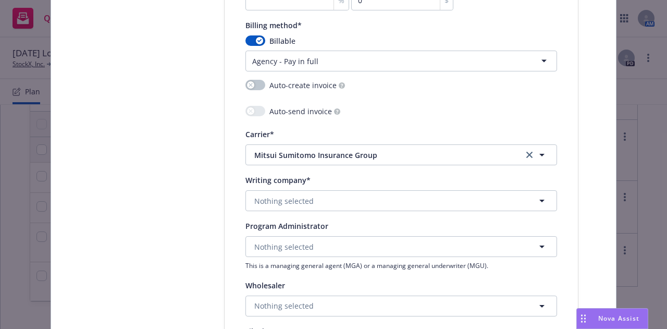
click at [472, 202] on button "Nothing selected" at bounding box center [401, 200] width 312 height 21
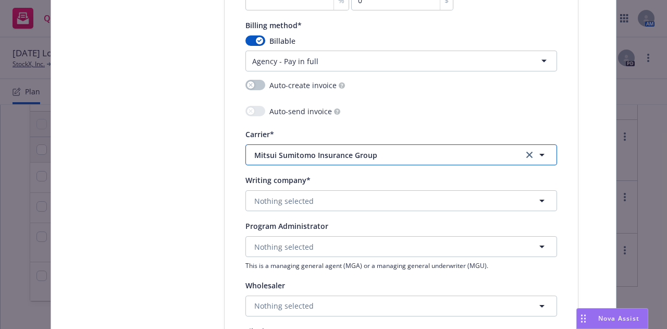
click at [412, 153] on span "Mitsui Sumitomo Insurance Group" at bounding box center [380, 155] width 253 height 11
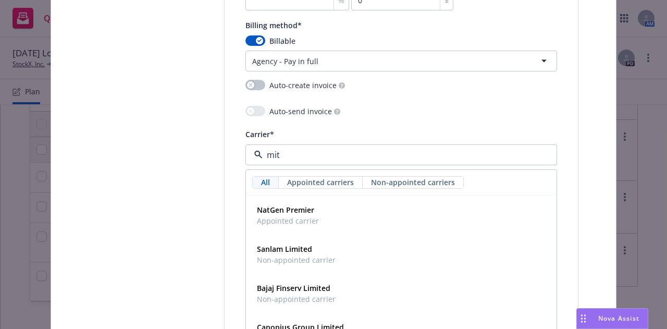
type input "mits"
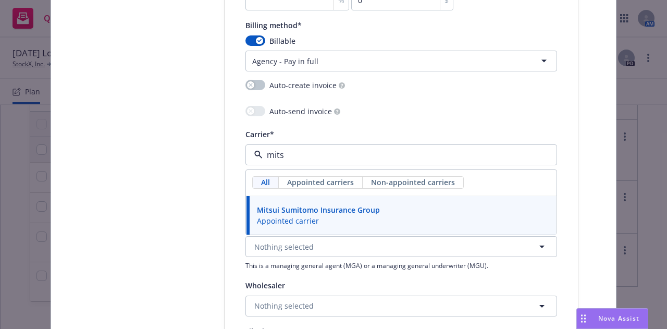
click at [413, 205] on div "Mitsui Sumitomo Insurance Group Appointed carrier" at bounding box center [401, 215] width 297 height 26
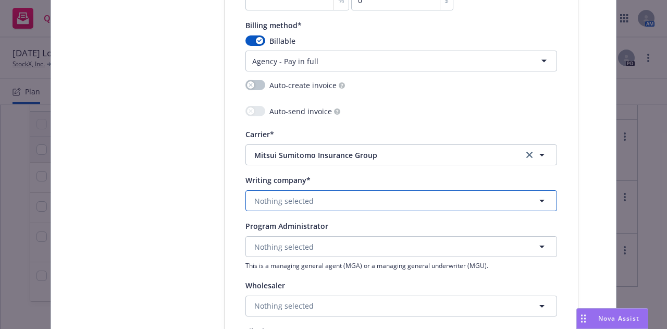
click at [417, 202] on button "Nothing selected" at bounding box center [401, 200] width 312 height 21
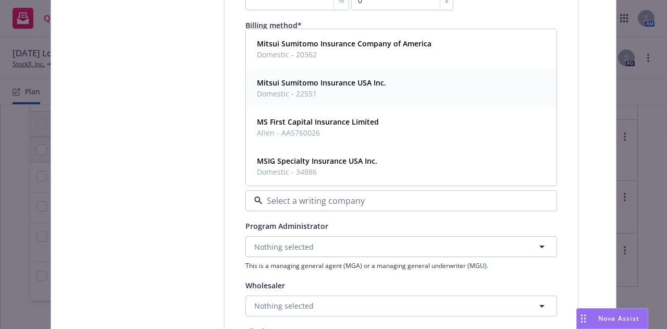
click at [399, 92] on div "Mitsui Sumitomo Insurance USA Inc. Domestic - 22551" at bounding box center [401, 88] width 297 height 26
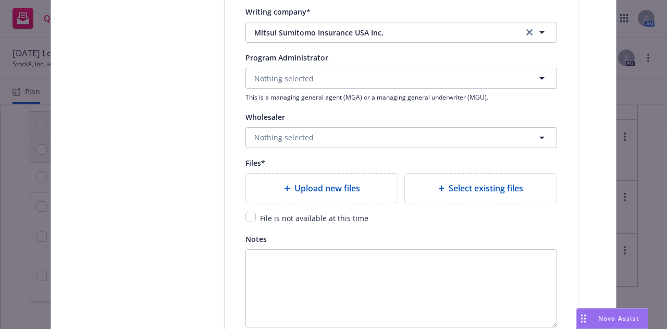
scroll to position [1186, 0]
click at [453, 201] on div "Select existing files" at bounding box center [480, 187] width 153 height 30
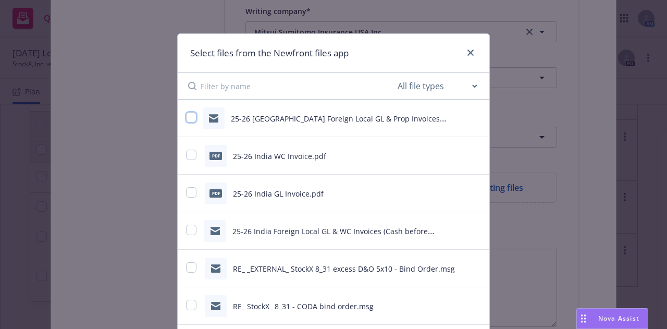
click at [188, 120] on input "checkbox" at bounding box center [191, 117] width 10 height 10
checkbox input "true"
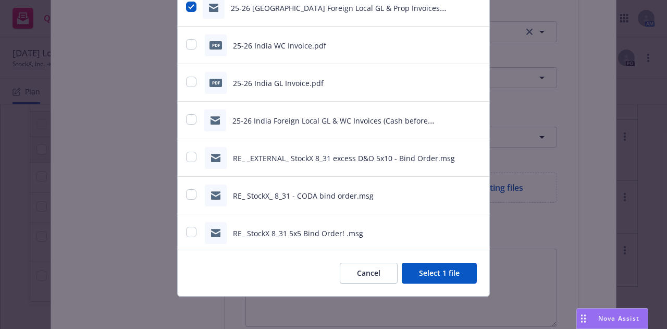
click at [461, 276] on button "Select 1 file" at bounding box center [439, 273] width 75 height 21
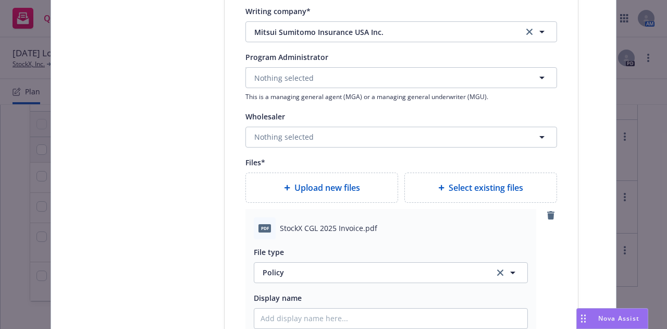
scroll to position [1243, 0]
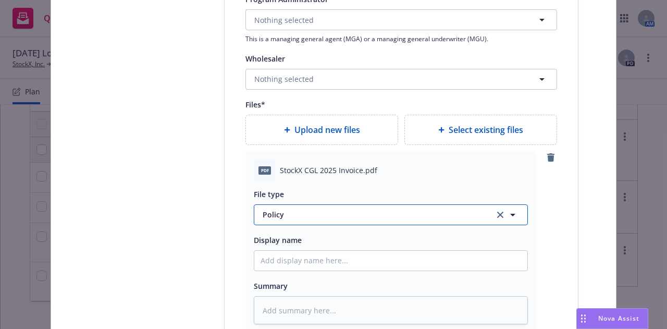
click at [388, 218] on span "Policy" at bounding box center [372, 214] width 219 height 11
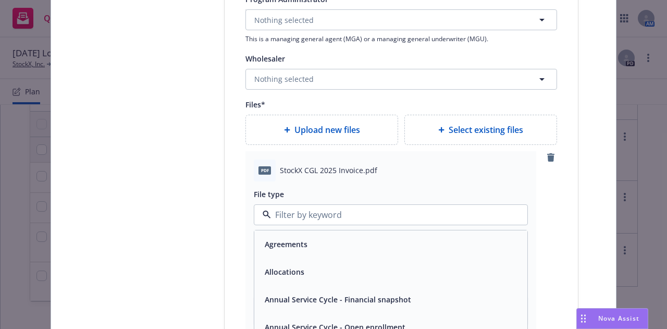
type input "n"
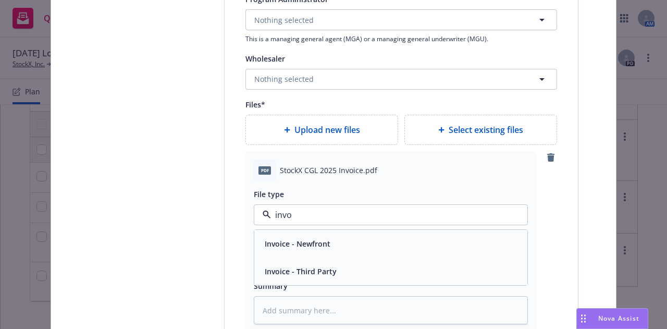
type input "invoi"
click at [413, 269] on div "Invoice - Third Party" at bounding box center [391, 271] width 261 height 15
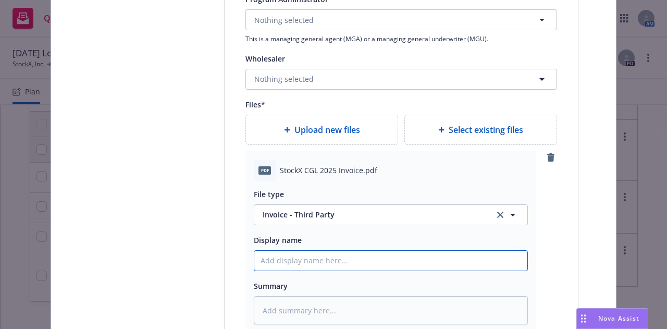
click at [422, 264] on input "Policy display name" at bounding box center [390, 261] width 273 height 20
type textarea "x"
type input "2"
type textarea "x"
type input "24-"
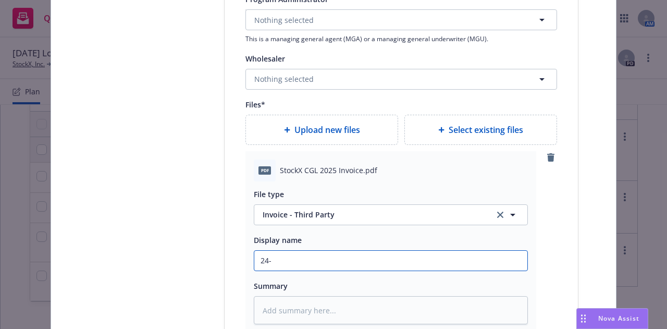
type textarea "x"
type input "2"
type textarea "x"
type input "2"
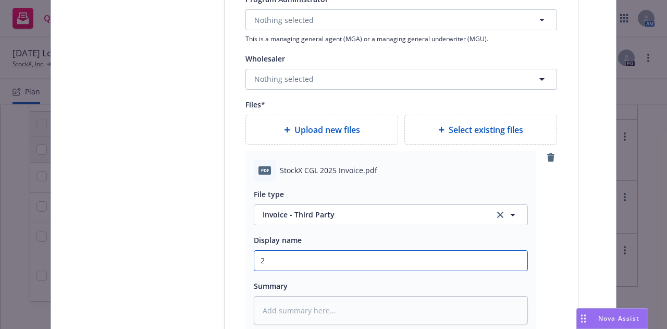
type textarea "x"
type input "25-"
type textarea "x"
type input "25-2"
type textarea "x"
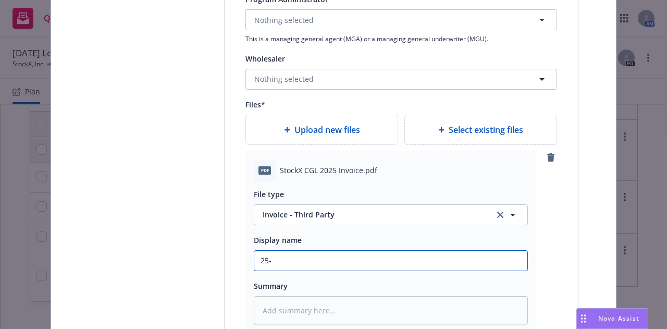
type input "25"
type textarea "x"
type input "2"
type textarea "x"
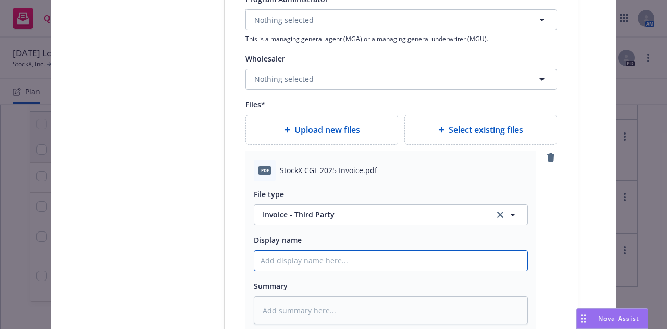
type input "2"
type textarea "x"
type input "25-"
type textarea "x"
type input "25-2"
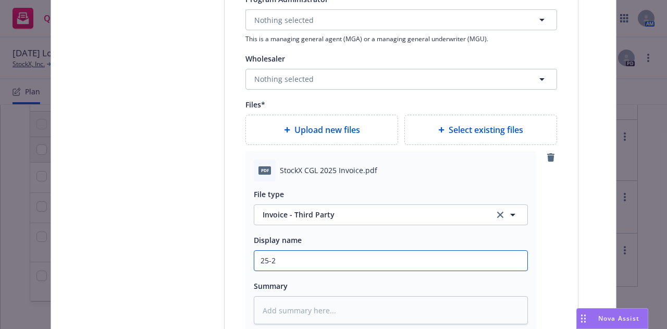
type textarea "x"
type input "25-26"
type textarea "x"
type input "25-2"
type textarea "x"
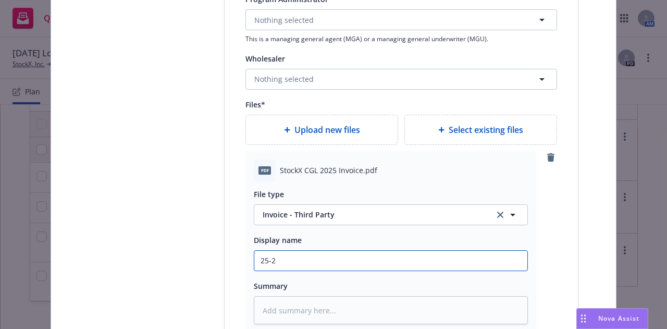
type input "25-26"
type textarea "x"
type input "25-26"
type textarea "x"
type input "25-26 S"
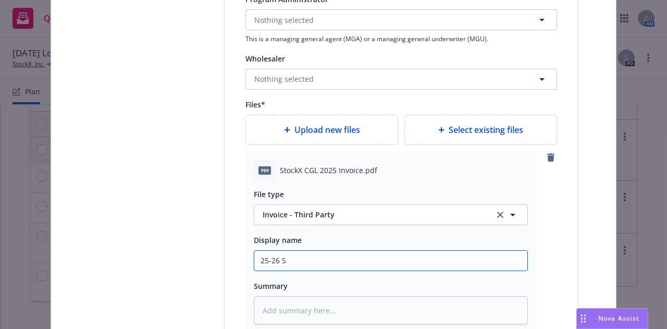
type textarea "x"
type input "25-26 So"
type textarea "x"
type input "25-26 Sou"
type textarea "x"
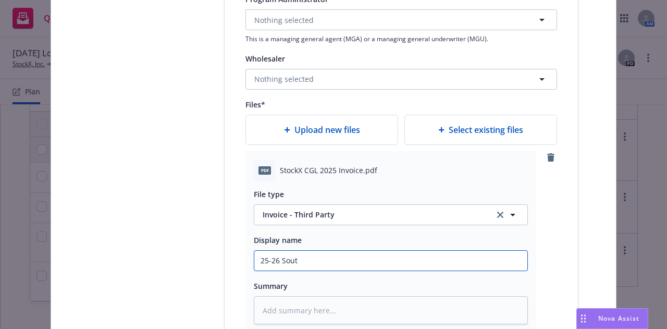
type input "25-26 South"
type textarea "x"
type input "25-26 South"
type textarea "x"
type input "25-26 South K"
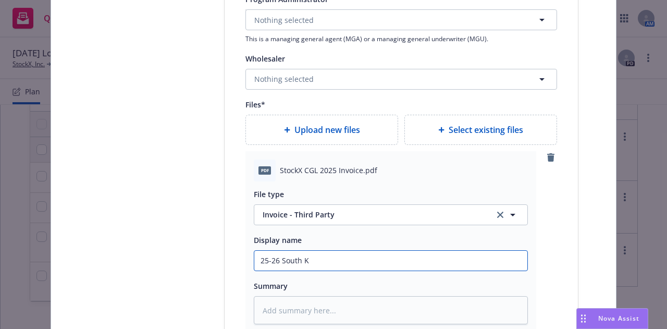
type textarea "x"
type input "25-26 South Kor"
type textarea "x"
type input "25-26 South Kore"
type textarea "x"
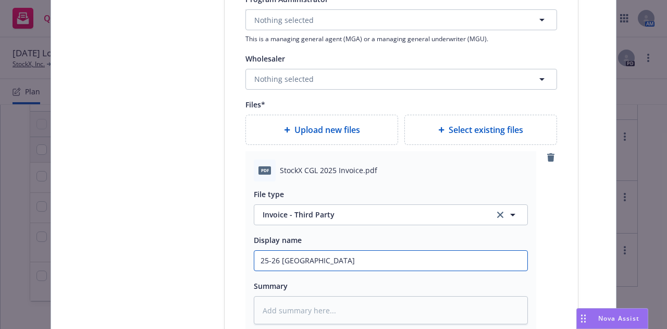
type input "25-26 South Korea"
type textarea "x"
type input "25-26 South Korea G"
type textarea "x"
type input "25-26 South Korea GL"
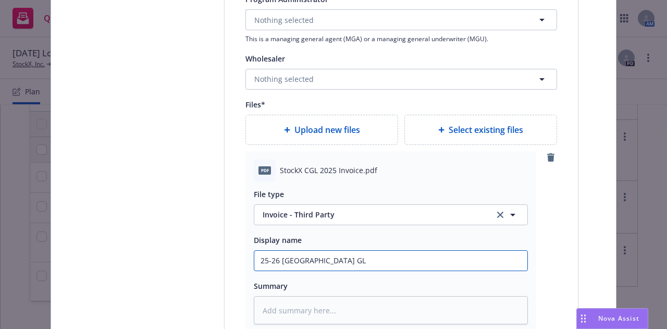
type textarea "x"
type input "25-26 South Korea GL I"
type textarea "x"
type input "25-26 South Korea GL In"
type textarea "x"
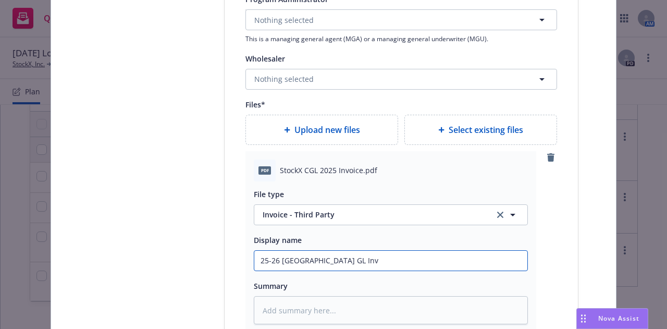
type input "25-26 South Korea GL Invo"
type textarea "x"
type input "25-26 South Korea GL Invoic"
type textarea "x"
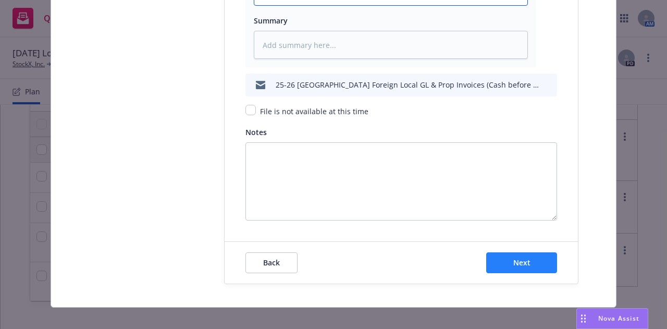
type input "25-26 South Korea GL Invoice"
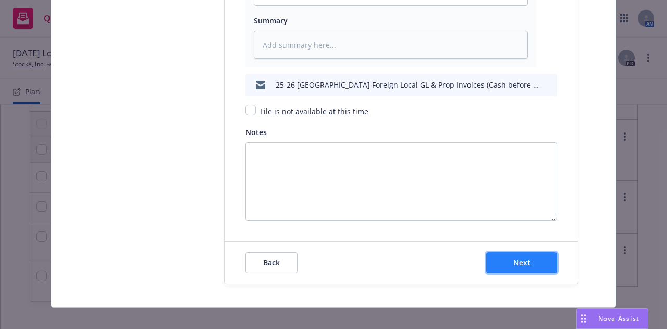
click at [513, 266] on button "Next" at bounding box center [521, 262] width 71 height 21
type textarea "x"
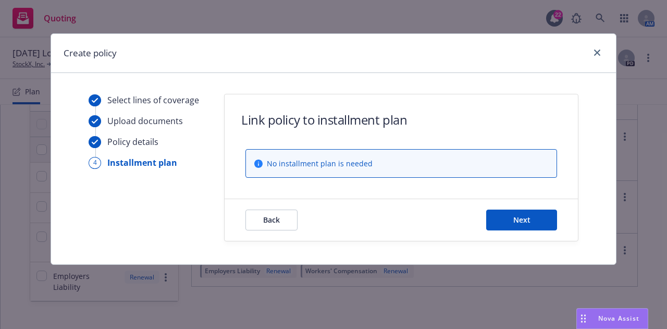
scroll to position [0, 0]
click at [537, 219] on button "Next" at bounding box center [521, 219] width 71 height 21
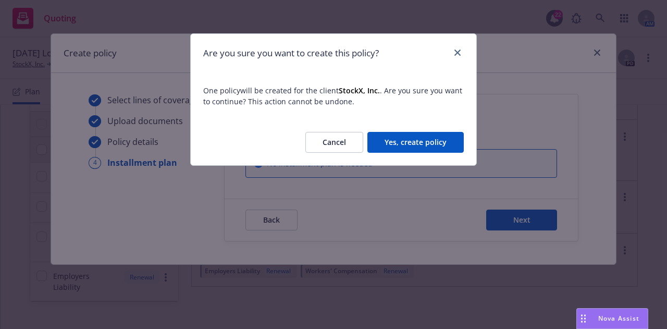
click at [444, 147] on button "Yes, create policy" at bounding box center [415, 142] width 96 height 21
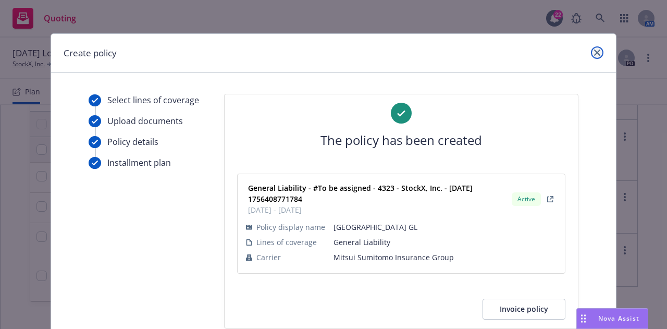
click at [591, 53] on link "close" at bounding box center [597, 52] width 13 height 13
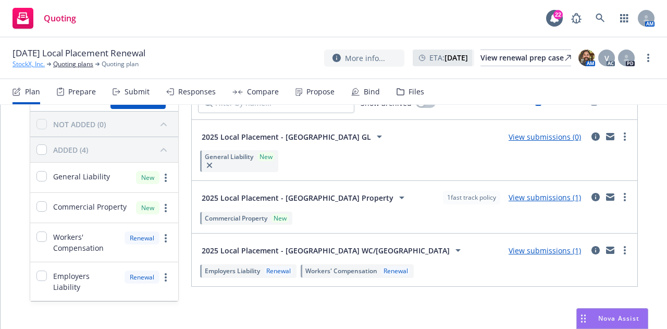
click at [28, 65] on link "StockX, Inc." at bounding box center [29, 63] width 32 height 9
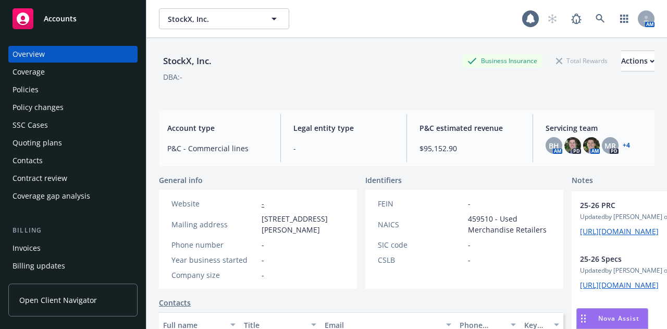
click at [94, 96] on div "Policies" at bounding box center [73, 89] width 121 height 17
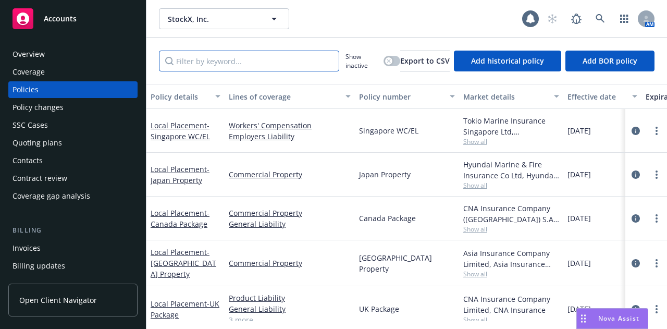
click at [267, 59] on input "Filter by keyword..." at bounding box center [249, 61] width 180 height 21
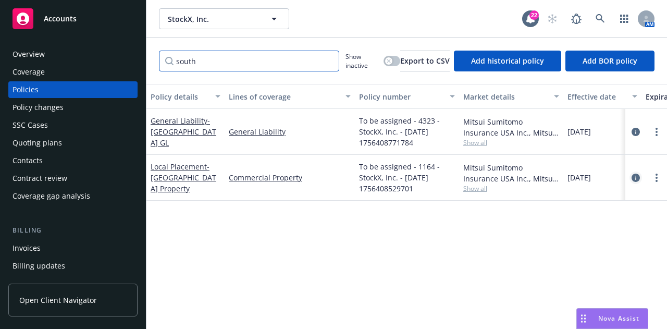
type input "south"
click at [633, 174] on icon "circleInformation" at bounding box center [636, 178] width 8 height 8
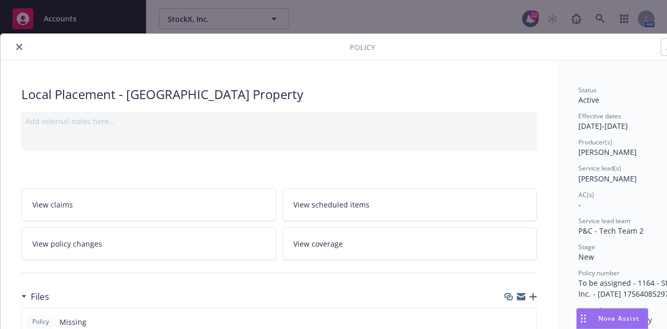
scroll to position [98, 0]
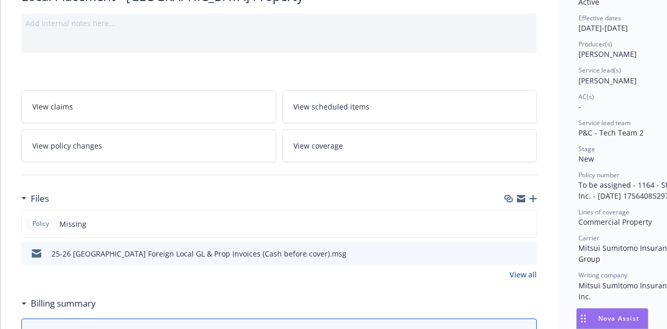
click at [532, 195] on icon "button" at bounding box center [532, 198] width 7 height 7
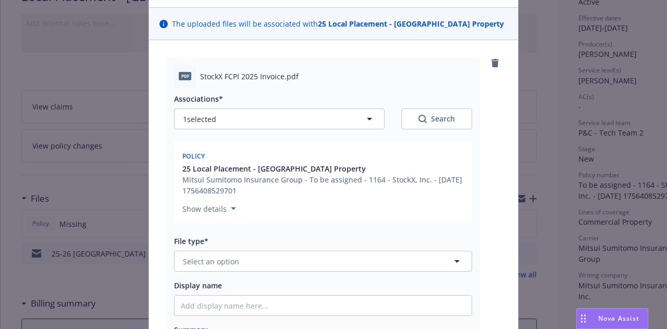
scroll to position [66, 0]
click at [388, 258] on button "Select an option" at bounding box center [323, 260] width 298 height 21
type input "invo"
click at [395, 310] on div "Invoice - Third Party" at bounding box center [323, 317] width 285 height 15
click at [388, 301] on input "Display name" at bounding box center [323, 305] width 297 height 20
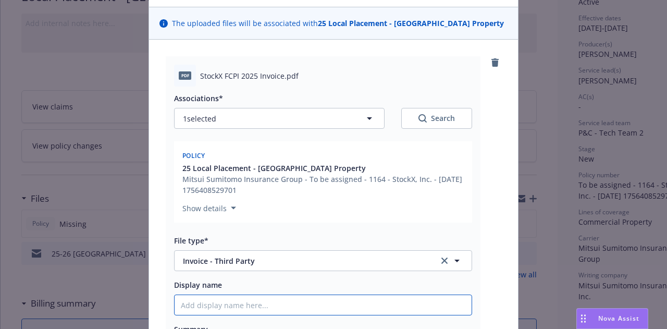
type textarea "x"
type input "2"
type textarea "x"
type input "25-"
type textarea "x"
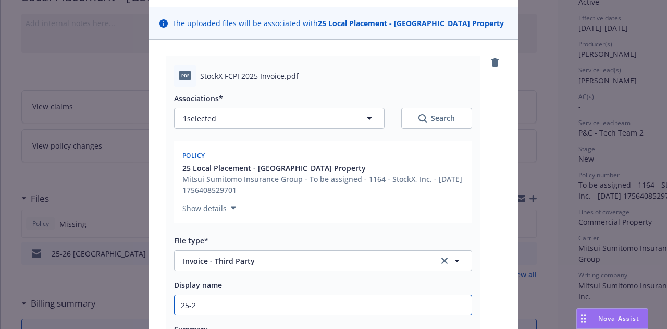
type input "25-26"
type textarea "x"
type input "25-26"
type textarea "x"
type input "25-26 S"
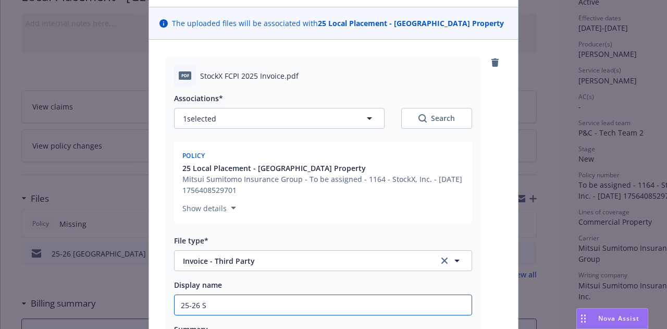
type textarea "x"
type input "25-26 So"
type textarea "x"
type input "25-26 Sou"
type textarea "x"
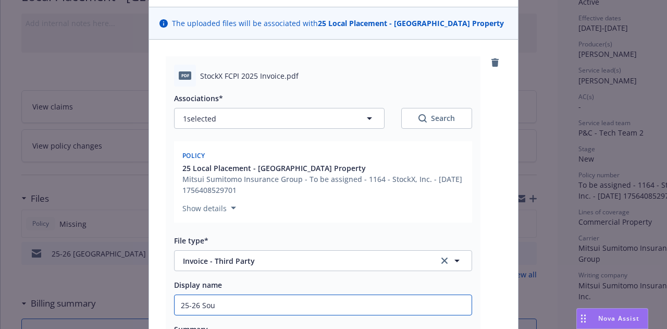
type input "25-26 Sout"
type textarea "x"
type input "25-26 South"
type textarea "x"
type input "25-26 South"
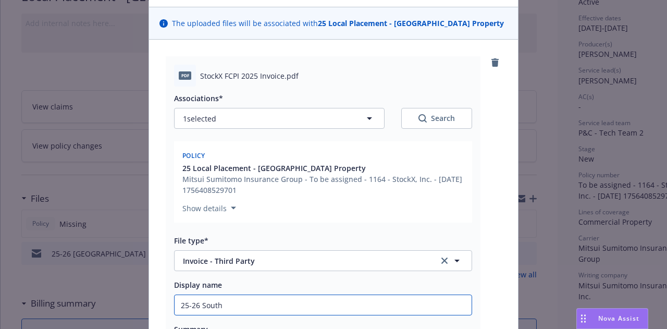
type textarea "x"
type input "25-26 South k"
type textarea "x"
type input "25-26 South ko"
type textarea "x"
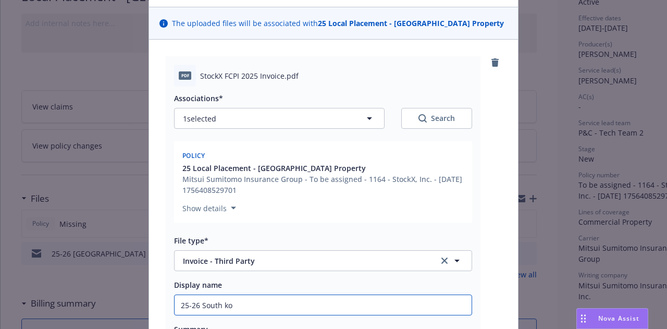
type input "25-26 South kor"
type textarea "x"
type input "25-26 [GEOGRAPHIC_DATA]"
type textarea "x"
type input "25-26 [GEOGRAPHIC_DATA]"
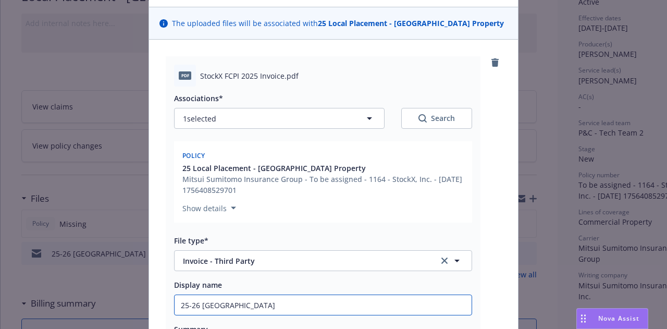
type textarea "x"
type input "25-26 [GEOGRAPHIC_DATA]"
type textarea "x"
type input "25-26 South kor"
type textarea "x"
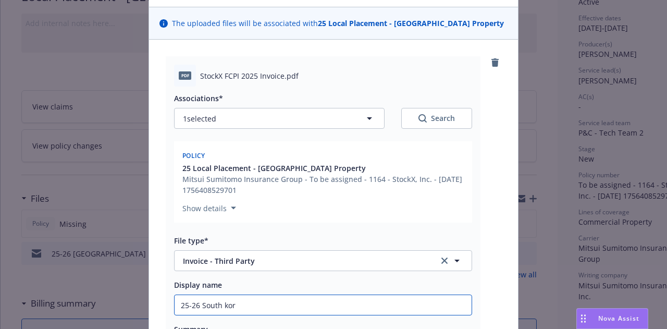
type input "25-26 South ko"
type textarea "x"
type input "25-26 South k"
type textarea "x"
type input "25-26 South"
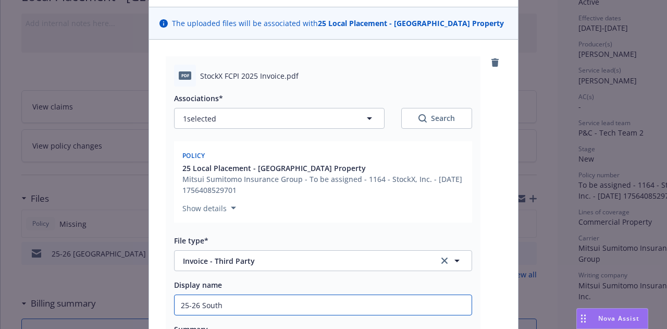
type textarea "x"
type input "25-26 South"
type textarea "x"
type input "25-26 South"
type textarea "x"
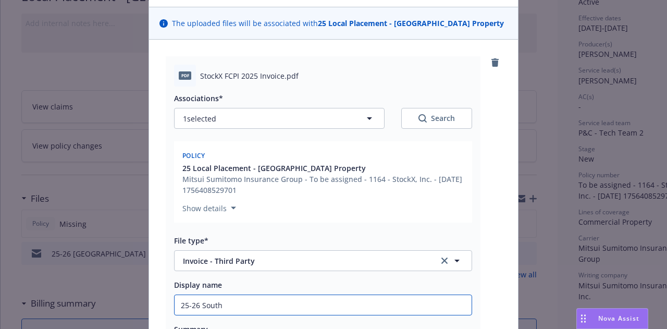
type input "25-26 South K"
type textarea "x"
type input "25-26 South Kor"
type textarea "x"
type input "25-26 [GEOGRAPHIC_DATA]"
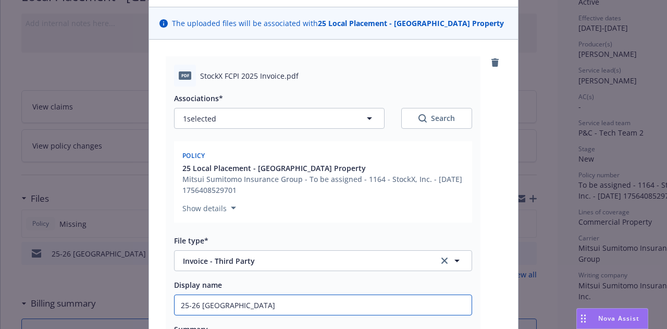
type textarea "x"
type input "25-26 [GEOGRAPHIC_DATA]"
type textarea "x"
type input "25-26 [GEOGRAPHIC_DATA] Pr"
type textarea "x"
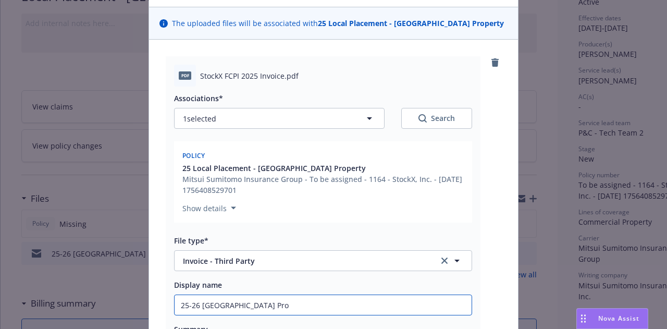
type input "25-26 [GEOGRAPHIC_DATA] Prop"
type textarea "x"
type input "25-26 [GEOGRAPHIC_DATA] Prope"
type textarea "x"
type input "25-26 South Korea Proper"
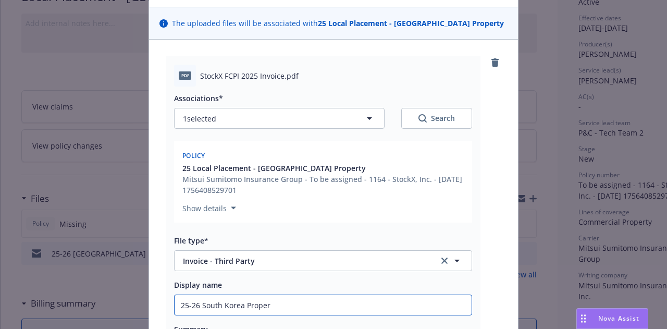
type textarea "x"
type input "25-26 [GEOGRAPHIC_DATA] Property"
type textarea "x"
type input "25-26 [GEOGRAPHIC_DATA] Property"
type textarea "x"
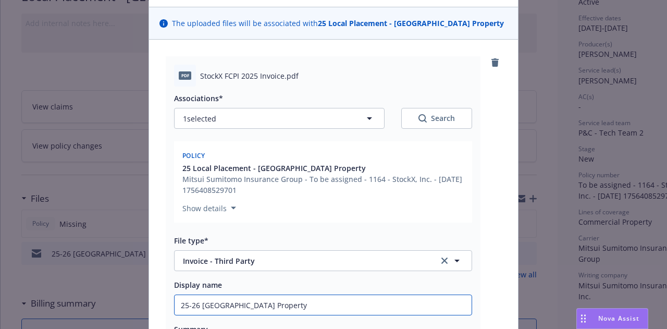
type input "25-26 [GEOGRAPHIC_DATA] Property I"
type textarea "x"
type input "25-26 [GEOGRAPHIC_DATA] Property In"
type textarea "x"
type input "25-26 [GEOGRAPHIC_DATA] Property Inv"
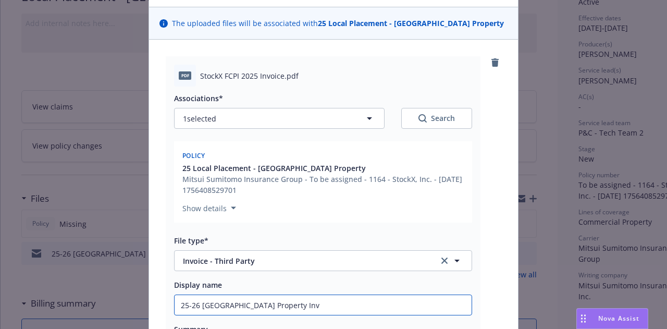
type textarea "x"
type input "25-26 [GEOGRAPHIC_DATA] Property Invo"
type textarea "x"
type input "25-26 [GEOGRAPHIC_DATA] Property Invoic"
type textarea "x"
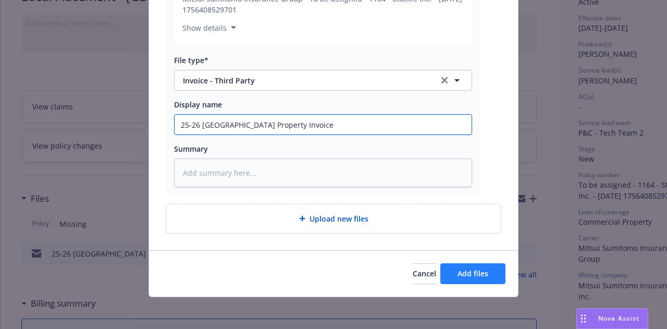
type input "25-26 [GEOGRAPHIC_DATA] Property Invoice"
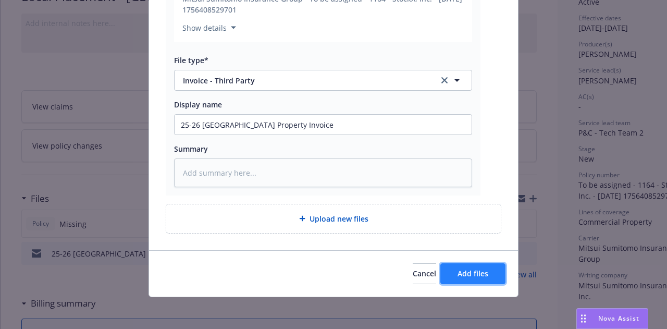
click at [482, 279] on button "Add files" at bounding box center [472, 273] width 65 height 21
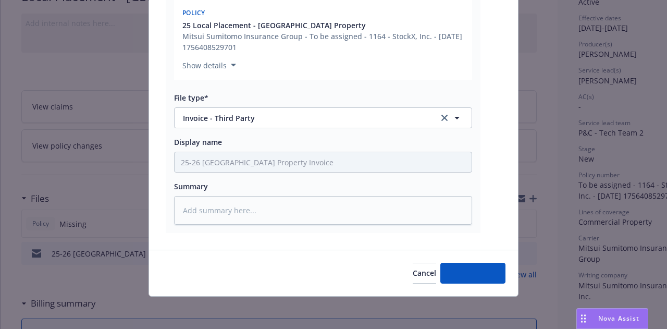
type textarea "x"
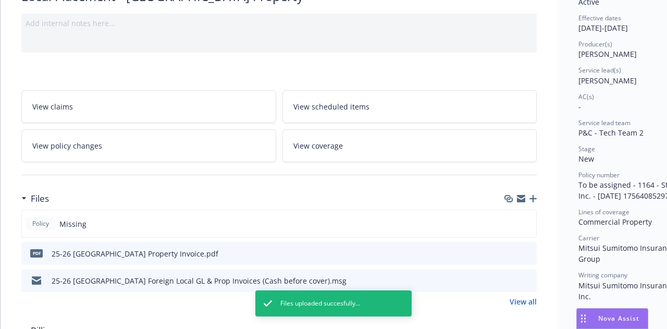
scroll to position [0, 0]
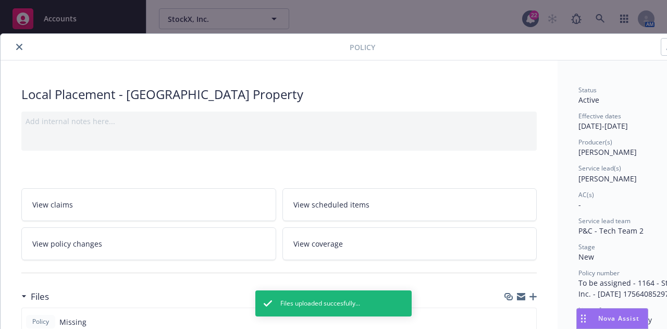
click at [24, 53] on div "Policy" at bounding box center [358, 47] width 715 height 27
click at [22, 51] on button "close" at bounding box center [19, 47] width 13 height 13
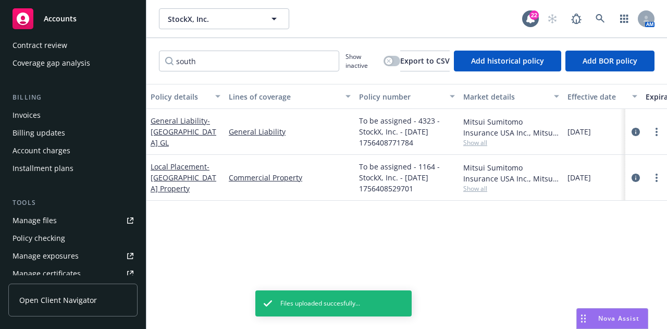
scroll to position [133, 0]
click at [87, 221] on link "Manage files" at bounding box center [72, 220] width 129 height 17
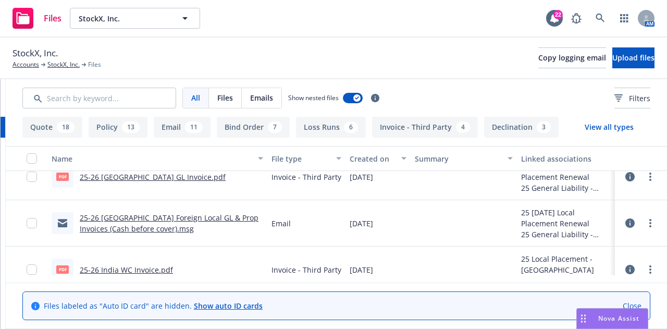
scroll to position [0, 200]
click at [649, 225] on icon "more" at bounding box center [650, 223] width 2 height 8
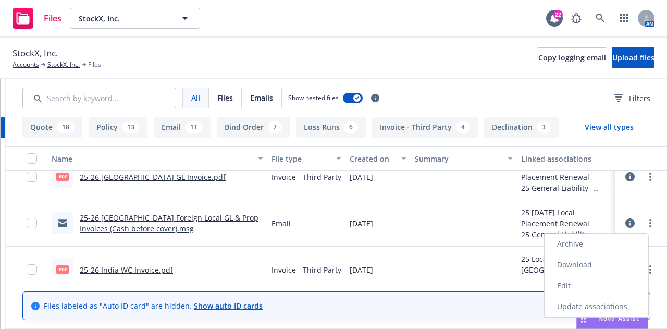
click at [604, 267] on link "Download" at bounding box center [597, 264] width 104 height 21
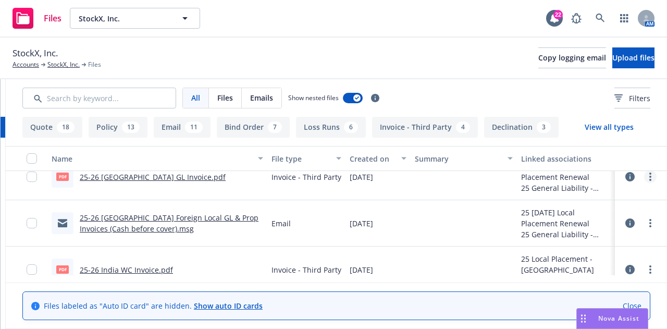
click at [645, 180] on link "more" at bounding box center [650, 176] width 13 height 13
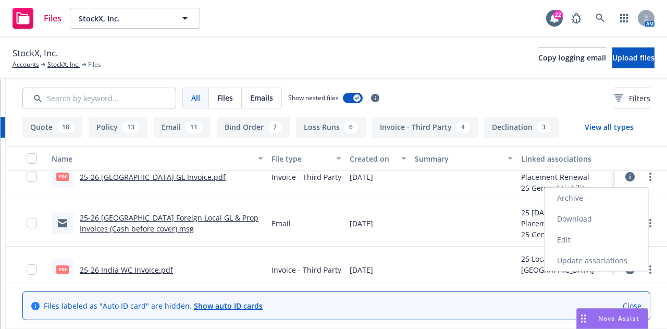
click at [621, 213] on link "Download" at bounding box center [597, 218] width 104 height 21
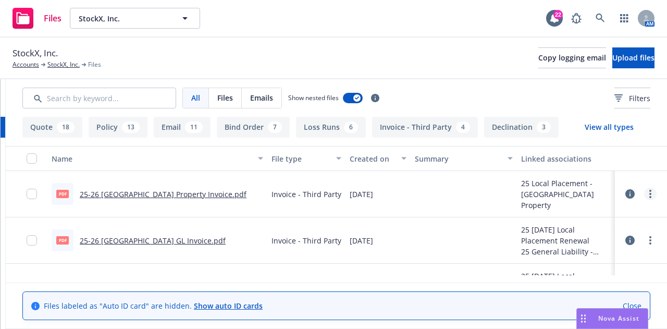
click at [644, 190] on link "more" at bounding box center [650, 194] width 13 height 13
click at [588, 232] on link "Download" at bounding box center [597, 236] width 104 height 21
click at [637, 54] on span "Upload files" at bounding box center [633, 58] width 42 height 10
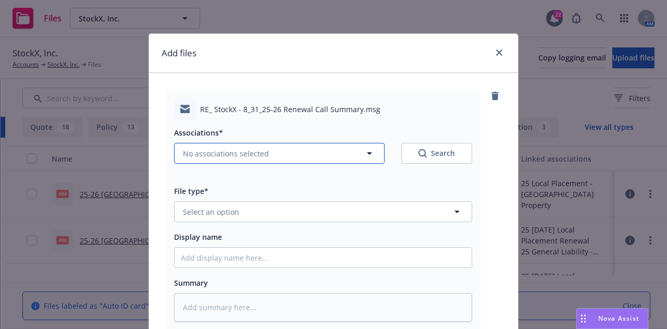
click at [312, 152] on button "No associations selected" at bounding box center [279, 153] width 211 height 21
type textarea "x"
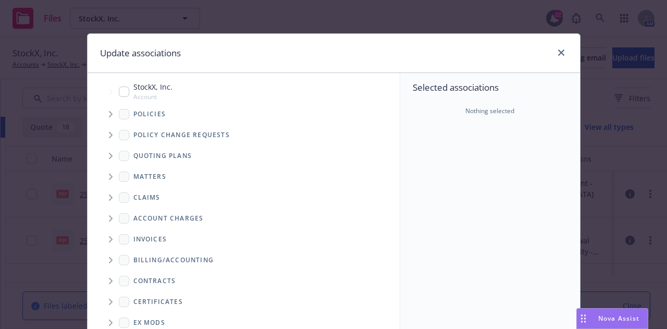
click at [120, 90] on input "Tree Example" at bounding box center [124, 92] width 10 height 10
checkbox input "true"
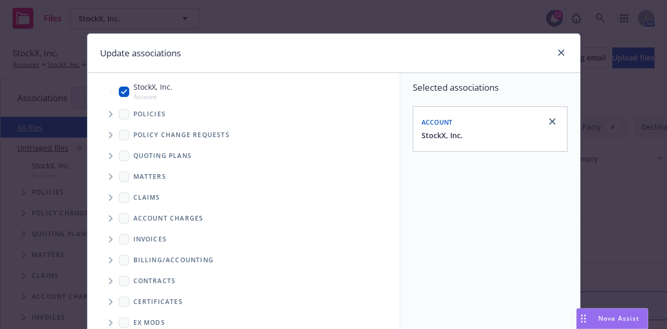
click at [104, 113] on span "Tree Example" at bounding box center [110, 114] width 17 height 17
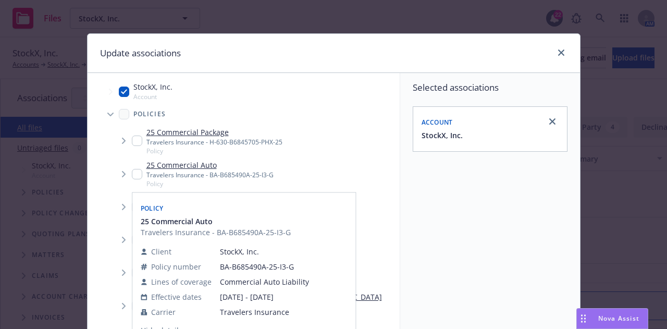
scroll to position [90, 0]
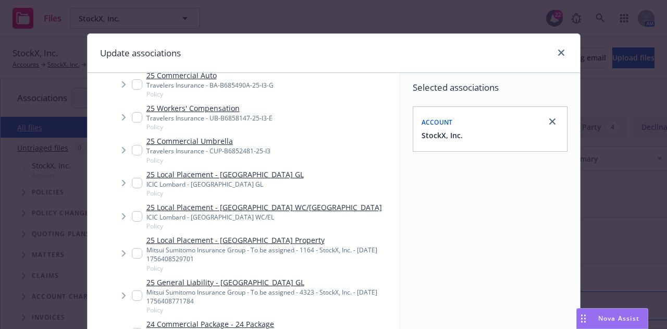
click at [132, 293] on input "Tree Example" at bounding box center [137, 295] width 10 height 10
checkbox input "true"
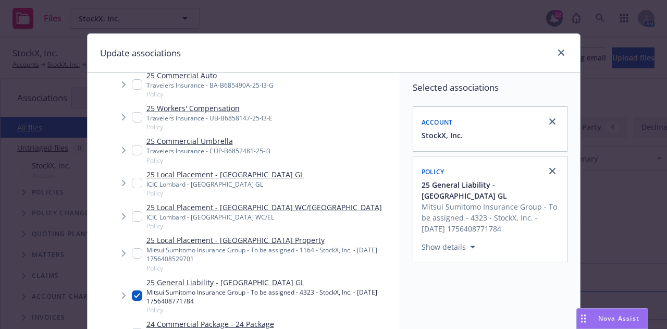
click at [133, 250] on input "Tree Example" at bounding box center [137, 253] width 10 height 10
checkbox input "true"
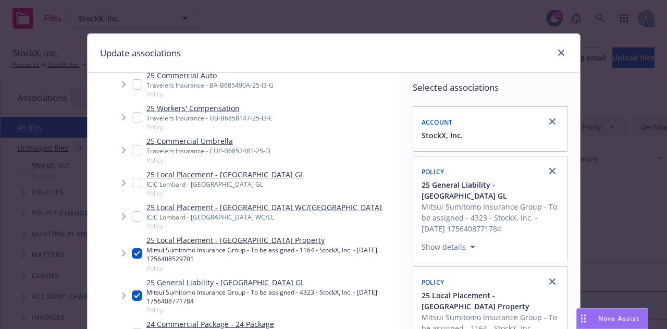
click at [132, 211] on input "Tree Example" at bounding box center [137, 216] width 10 height 10
checkbox input "true"
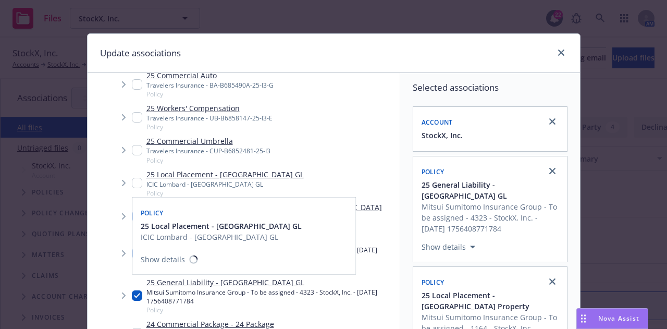
click at [132, 181] on input "Tree Example" at bounding box center [137, 183] width 10 height 10
checkbox input "true"
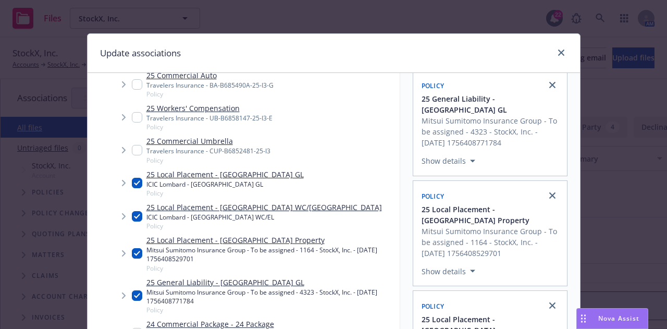
scroll to position [189, 0]
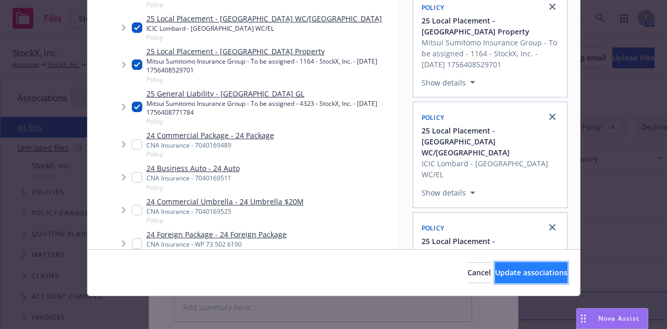
click at [514, 276] on span "Update associations" at bounding box center [531, 272] width 72 height 10
type textarea "x"
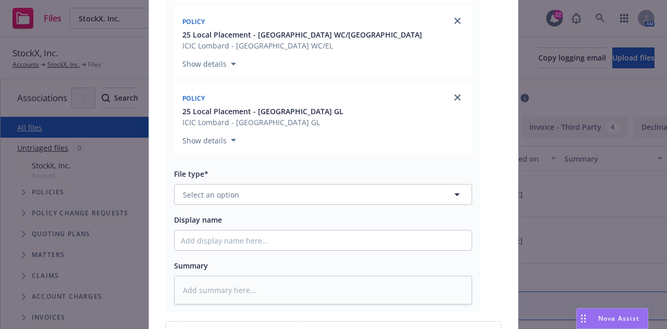
scroll to position [401, 0]
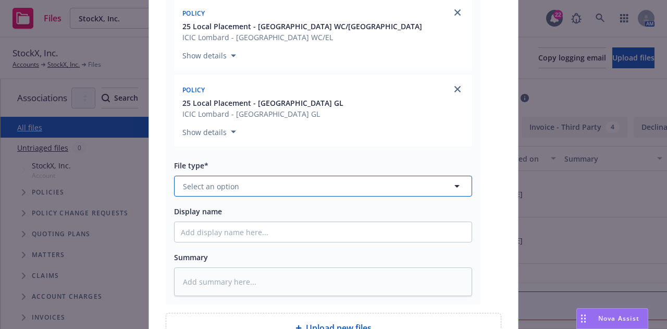
click at [406, 187] on button "Select an option" at bounding box center [323, 186] width 298 height 21
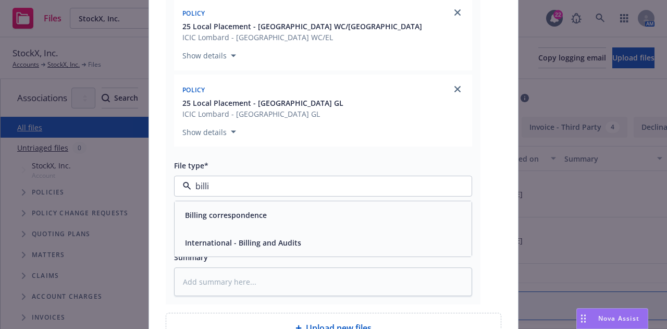
type input "billin"
click at [394, 206] on div "Billing correspondence" at bounding box center [323, 215] width 297 height 28
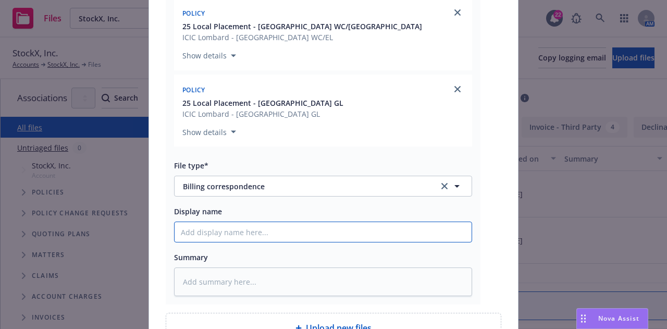
click at [360, 225] on input "Display name" at bounding box center [323, 232] width 297 height 20
type textarea "x"
type input "2"
type textarea "x"
type input "25-"
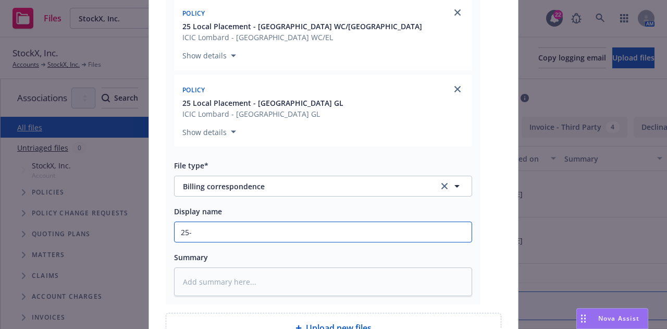
type textarea "x"
type input "25-2"
type textarea "x"
type input "25-26"
type textarea "x"
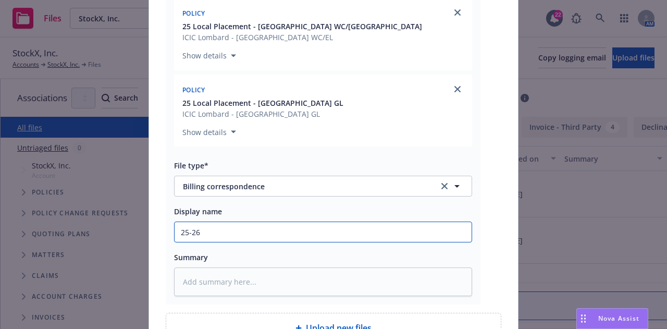
type input "25-26"
type textarea "x"
type input "25-26 Ind"
type textarea "x"
type input "25-26 Indi"
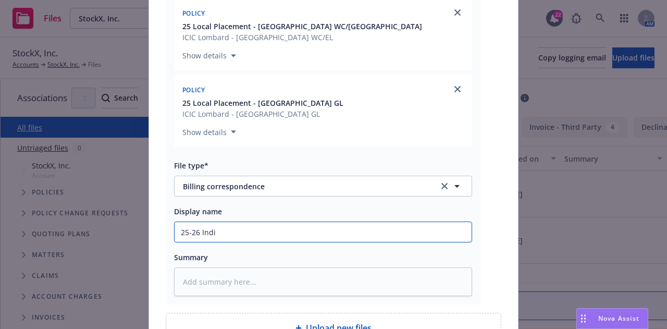
type textarea "x"
type input "25-26 India"
type textarea "x"
type input "25-26 India"
type textarea "x"
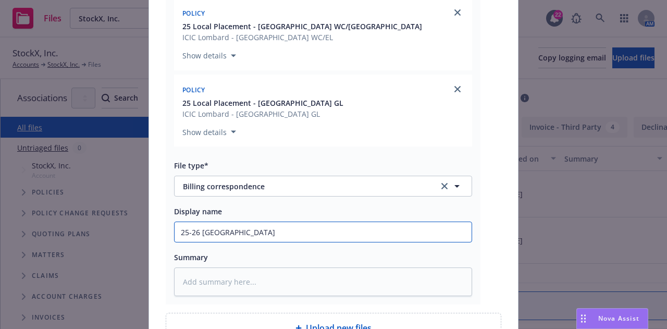
type input "25-26 India a"
type textarea "x"
type input "25-26 India"
type textarea "x"
type input "25-26 India &"
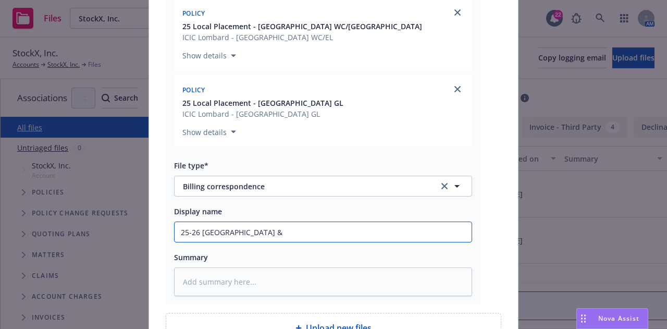
type textarea "x"
type input "25-26 India &"
type textarea "x"
type input "25-26 India & S"
type textarea "x"
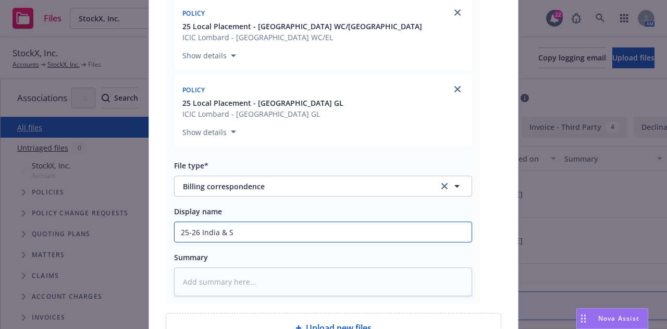
type input "25-26 India & So"
type textarea "x"
type input "25-26 India & Sou"
type textarea "x"
type input "25-26 India & Sout"
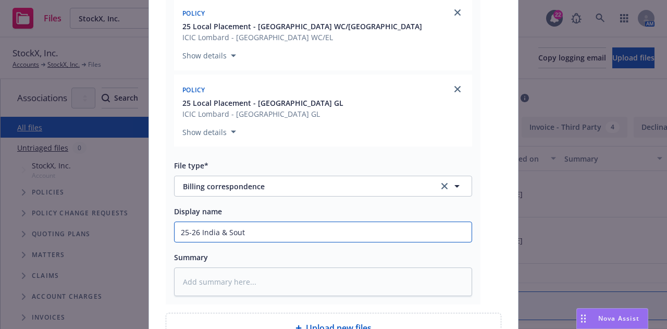
type textarea "x"
type input "25-26 India & South"
type textarea "x"
type input "25-26 India & South"
type textarea "x"
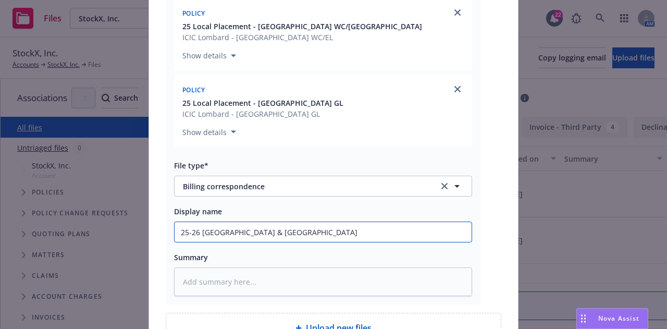
type input "25-26 India & South Ko"
type textarea "x"
type input "25-26 India & South Kor"
type textarea "x"
type input "25-26 India & South Kore"
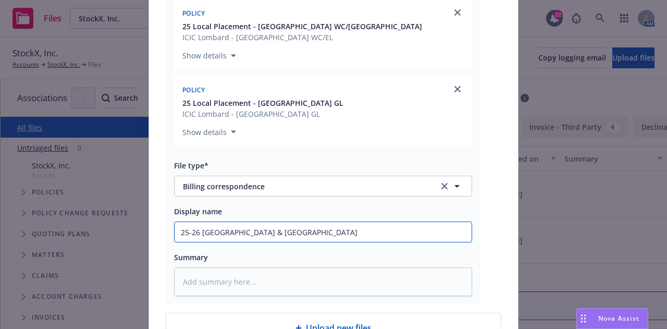
type textarea "x"
type input "25-26 India & South Korea"
type textarea "x"
type input "25-26 India & South Korea"
type textarea "x"
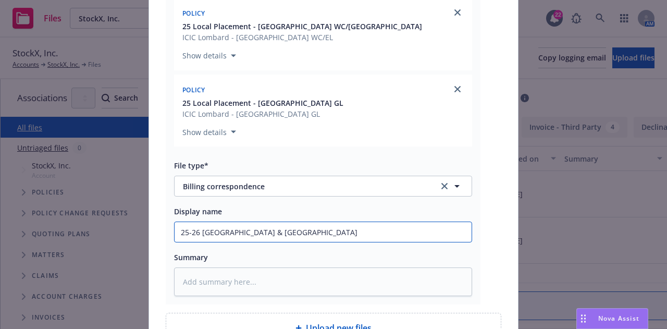
type input "25-26 India & South Korea c"
type textarea "x"
type input "25-26 India & South Korea ca"
type textarea "x"
type input "25-26 India & South Korea cash"
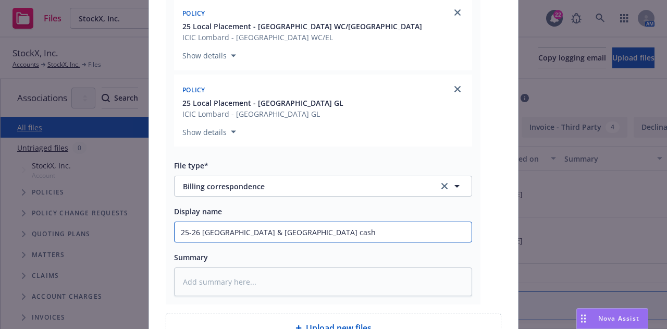
type textarea "x"
type input "25-26 India & South Korea cash b"
type textarea "x"
type input "25-26 India & South Korea cash be"
type textarea "x"
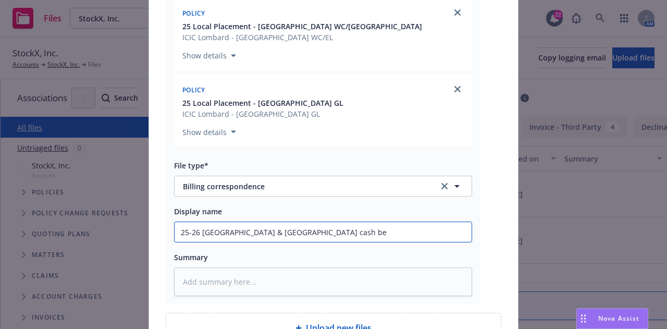
type input "25-26 India & South Korea cash bef"
type textarea "x"
type input "25-26 India & South Korea cash befr"
type textarea "x"
type input "25-26 India & South Korea cash befro"
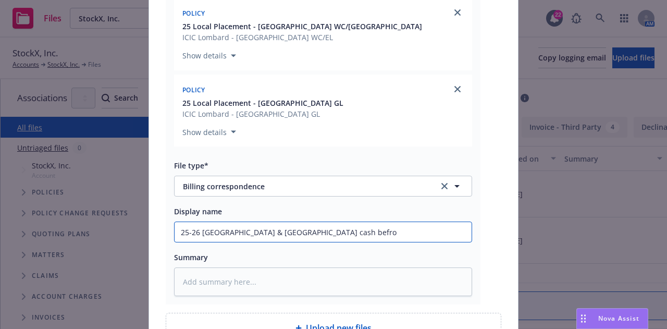
type textarea "x"
type input "25-26 India & South Korea cash befr"
type textarea "x"
type input "25-26 India & South Korea cash bef"
type textarea "x"
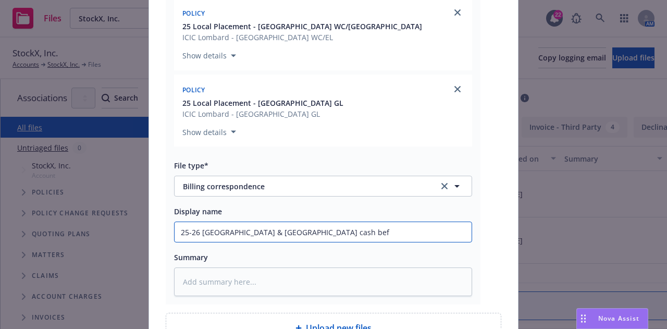
type input "25-26 India & South Korea cash befo"
type textarea "x"
type input "25-26 India & South Korea cash befor"
type textarea "x"
type input "25-26 India & South Korea cash before"
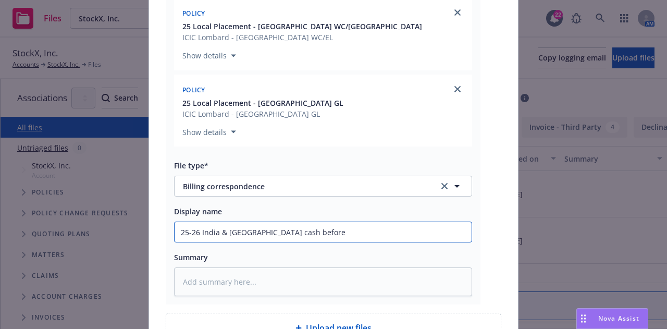
type textarea "x"
type input "25-26 India & South Korea cash before"
type textarea "x"
type input "25-26 India & South Korea cash before co"
type textarea "x"
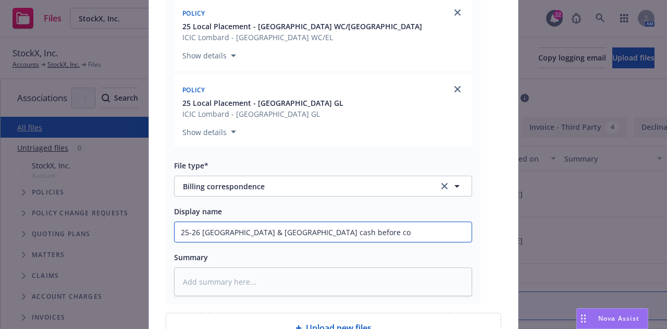
type input "25-26 India & South Korea cash before cov"
type textarea "x"
type input "25-26 India & South Korea cash before cove"
type textarea "x"
type input "25-26 India & South Korea cash before cover"
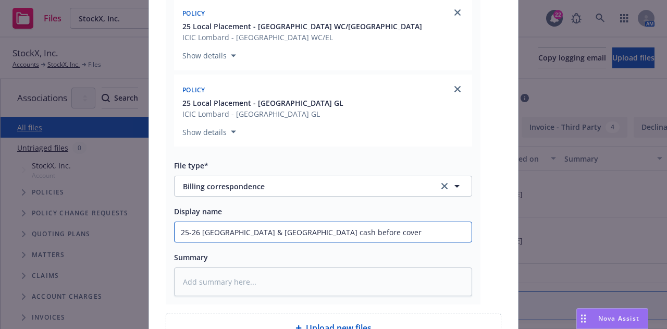
type textarea "x"
type input "25-26 India & South Korea cash before cover"
type textarea "x"
type input "25-26 India & South Korea cash before cover i"
type textarea "x"
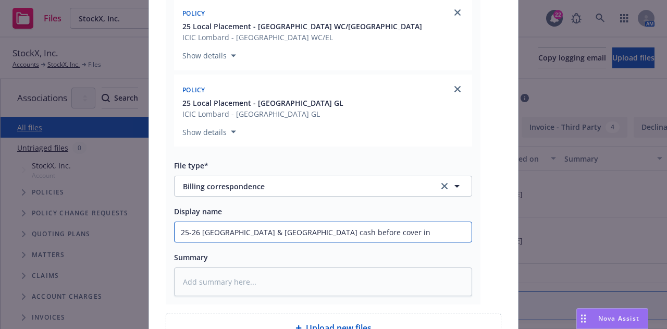
type input "25-26 India & South Korea cash before cover inv"
type textarea "x"
type input "25-26 India & South Korea cash before cover invo"
type textarea "x"
type input "25-26 India & South Korea cash before cover invoi"
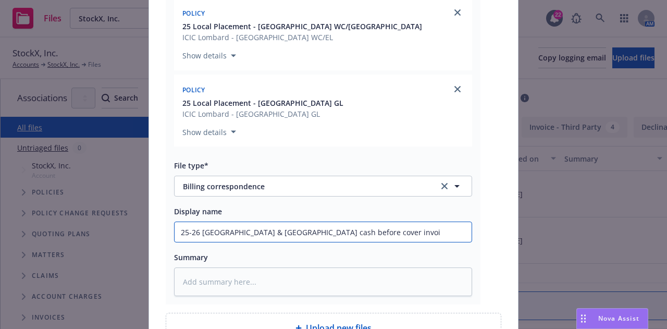
type textarea "x"
type input "25-26 India & South Korea cash before cover invoic"
type textarea "x"
type input "25-26 India & South Korea cash before cover invoice"
type textarea "x"
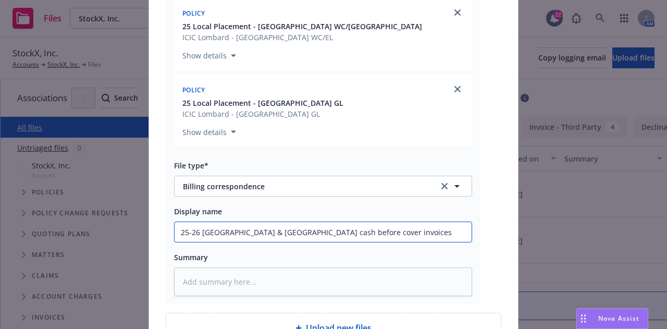
type input "25-26 India & South Korea cash before cover invoices"
type textarea "x"
type input "25-26 India & South Korea cash before cover invoices d"
type textarea "x"
type input "25-26 India & South Korea cash before cover invoices del"
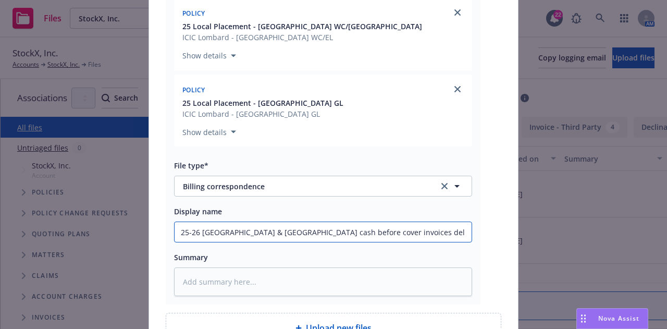
type textarea "x"
type input "25-26 India & South Korea cash before cover invoices deliv"
type textarea "x"
type input "25-26 India & South Korea cash before cover invoices delive"
type textarea "x"
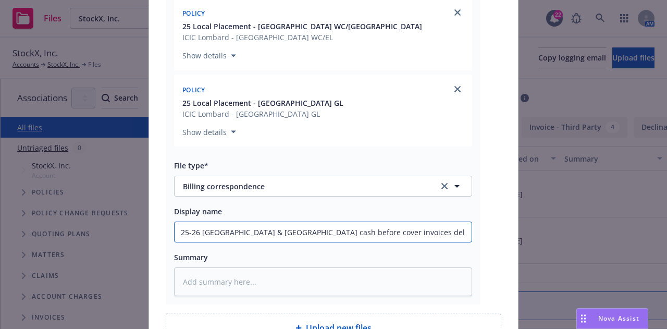
type input "25-26 India & South Korea cash before cover invoices deliver"
type textarea "x"
type input "25-26 India & South Korea cash before cover invoices delivere"
type textarea "x"
type input "25-26 India & South Korea cash before cover invoices delivered"
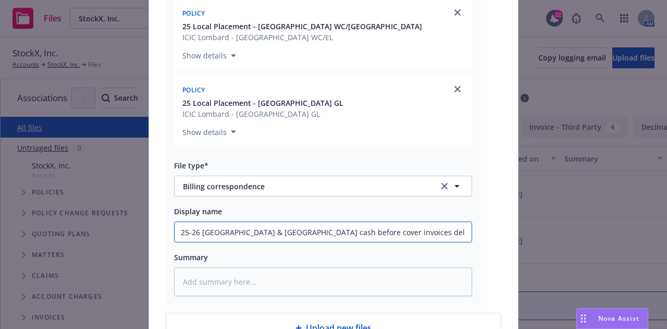
type textarea "x"
type input "25-26 India & South Korea cash before cover invoices delivered t"
type textarea "x"
type input "25-26 India & South Korea cash before cover invoices delivered to"
type textarea "x"
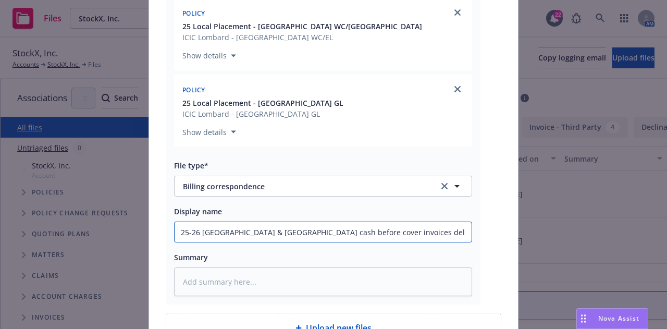
type input "25-26 India & South Korea cash before cover invoices delivered to"
type textarea "x"
type input "25-26 India & South Korea cash before cover invoices delivered to i"
type textarea "x"
type input "25-26 India & South Korea cash before cover invoices delivered to ins"
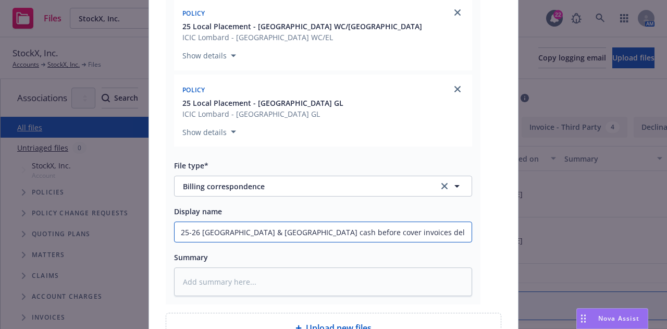
type textarea "x"
type input "25-26 India & South Korea cash before cover invoices delivered to insu"
type textarea "x"
type input "25-26 India & South Korea cash before cover invoices delivered to insur"
type textarea "x"
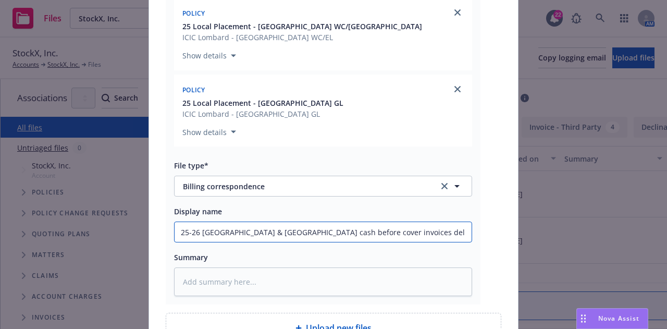
type input "25-26 India & South Korea cash before cover invoices delivered to insure"
type textarea "x"
type input "25-26 India & South Korea cash before cover invoices delivered to insured"
type textarea "x"
type input "25-26 India & South Korea cash before cover invoices delivered to insured"
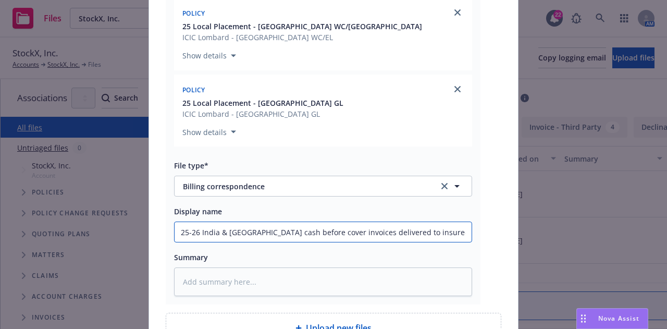
type textarea "x"
type input "25-26 India & South Korea cash before cover invoices delivered to insured ("
type textarea "x"
type input "25-26 India & South Korea cash before cover invoices delivered to insured (J"
type textarea "x"
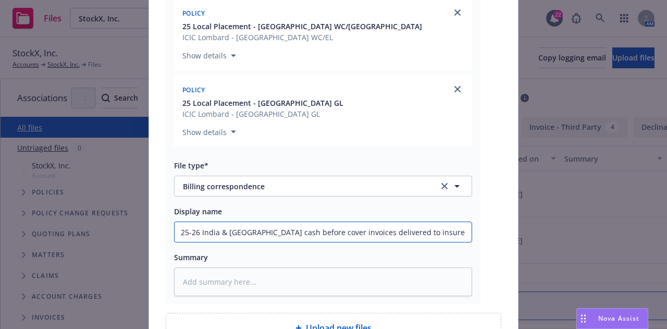
type input "25-26 India & South Korea cash before cover invoices delivered to insured (Ja"
type textarea "x"
type input "25-26 India & South Korea cash before cover invoices delivered to insured (Jao"
type textarea "x"
type input "25-26 India & South Korea cash before cover invoices delivered to insured (Jaoan"
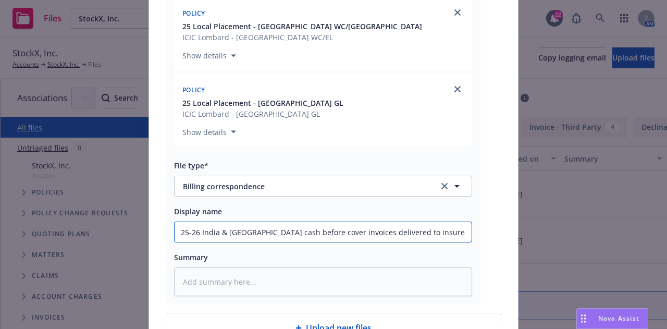
type textarea "x"
type input "25-26 India & South Korea cash before cover invoices delivered to insured (Jaoa"
type textarea "x"
type input "25-26 India & South Korea cash before cover invoices delivered to insured (Jao"
type textarea "x"
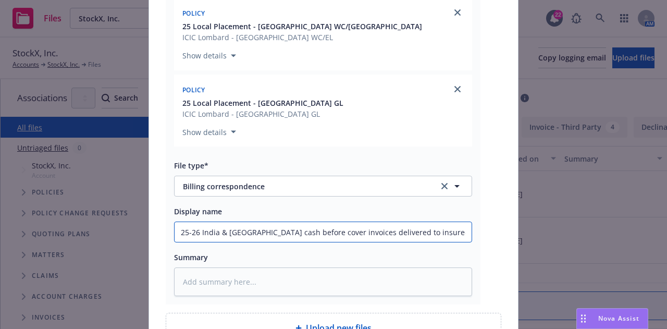
type input "25-26 India & South Korea cash before cover invoices delivered to insured (Ja"
type textarea "x"
type input "25-26 India & South Korea cash before cover invoices delivered to insured (Jap"
type textarea "x"
type input "25-26 India & South Korea cash before cover invoices delivered to insured (Japa"
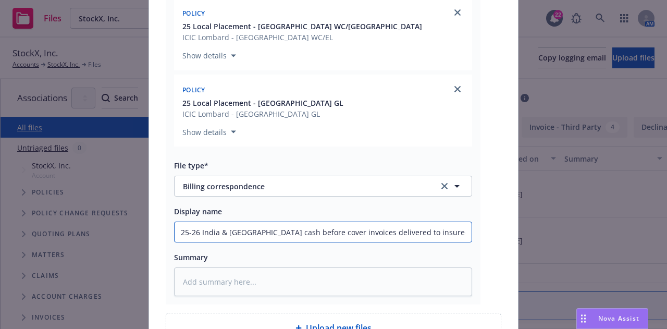
type textarea "x"
type input "25-26 India & South Korea cash before cover invoices delivered to insured (Japan"
type textarea "x"
type input "25-26 India & South Korea cash before cover invoices delivered to insured (Japan"
type textarea "x"
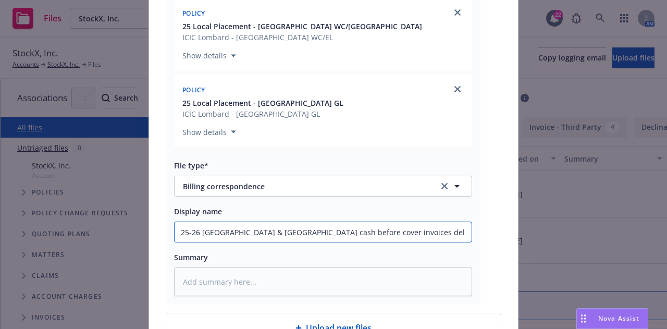
type input "25-26 India & South Korea cash before cover invoices delivered to insured (Japa…"
type textarea "x"
type input "25-26 India & South Korea cash before cover invoices delivered to insured (Japa…"
type textarea "x"
type input "25-26 India & South Korea cash before cover invoices delivered to insured (Japa…"
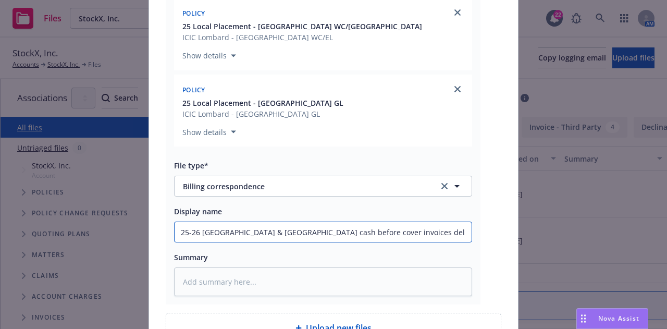
type textarea "x"
type input "25-26 India & South Korea cash before cover invoices delivered to insured (Japa…"
type textarea "x"
type input "25-26 India & South Korea cash before cover invoices delivered to insured (Japa…"
type textarea "x"
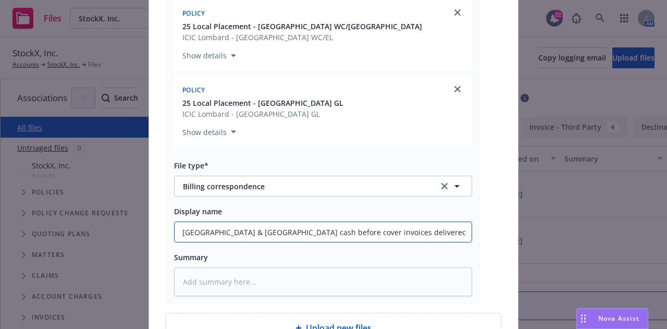
scroll to position [512, 0]
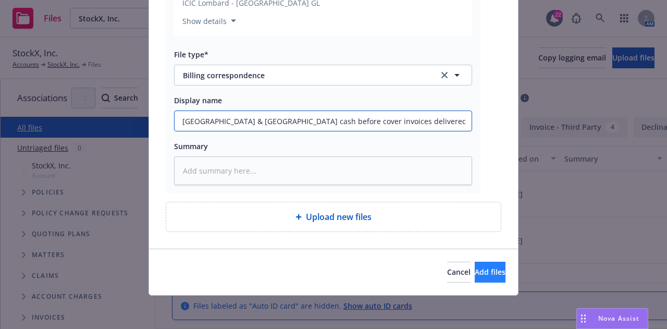
type input "25-26 India & South Korea cash before cover invoices delivered to insured (Japa…"
click at [475, 270] on span "Add files" at bounding box center [490, 272] width 31 height 10
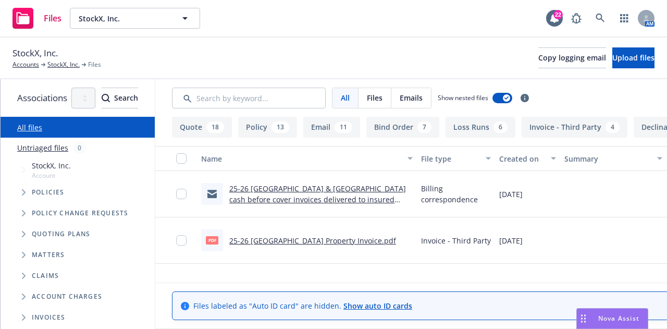
scroll to position [0, 200]
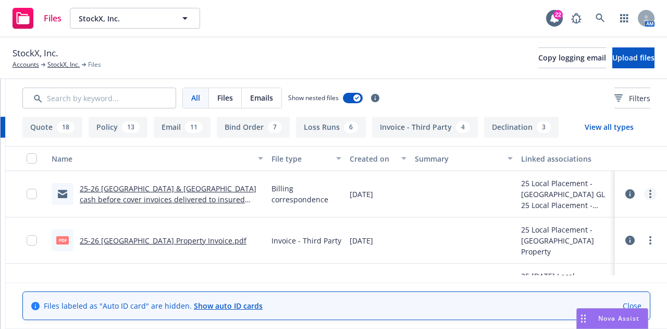
click at [646, 193] on link "more" at bounding box center [650, 194] width 13 height 13
click at [583, 234] on link "Download" at bounding box center [597, 236] width 104 height 21
click at [612, 59] on span "Upload files" at bounding box center [633, 58] width 42 height 10
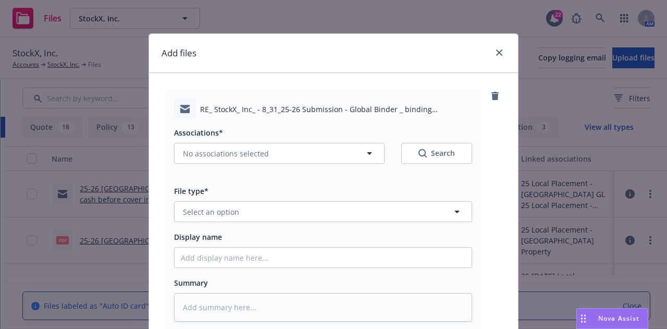
scroll to position [16, 0]
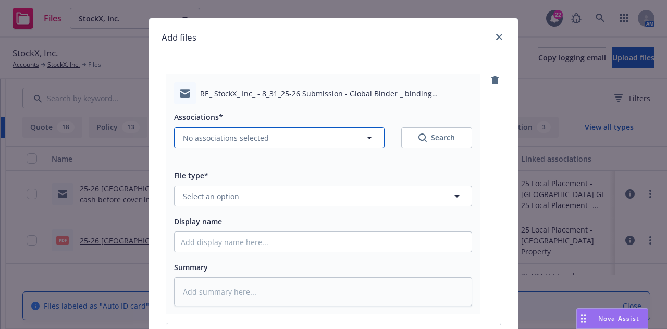
click at [331, 140] on button "No associations selected" at bounding box center [279, 137] width 211 height 21
type textarea "x"
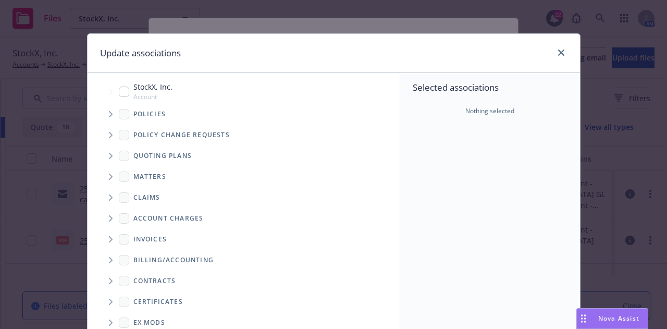
click at [111, 87] on span "Tree Example" at bounding box center [110, 91] width 17 height 17
checkbox input "true"
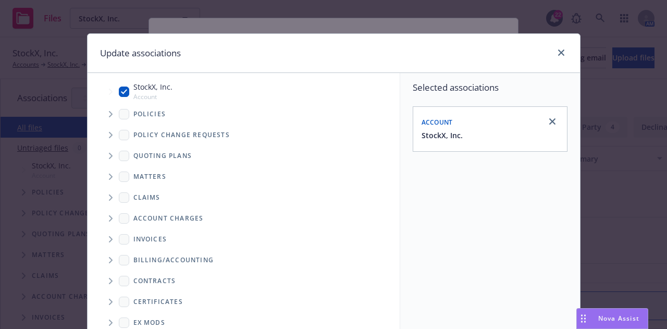
click at [107, 109] on span "Tree Example" at bounding box center [110, 114] width 17 height 17
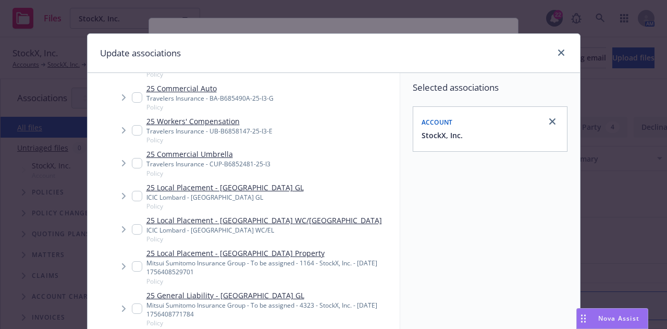
scroll to position [80, 0]
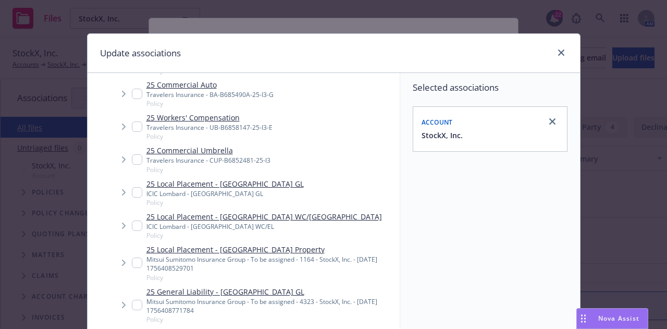
click at [132, 226] on input "Tree Example" at bounding box center [137, 225] width 10 height 10
checkbox input "true"
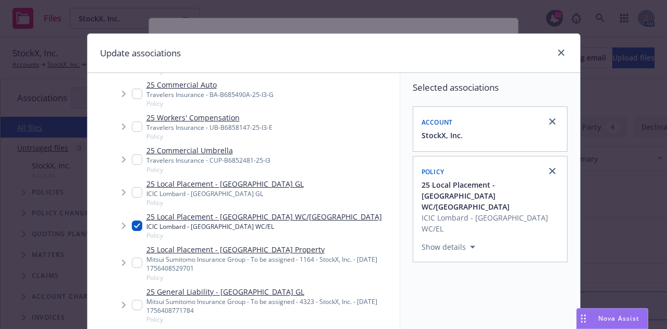
click at [132, 191] on input "Tree Example" at bounding box center [137, 192] width 10 height 10
checkbox input "true"
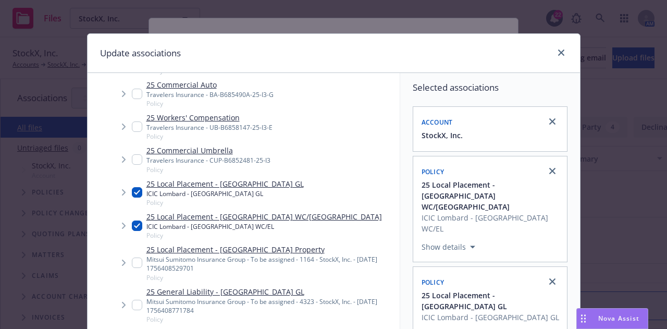
click at [132, 301] on input "Tree Example" at bounding box center [137, 305] width 10 height 10
checkbox input "true"
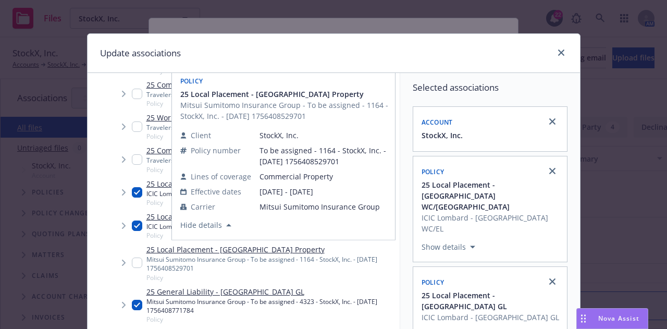
click at [133, 264] on input "Tree Example" at bounding box center [137, 262] width 10 height 10
checkbox input "true"
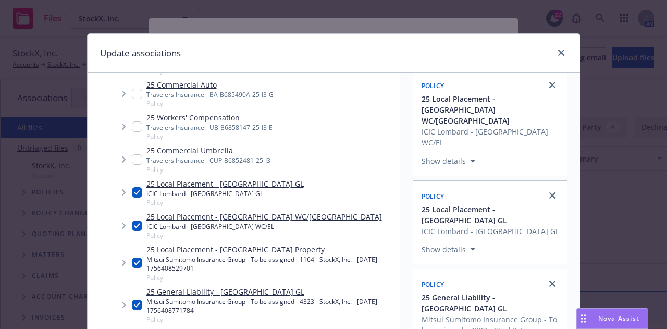
scroll to position [189, 0]
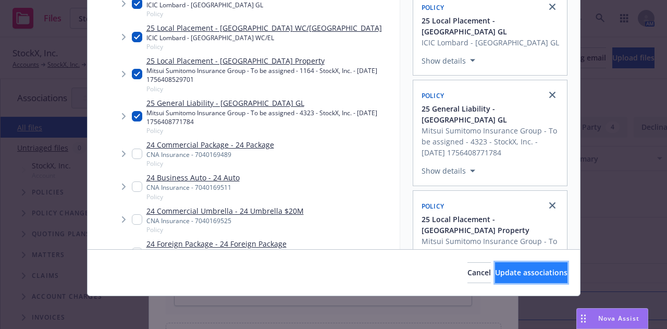
click at [545, 268] on span "Update associations" at bounding box center [531, 272] width 72 height 10
type textarea "x"
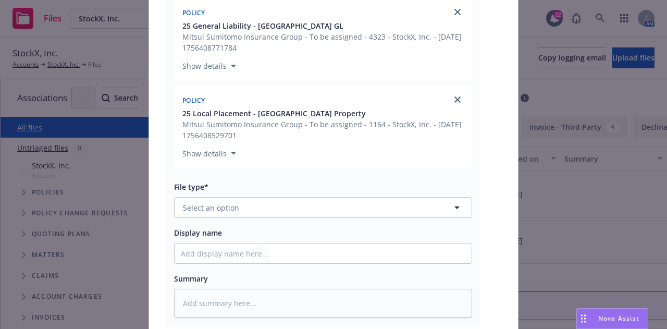
scroll to position [380, 0]
click at [379, 205] on button "Select an option" at bounding box center [323, 206] width 298 height 21
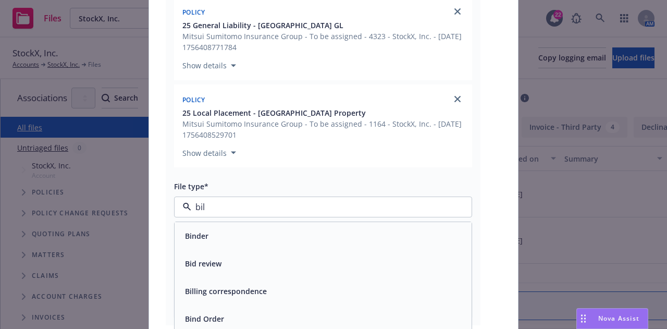
type input "bill"
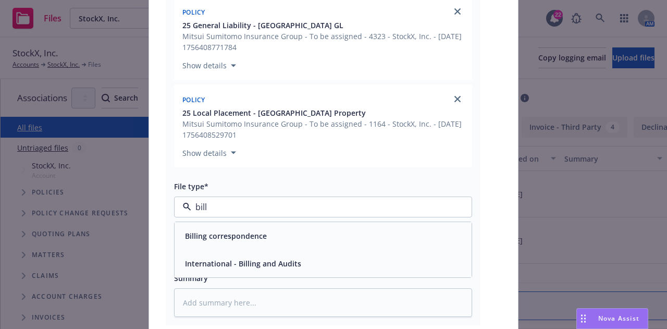
click at [379, 232] on div "Billing correspondence" at bounding box center [323, 235] width 285 height 15
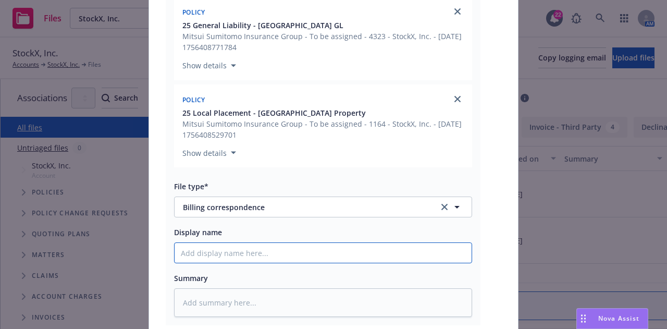
click at [379, 247] on input "Display name" at bounding box center [323, 253] width 297 height 20
type textarea "x"
type input "2"
type textarea "x"
type input "25-"
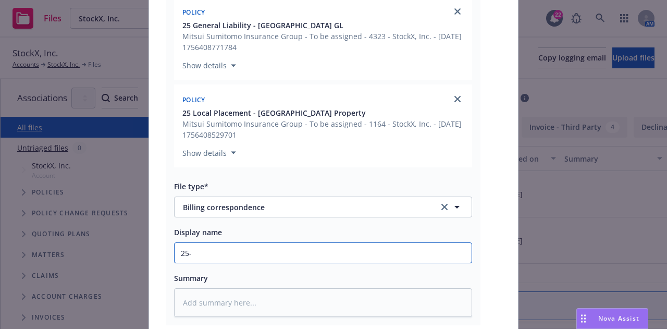
type textarea "x"
type input "25-2"
type textarea "x"
type input "25-26"
type textarea "x"
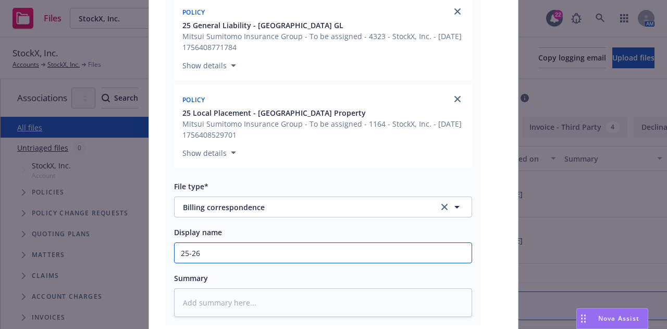
type input "25-26"
type textarea "x"
type input "25-26 I"
type textarea "x"
type input "25-26 In"
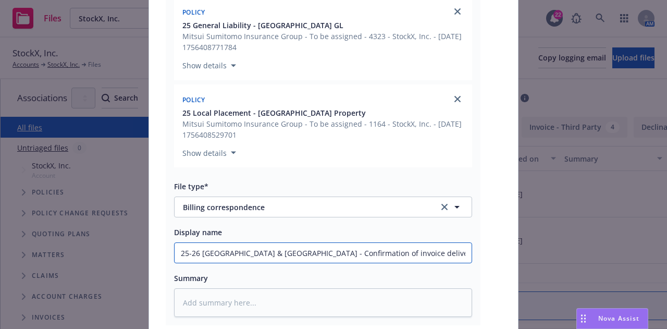
click at [318, 251] on input "25-26 India & South Korea - Confirmation of invoice delivery to insured" at bounding box center [323, 253] width 297 height 20
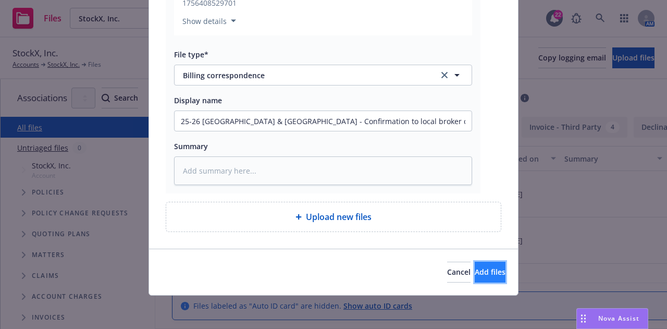
click at [482, 270] on span "Add files" at bounding box center [490, 272] width 31 height 10
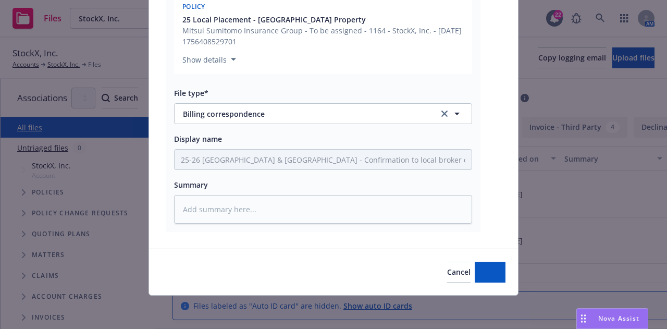
scroll to position [474, 0]
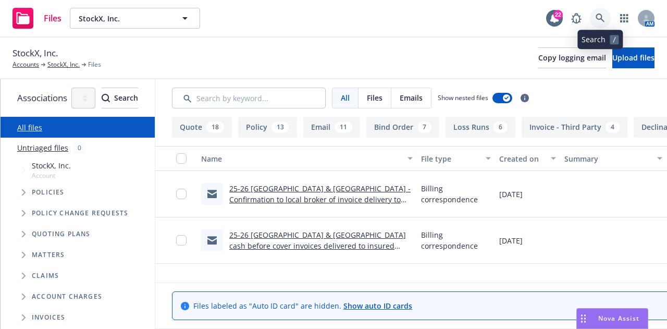
click at [598, 14] on icon at bounding box center [600, 18] width 9 height 9
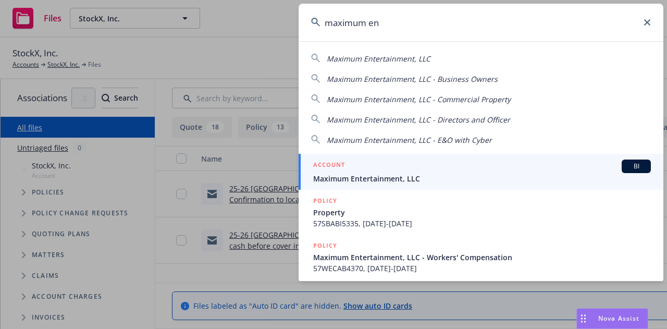
click at [447, 179] on span "Maximum Entertainment, LLC" at bounding box center [482, 178] width 338 height 11
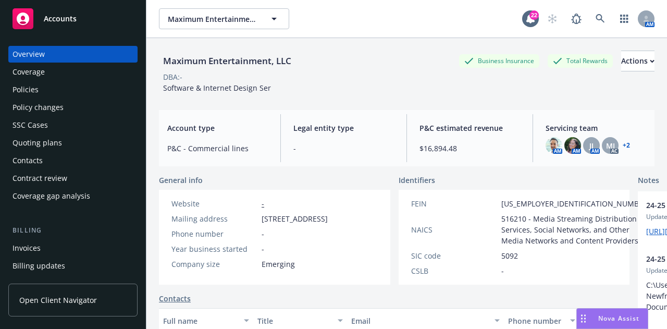
click at [623, 144] on link "+ 2" at bounding box center [626, 145] width 7 height 6
